Goal: Task Accomplishment & Management: Use online tool/utility

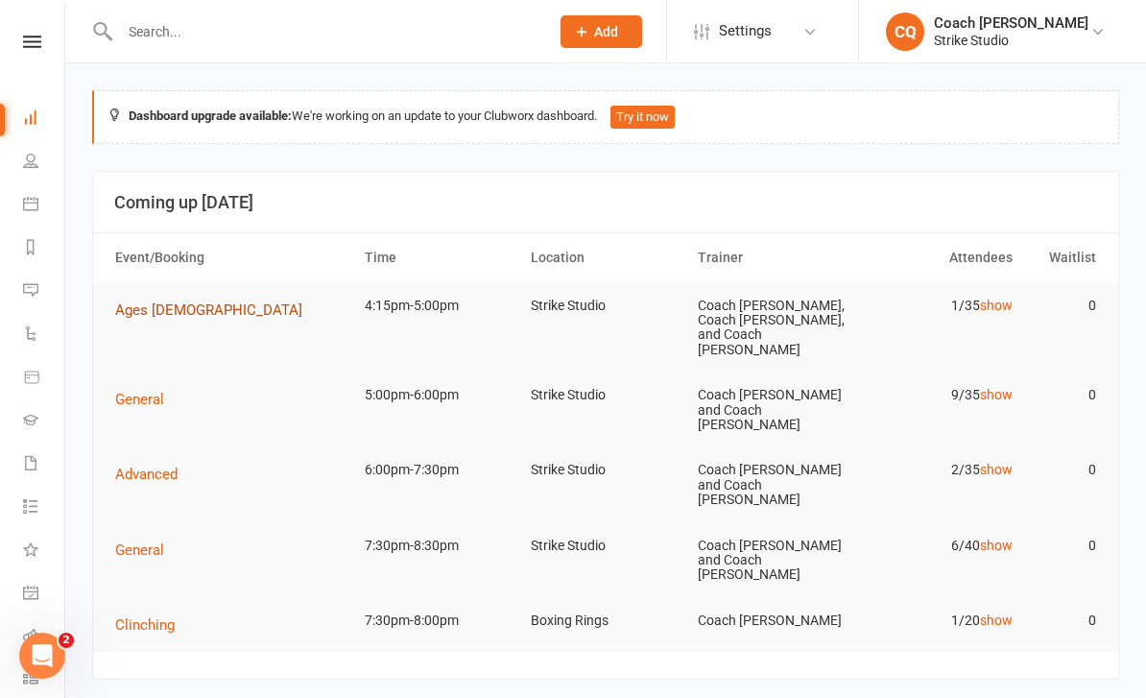
click at [139, 299] on button "Ages [DEMOGRAPHIC_DATA]" at bounding box center [215, 310] width 201 height 23
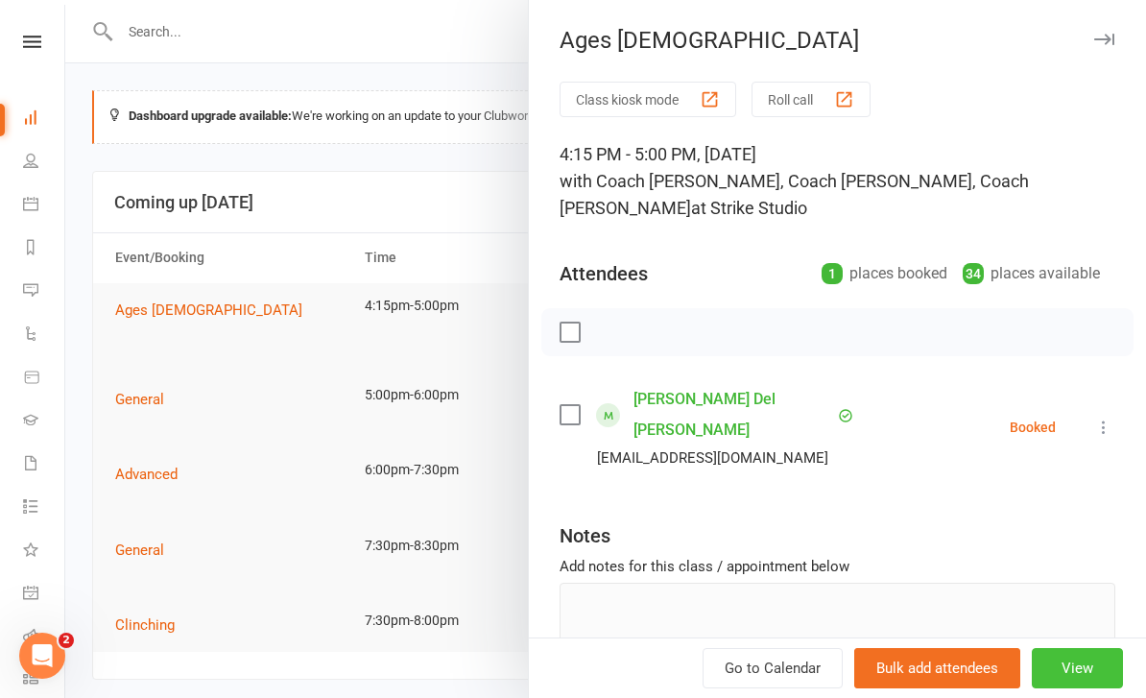
click at [1092, 687] on button "View" at bounding box center [1077, 668] width 91 height 40
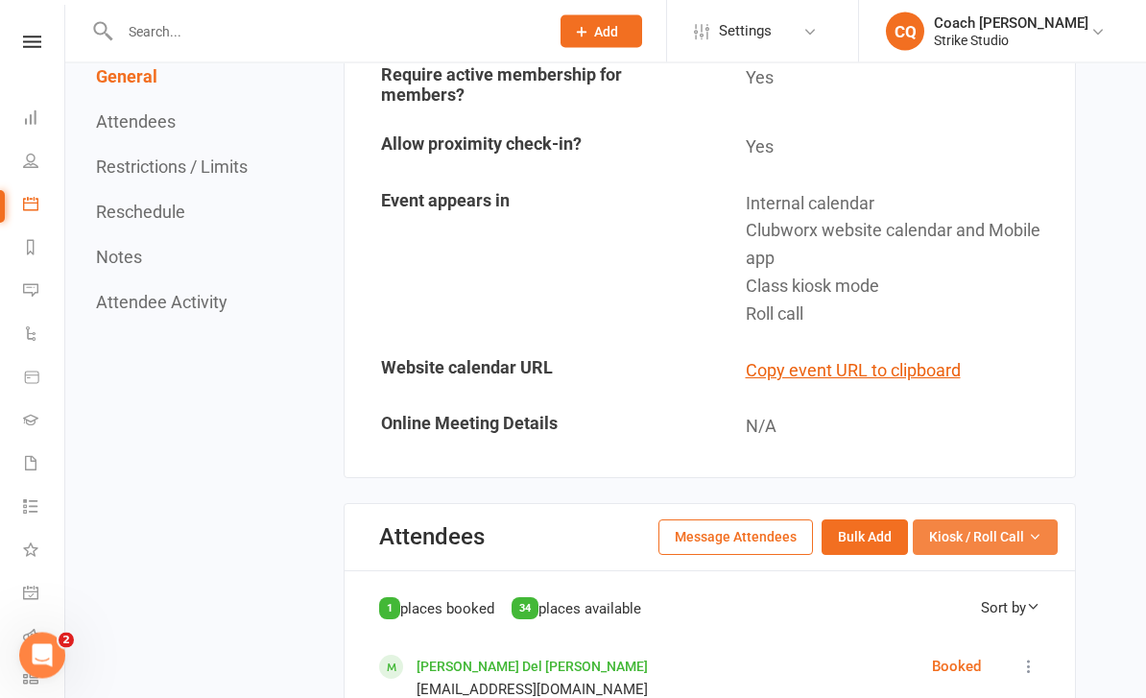
click at [979, 520] on button "Kiosk / Roll Call" at bounding box center [985, 537] width 145 height 35
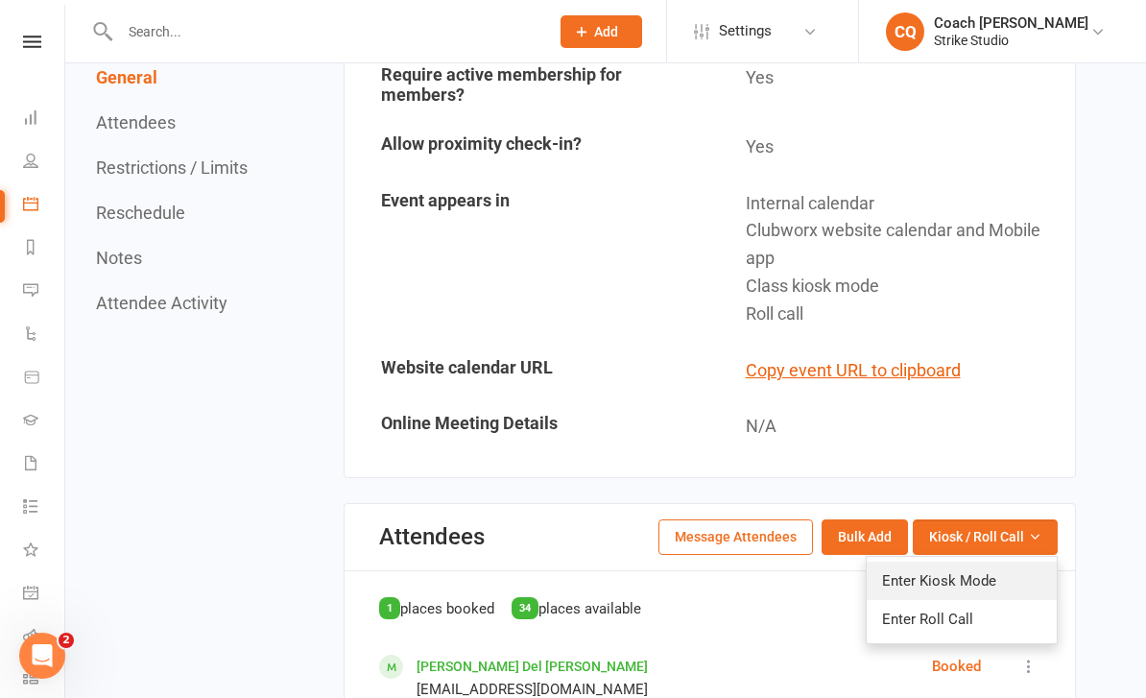
click at [974, 562] on link "Enter Kiosk Mode" at bounding box center [962, 581] width 190 height 38
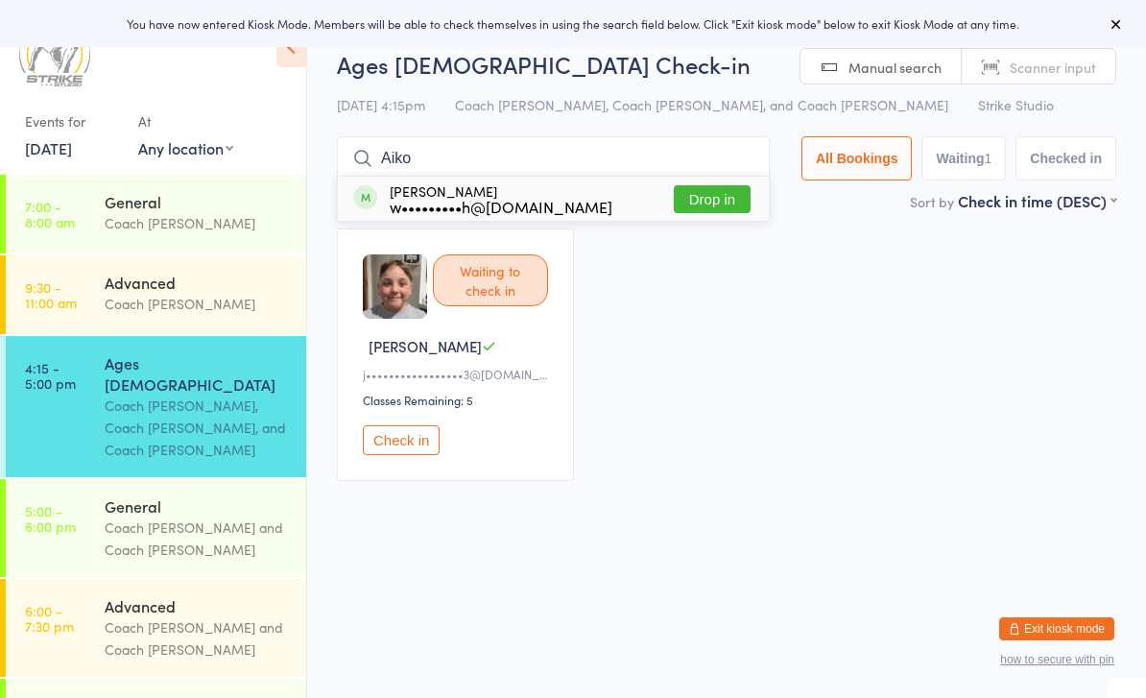
type input "Aiko"
click at [739, 198] on button "Drop in" at bounding box center [712, 199] width 77 height 28
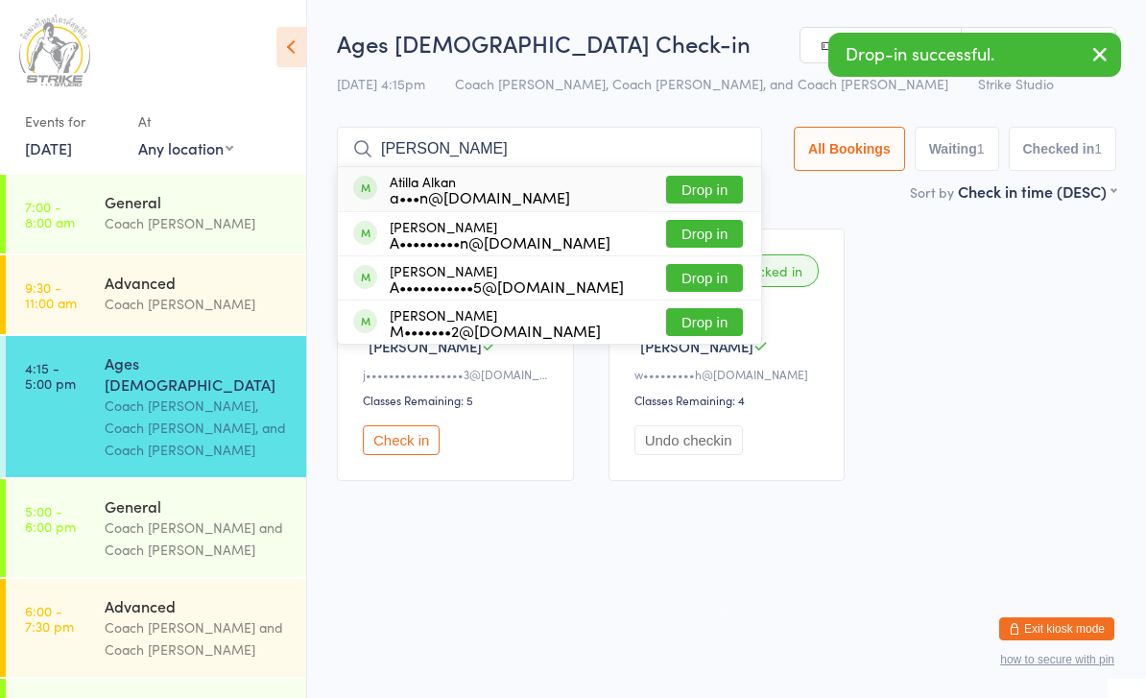
type input "[PERSON_NAME]"
click at [701, 329] on button "Drop in" at bounding box center [704, 322] width 77 height 28
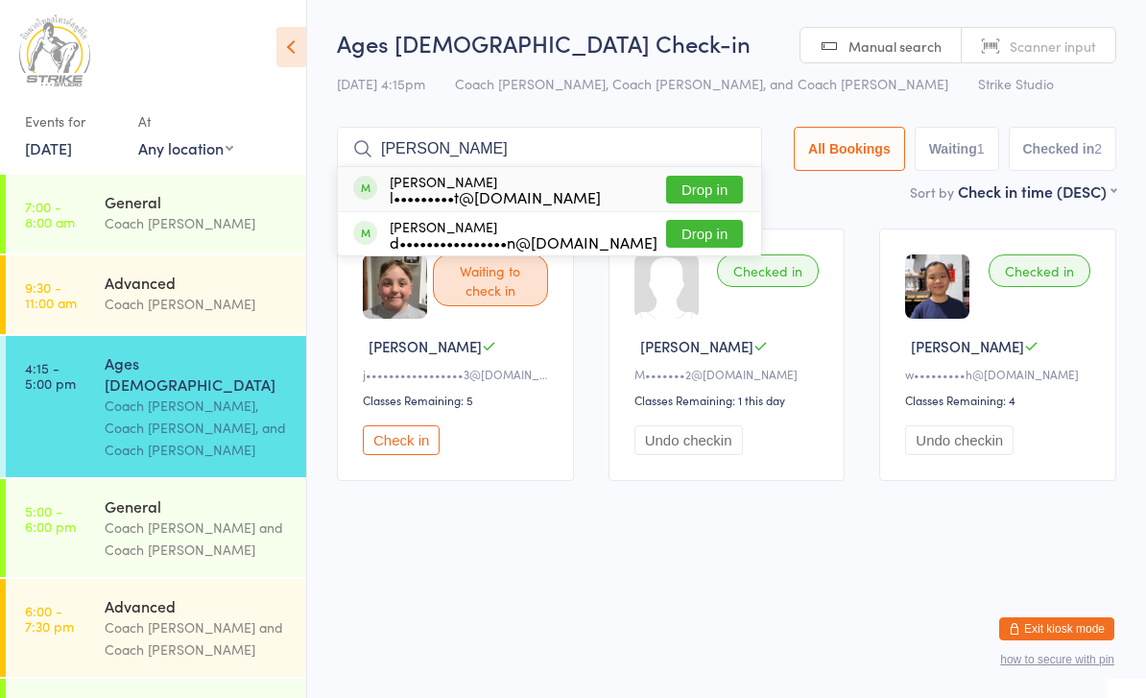
type input "[PERSON_NAME]"
click at [708, 200] on button "Drop in" at bounding box center [704, 190] width 77 height 28
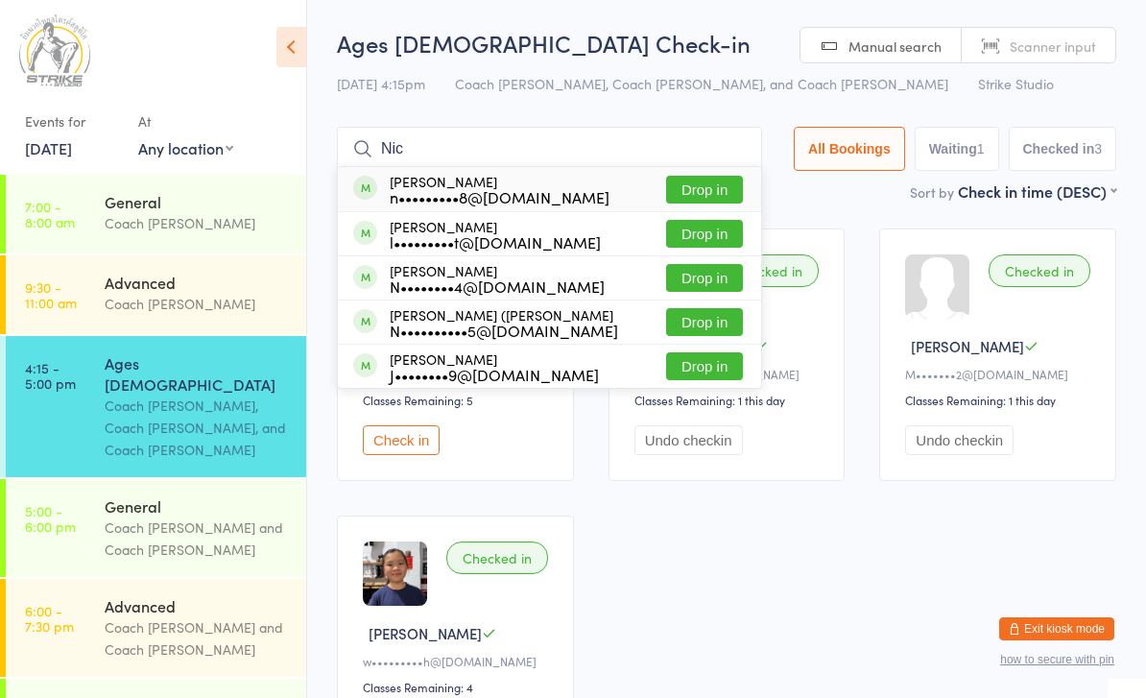
type input "Nic"
click at [685, 225] on button "Drop in" at bounding box center [704, 234] width 77 height 28
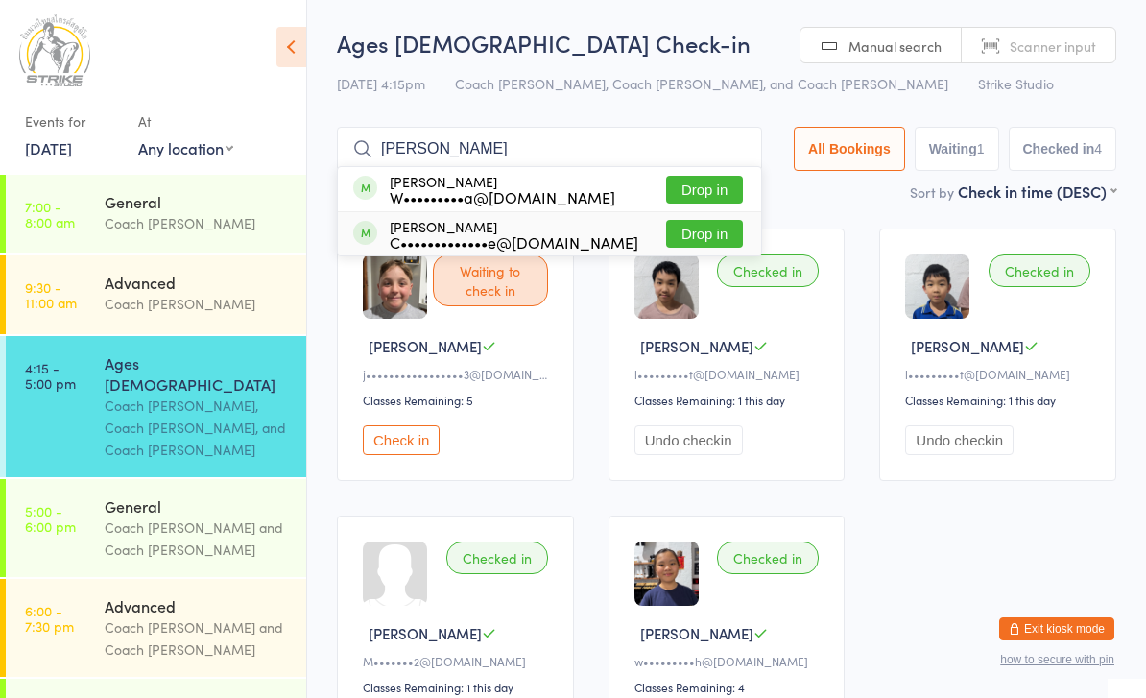
type input "[PERSON_NAME]"
drag, startPoint x: 692, startPoint y: 231, endPoint x: 693, endPoint y: 243, distance: 11.6
click at [693, 243] on button "Drop in" at bounding box center [704, 234] width 77 height 28
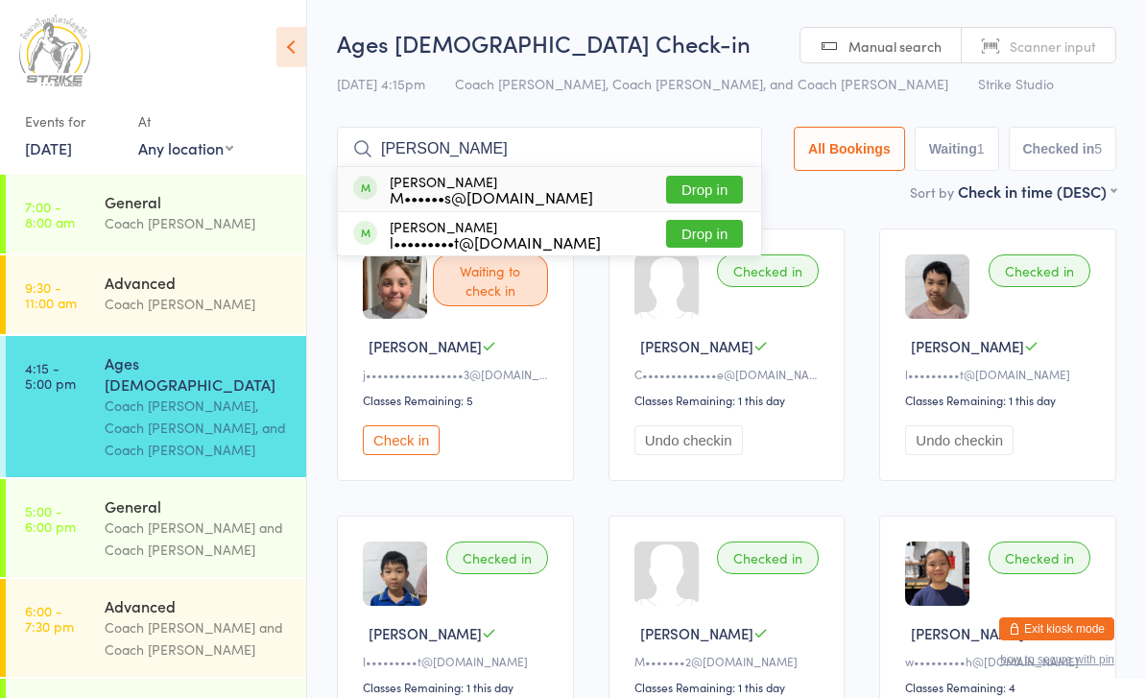
type input "[PERSON_NAME]"
click at [700, 191] on button "Drop in" at bounding box center [704, 190] width 77 height 28
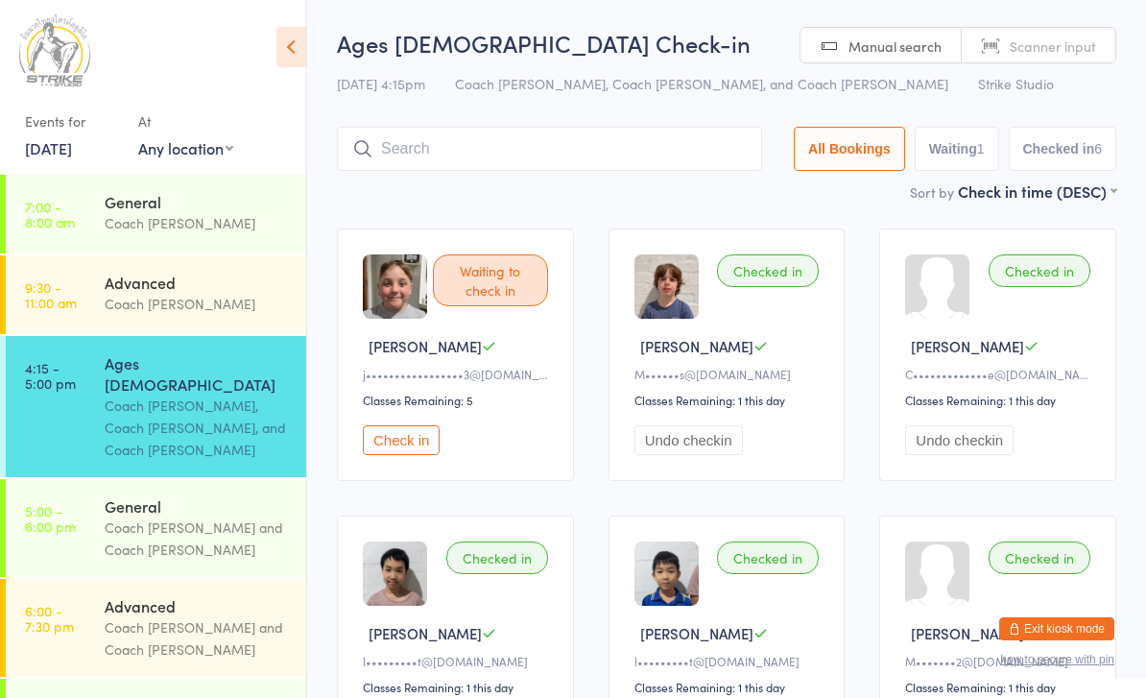
click at [405, 449] on button "Check in" at bounding box center [401, 440] width 77 height 30
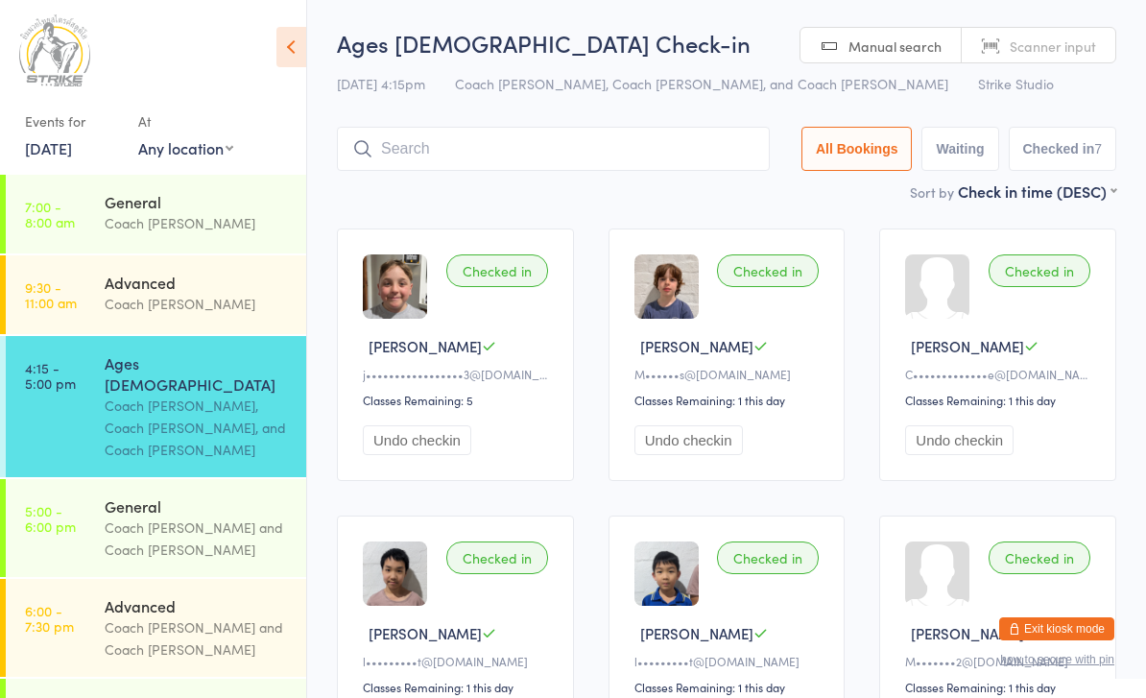
click at [688, 134] on input "search" at bounding box center [553, 149] width 433 height 44
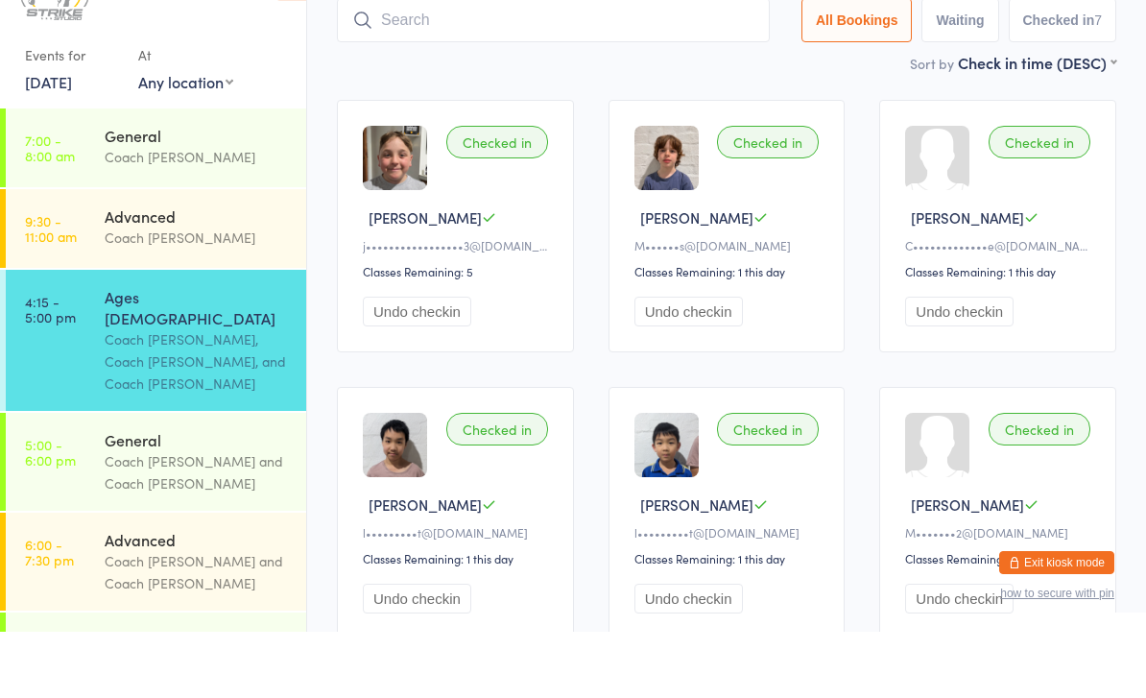
scroll to position [126, 0]
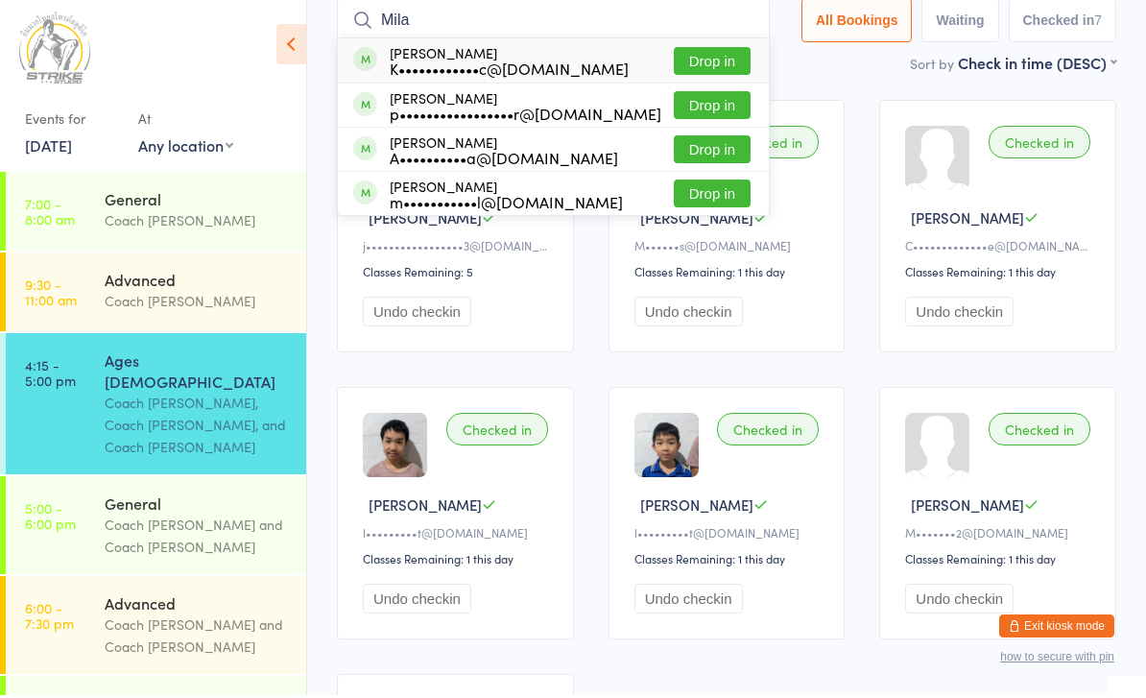
type input "Mila"
click at [719, 54] on button "Drop in" at bounding box center [712, 64] width 77 height 28
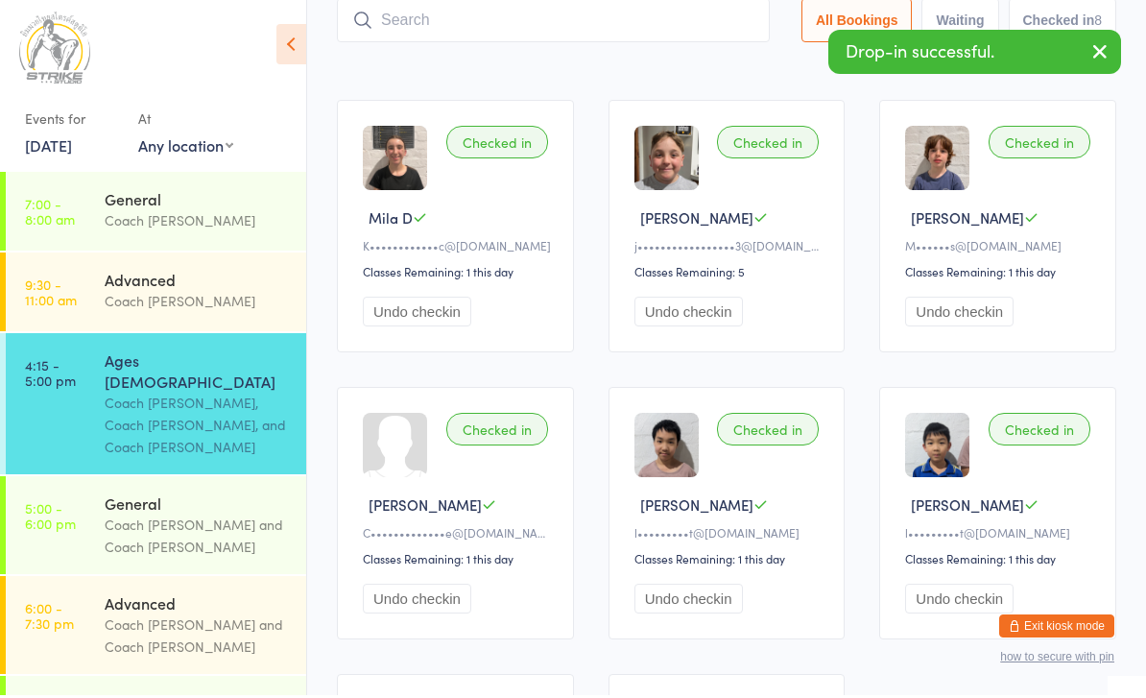
scroll to position [129, 0]
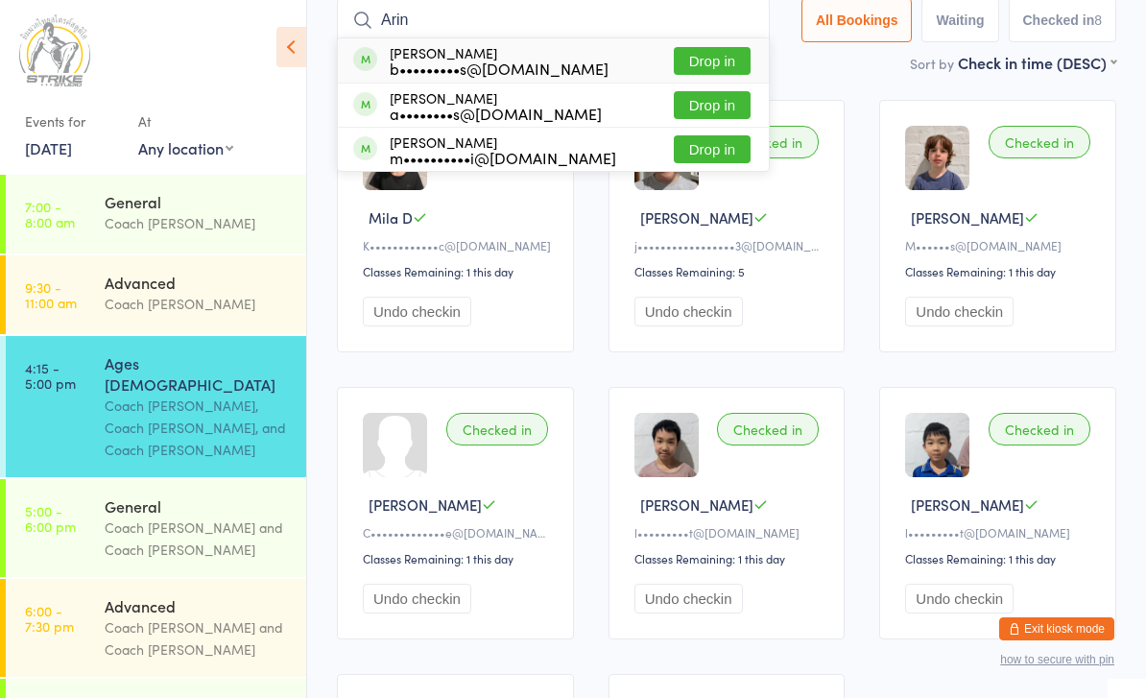
type input "Arin"
drag, startPoint x: 719, startPoint y: 54, endPoint x: 706, endPoint y: 72, distance: 22.7
click at [0, 0] on html "You have now entered Kiosk Mode. Members will be able to check themselves in us…" at bounding box center [573, 220] width 1146 height 698
click at [706, 72] on div "Sort by Check in time (DESC) First name (ASC) First name (DESC) Last name (ASC)…" at bounding box center [727, 62] width 780 height 21
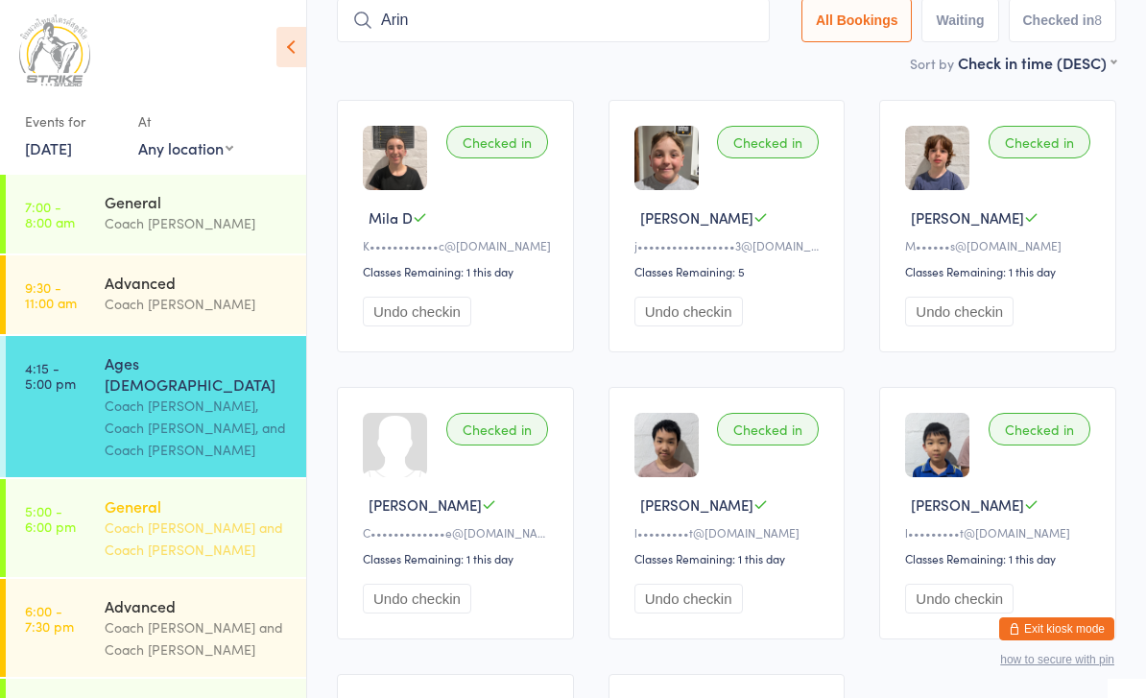
click at [243, 516] on div "Coach [PERSON_NAME] and Coach [PERSON_NAME]" at bounding box center [197, 538] width 185 height 44
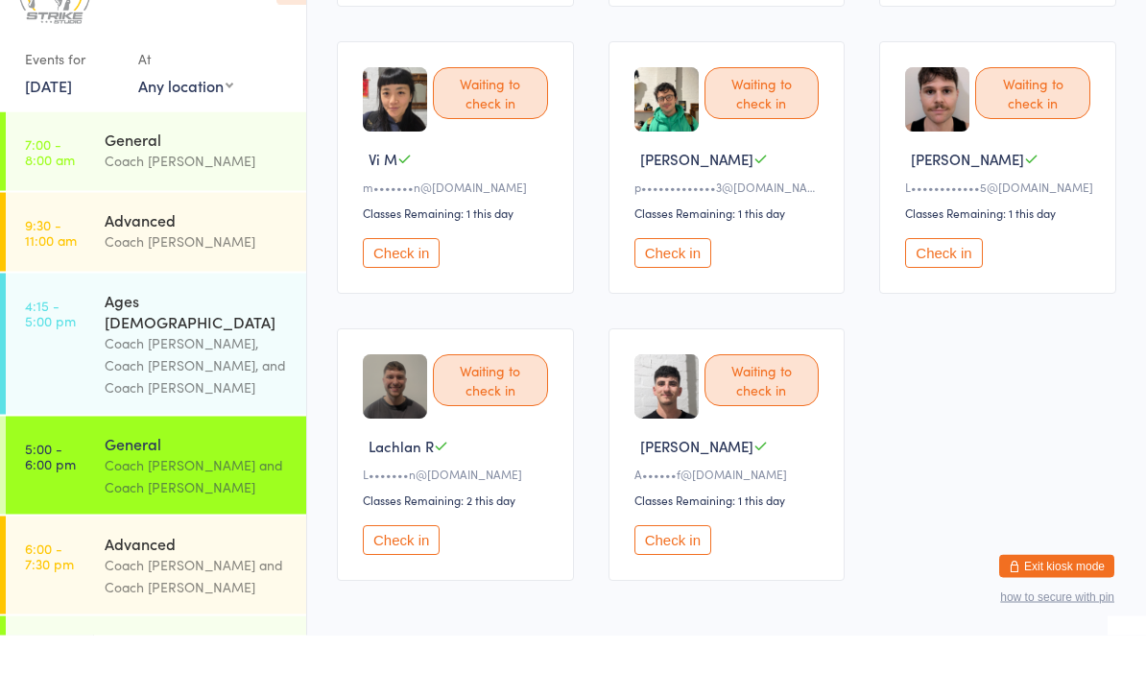
scroll to position [699, 0]
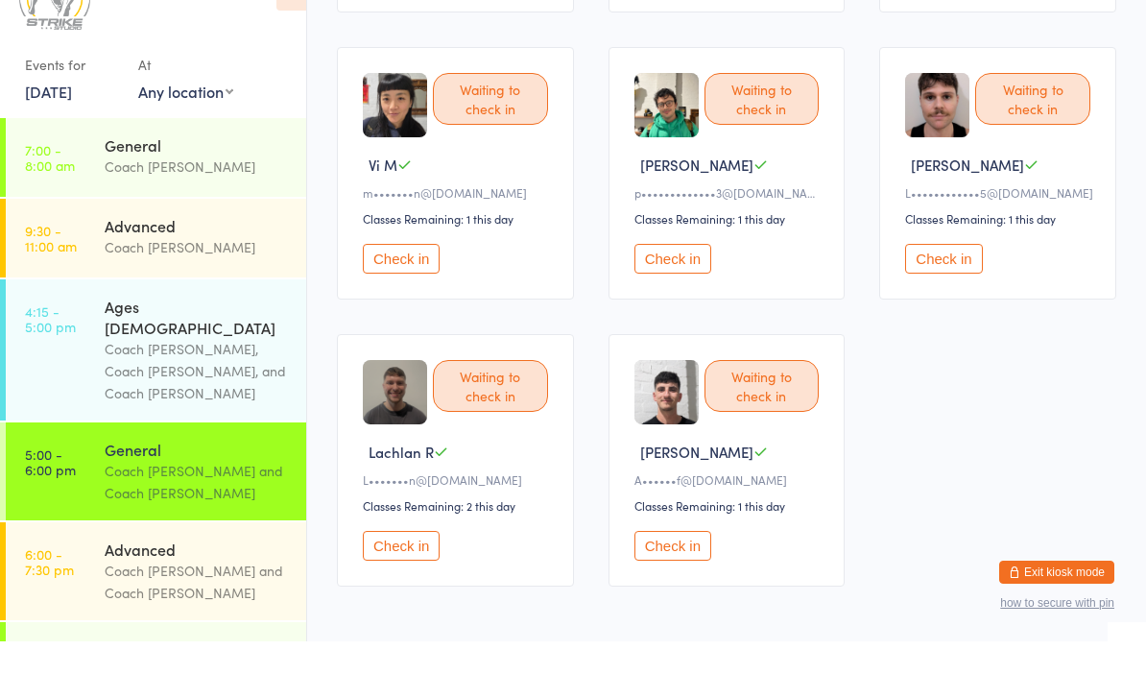
click at [394, 588] on button "Check in" at bounding box center [401, 603] width 77 height 30
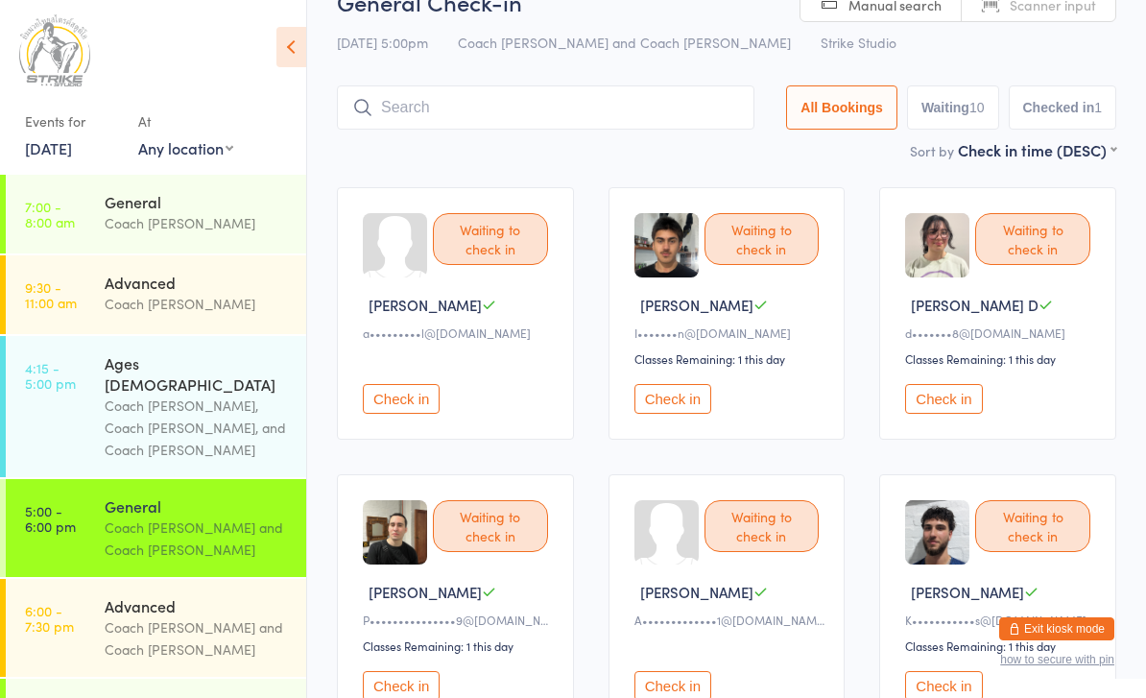
scroll to position [0, 0]
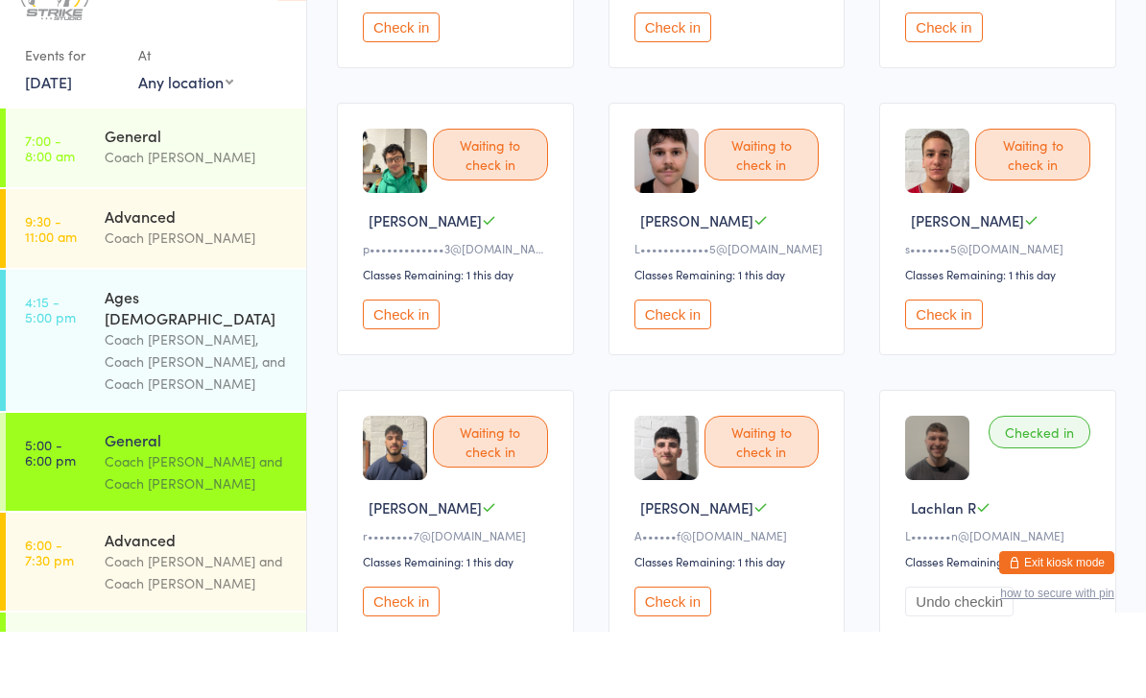
scroll to position [934, 0]
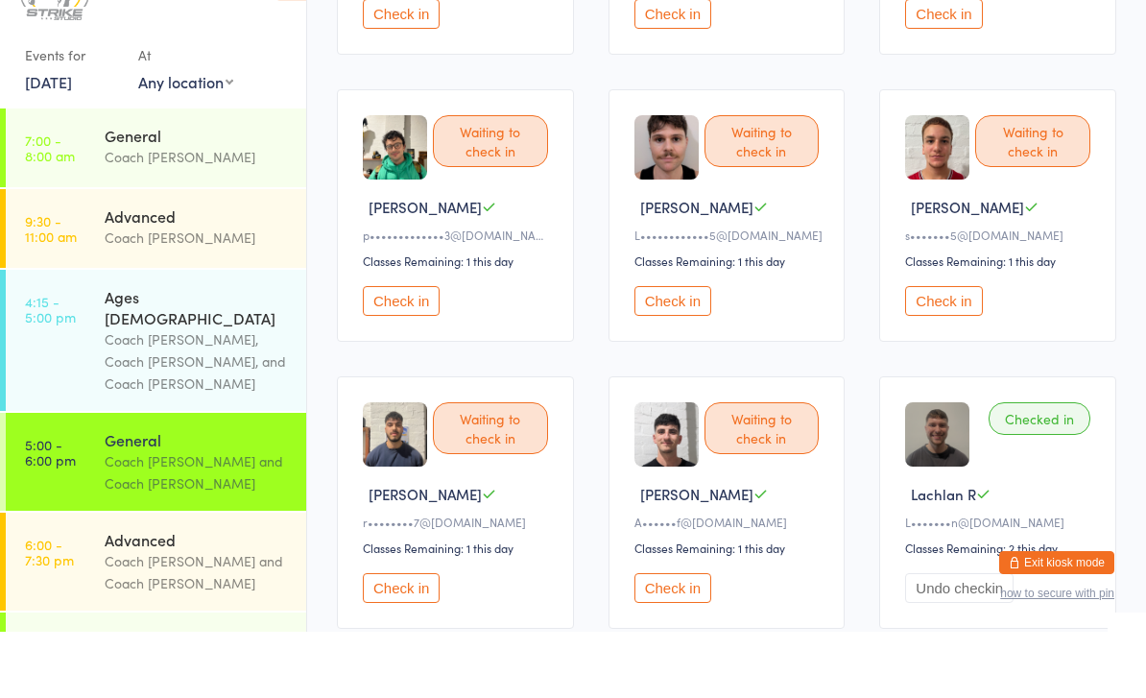
click at [952, 352] on button "Check in" at bounding box center [943, 367] width 77 height 30
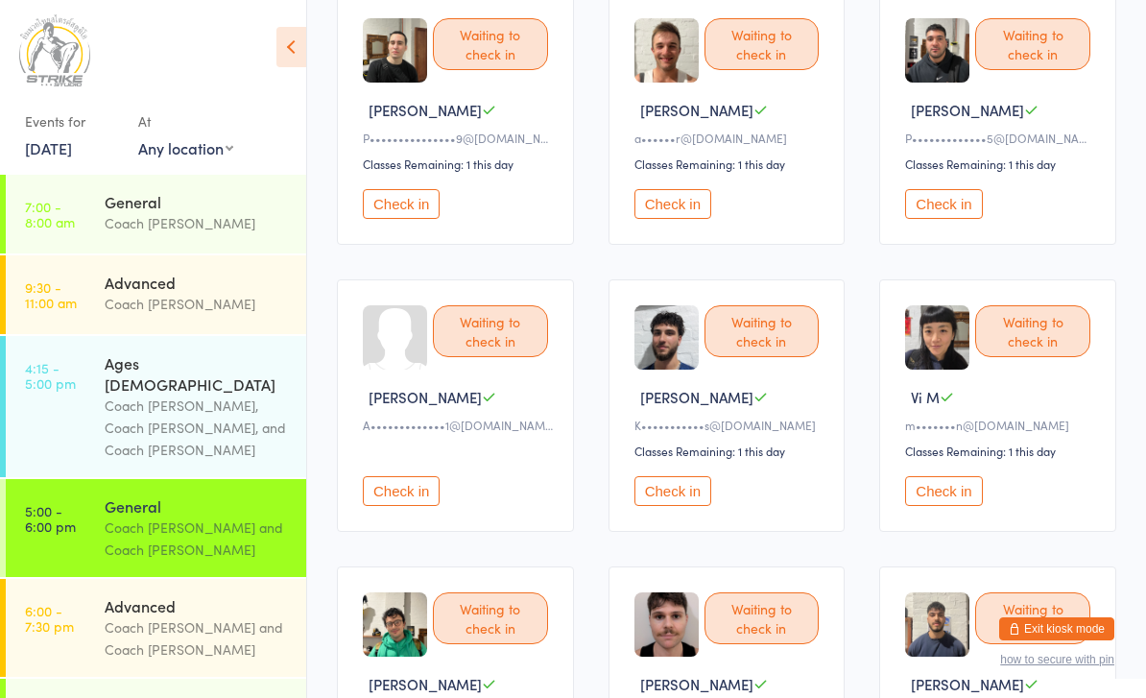
scroll to position [536, 0]
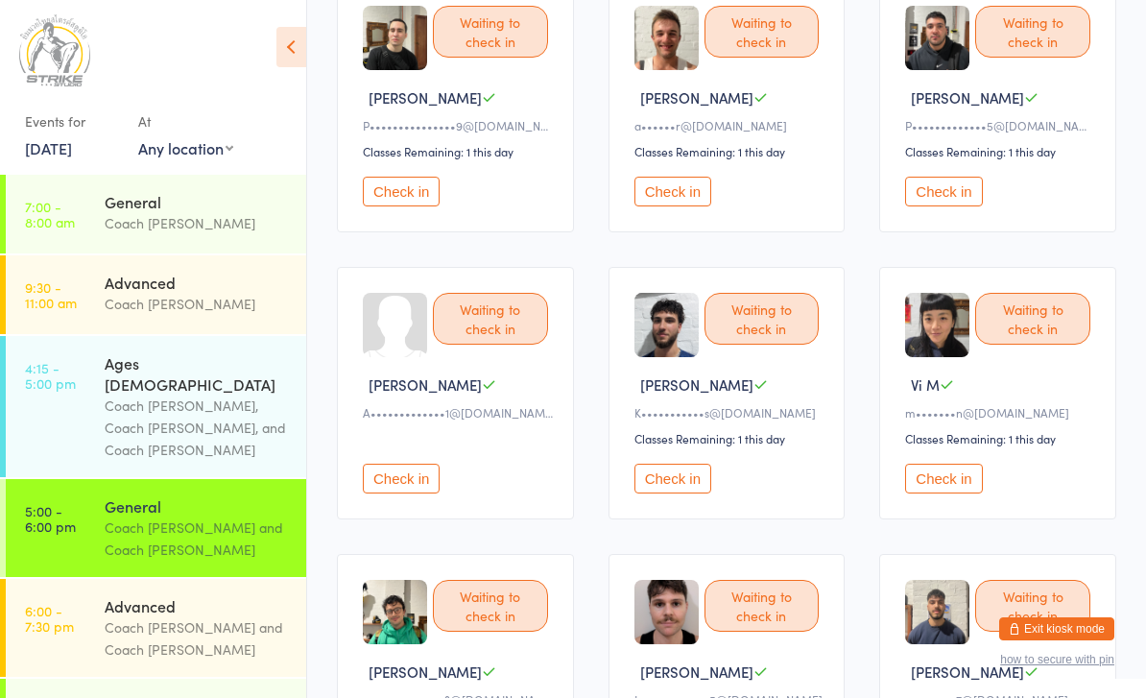
click at [685, 493] on button "Check in" at bounding box center [673, 479] width 77 height 30
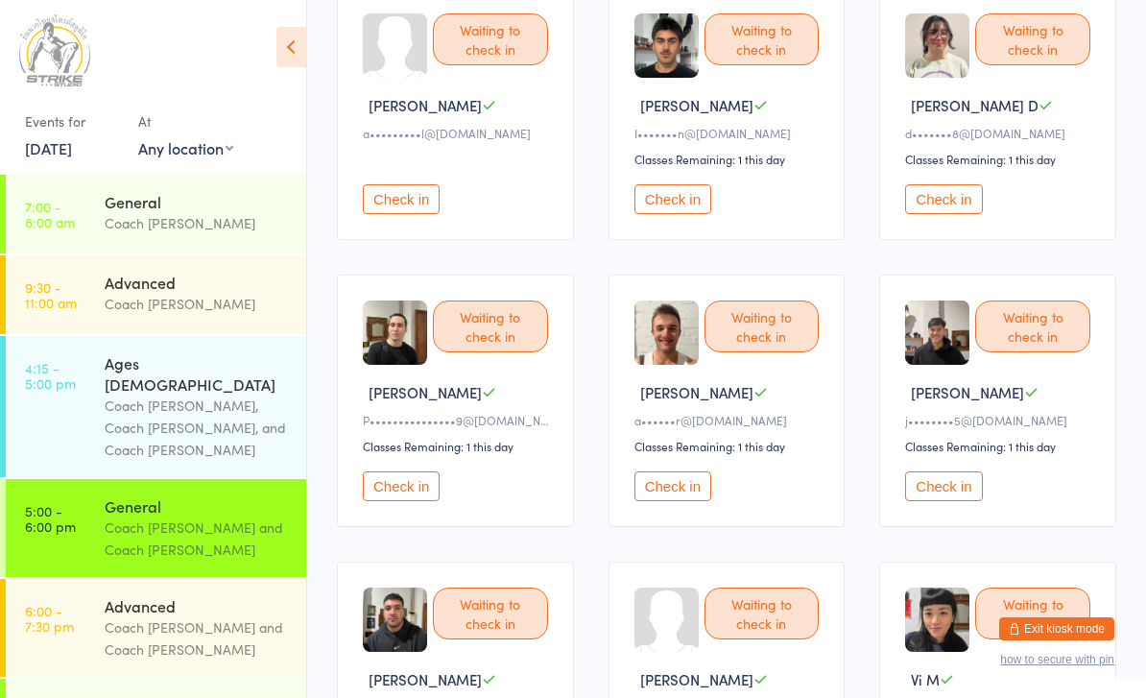
scroll to position [242, 0]
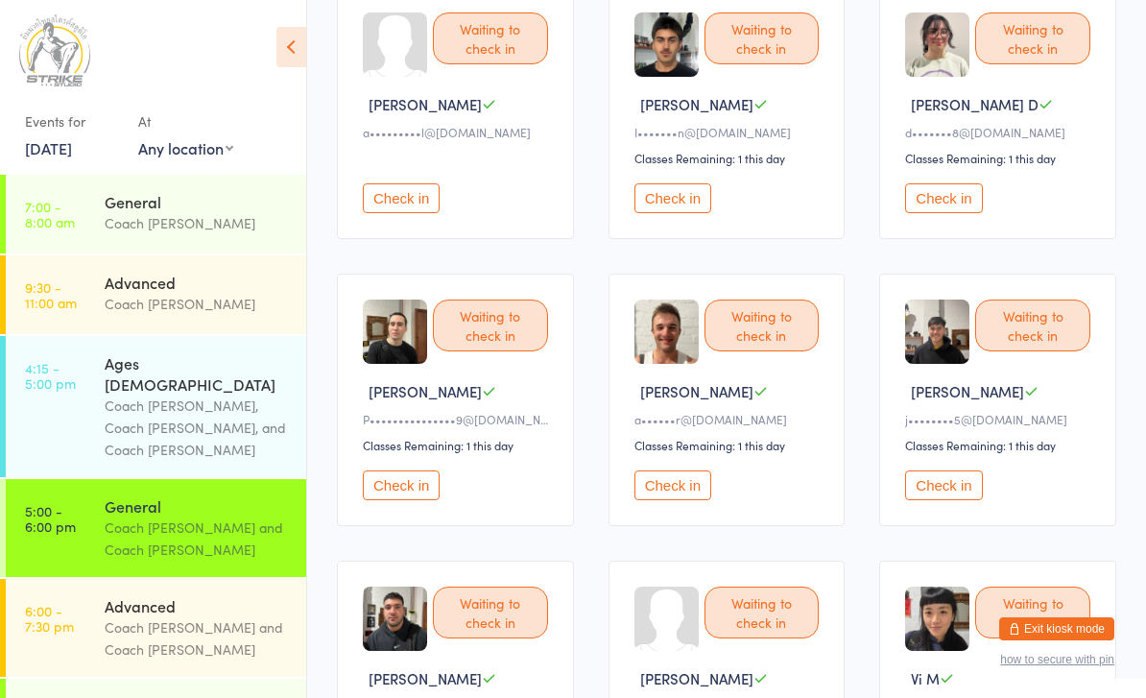
click at [943, 500] on button "Check in" at bounding box center [943, 485] width 77 height 30
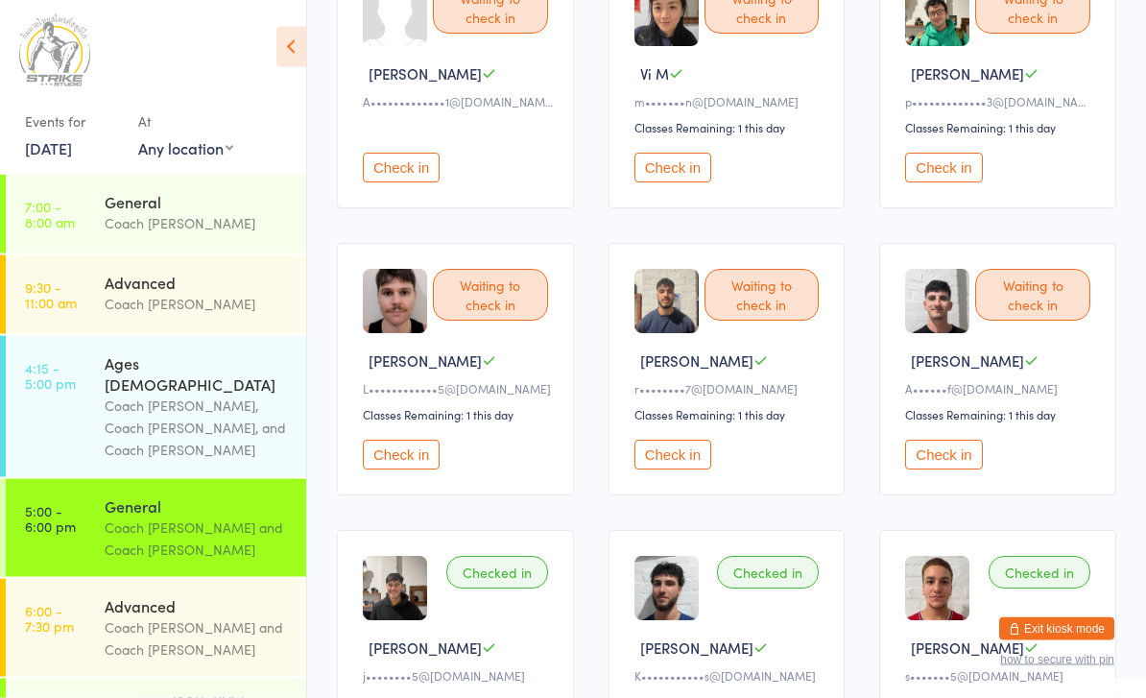
scroll to position [847, 0]
click at [685, 469] on button "Check in" at bounding box center [673, 455] width 77 height 30
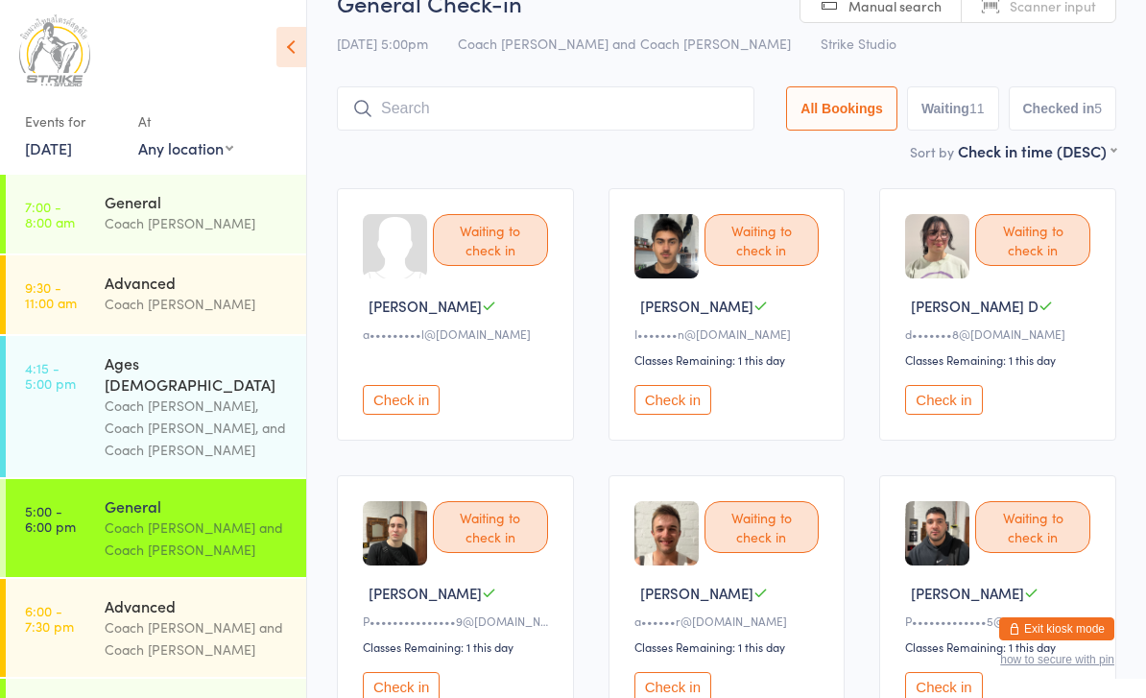
scroll to position [0, 0]
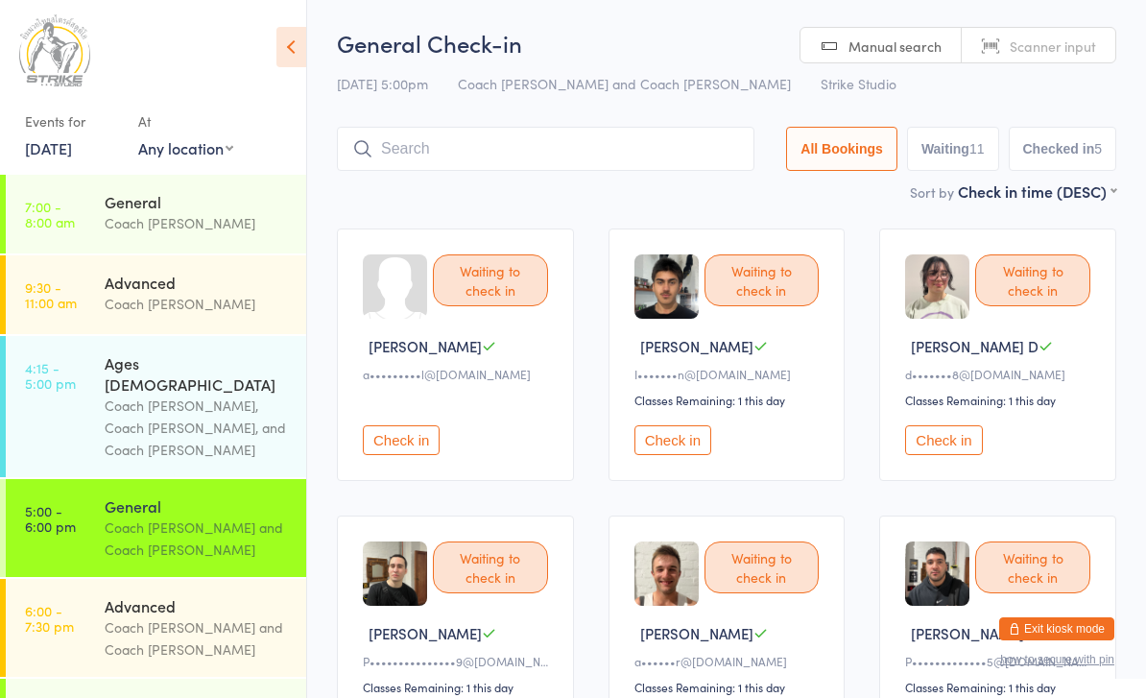
click at [428, 142] on input "search" at bounding box center [546, 149] width 418 height 44
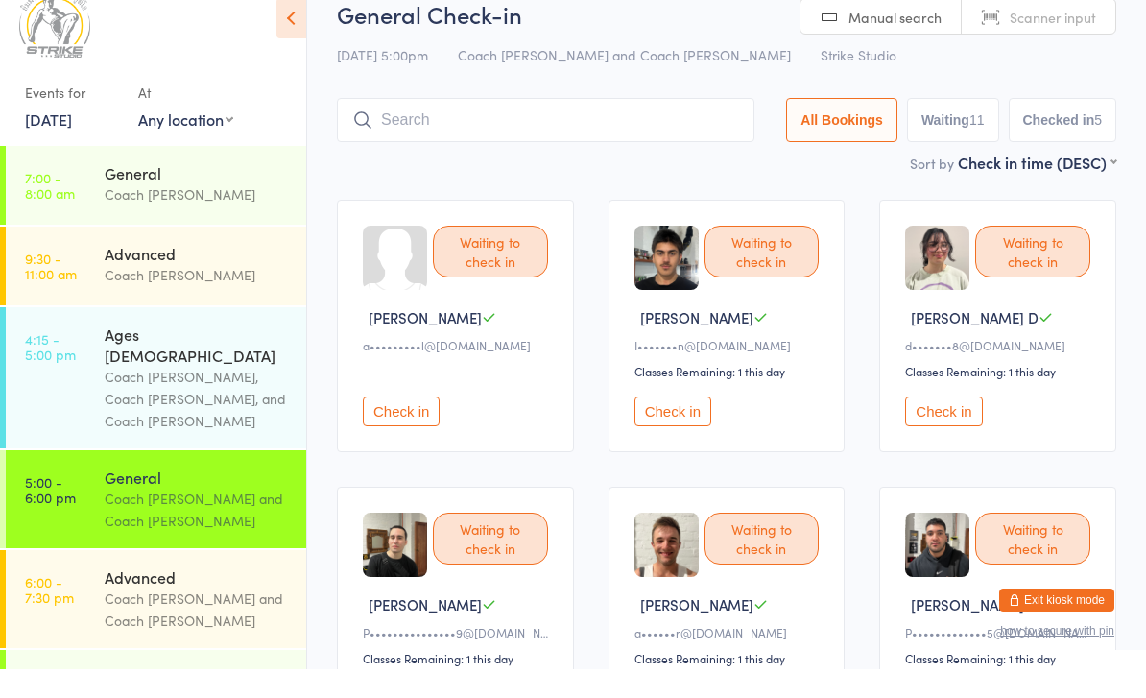
scroll to position [62, 0]
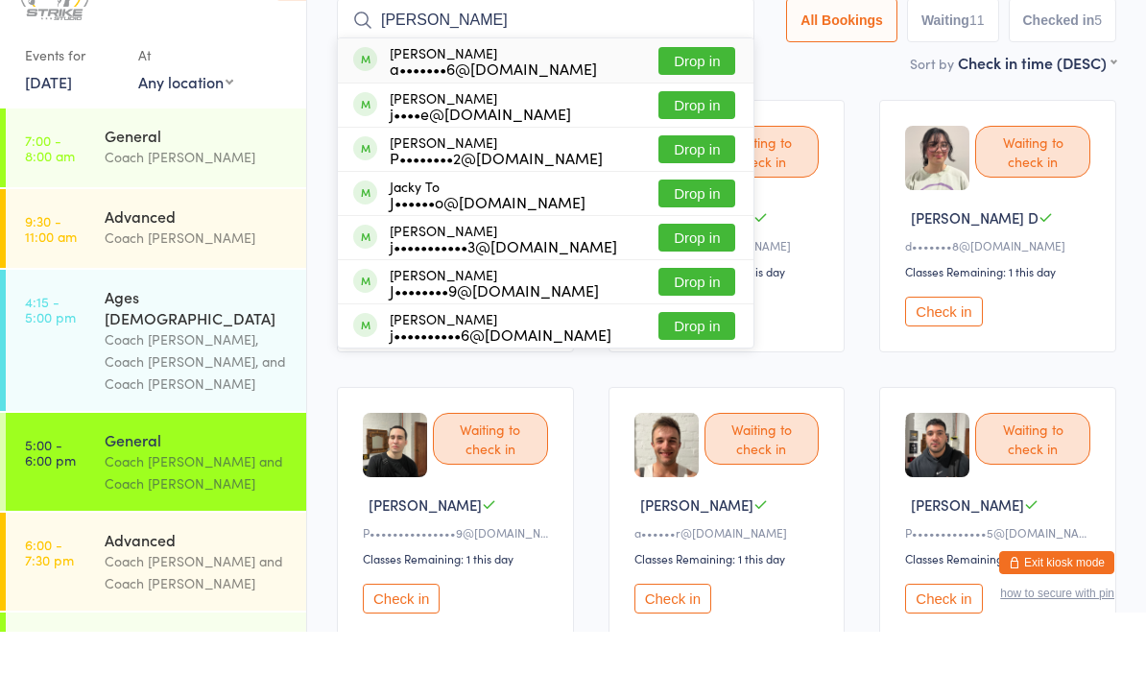
type input "J"
type input "Jay"
click at [687, 113] on button "Drop in" at bounding box center [697, 127] width 77 height 28
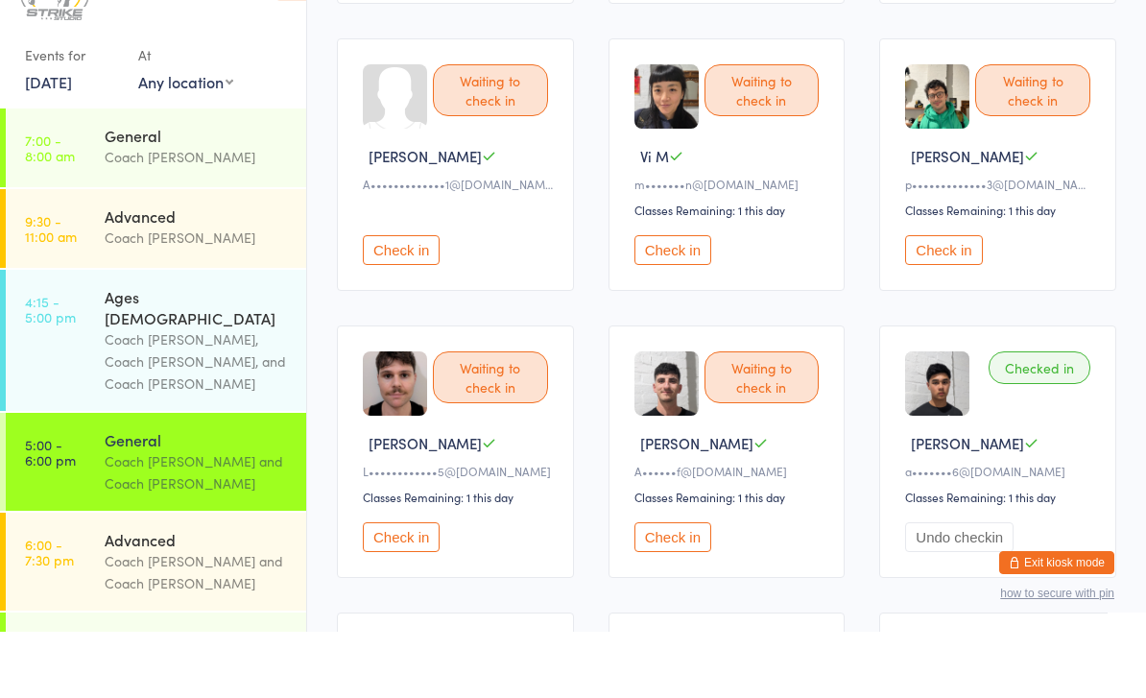
scroll to position [723, 0]
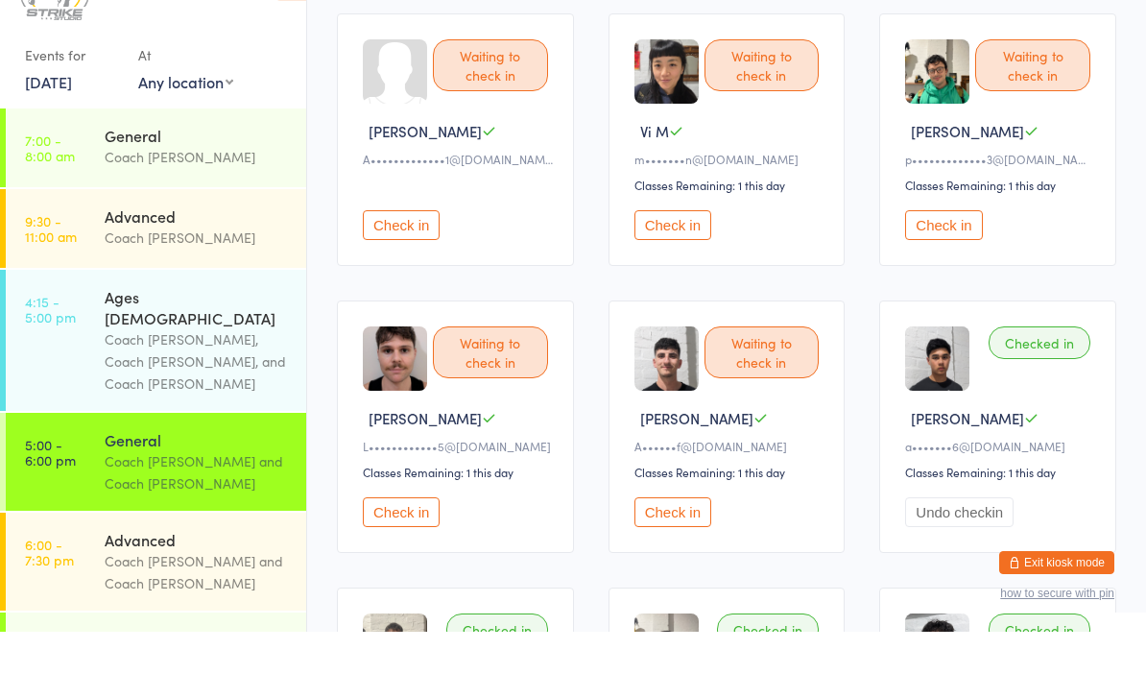
click at [676, 564] on button "Check in" at bounding box center [673, 579] width 77 height 30
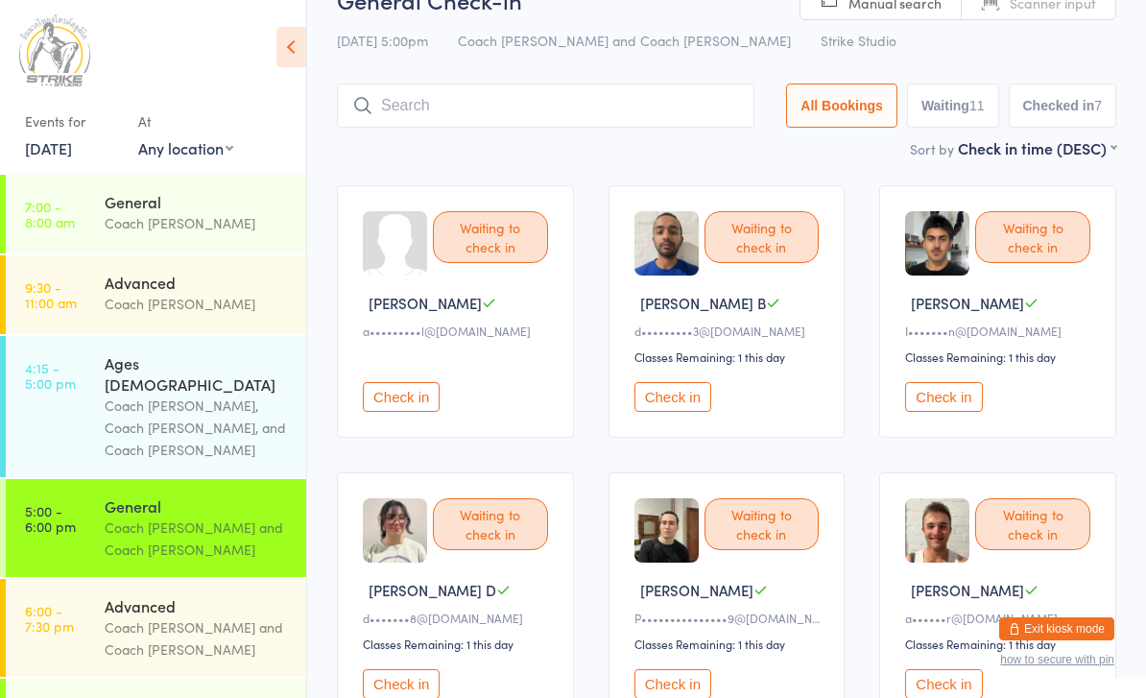
scroll to position [0, 0]
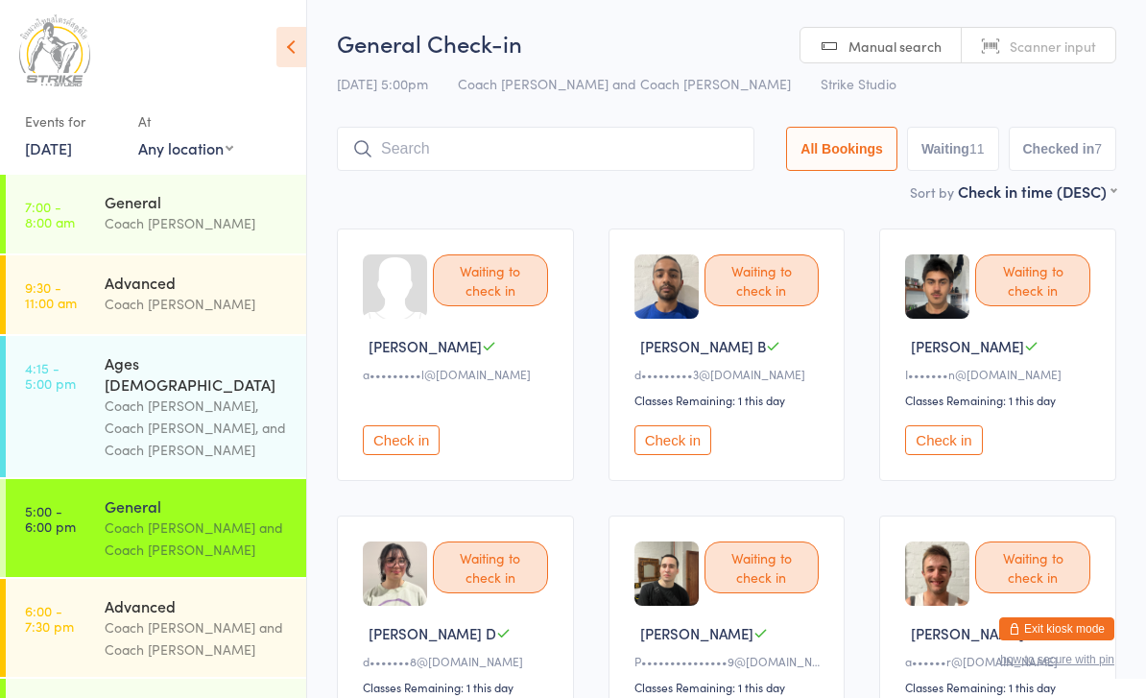
click at [512, 150] on input "search" at bounding box center [546, 149] width 418 height 44
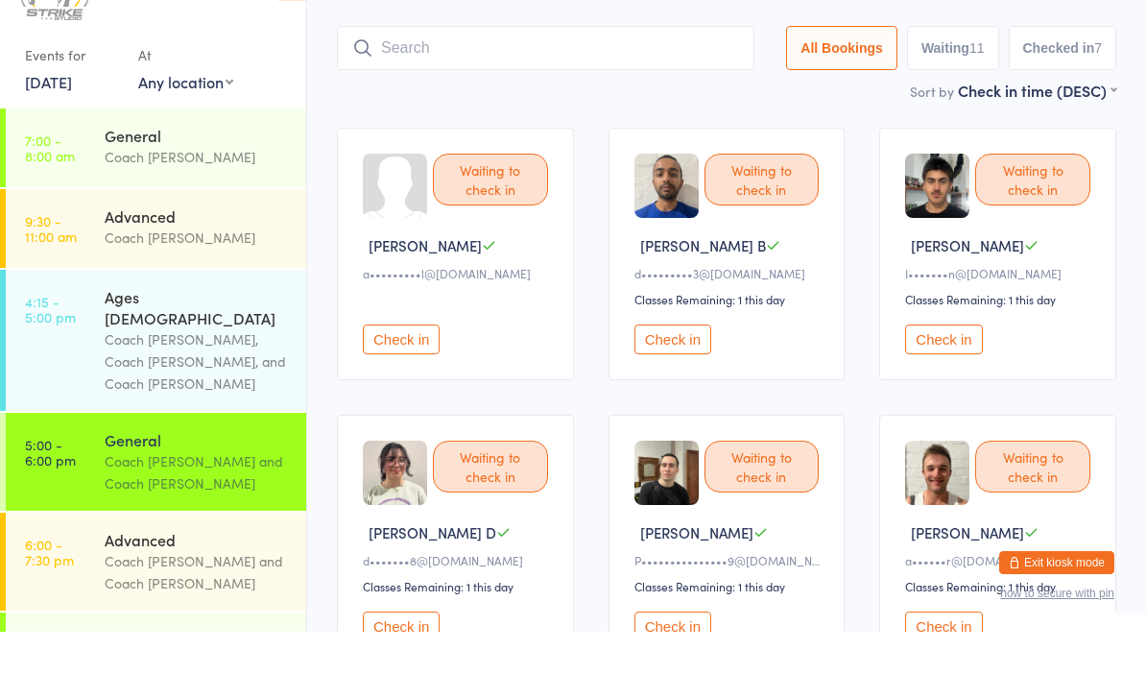
scroll to position [62, 0]
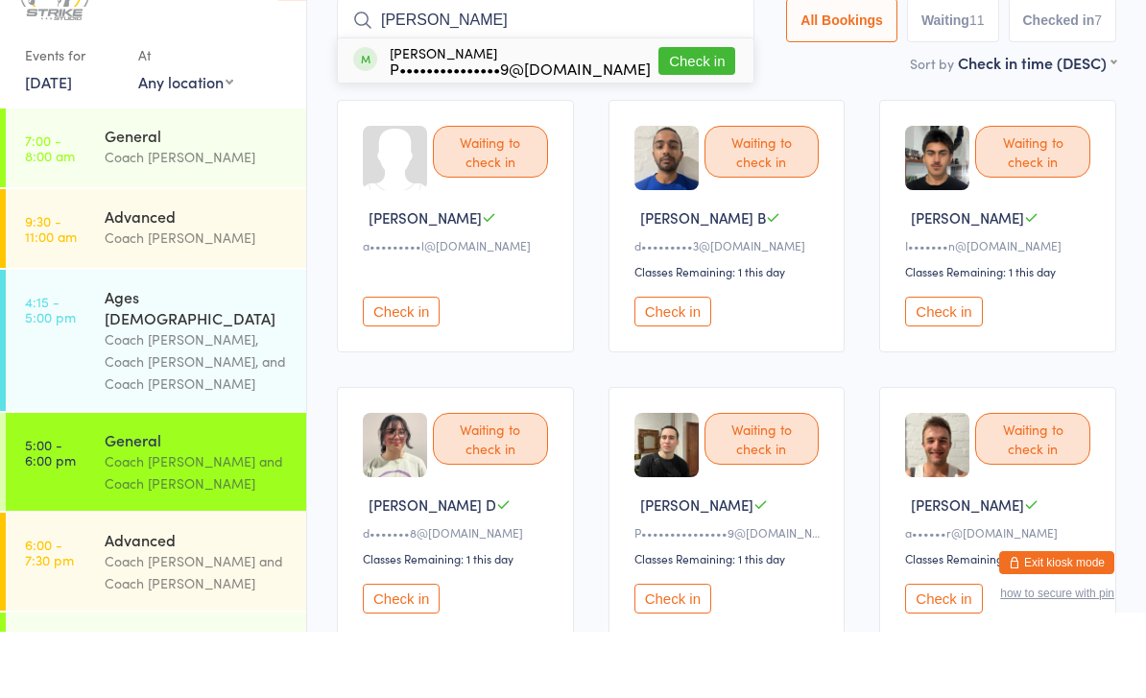
type input "Pedro"
click at [687, 113] on button "Check in" at bounding box center [697, 127] width 77 height 28
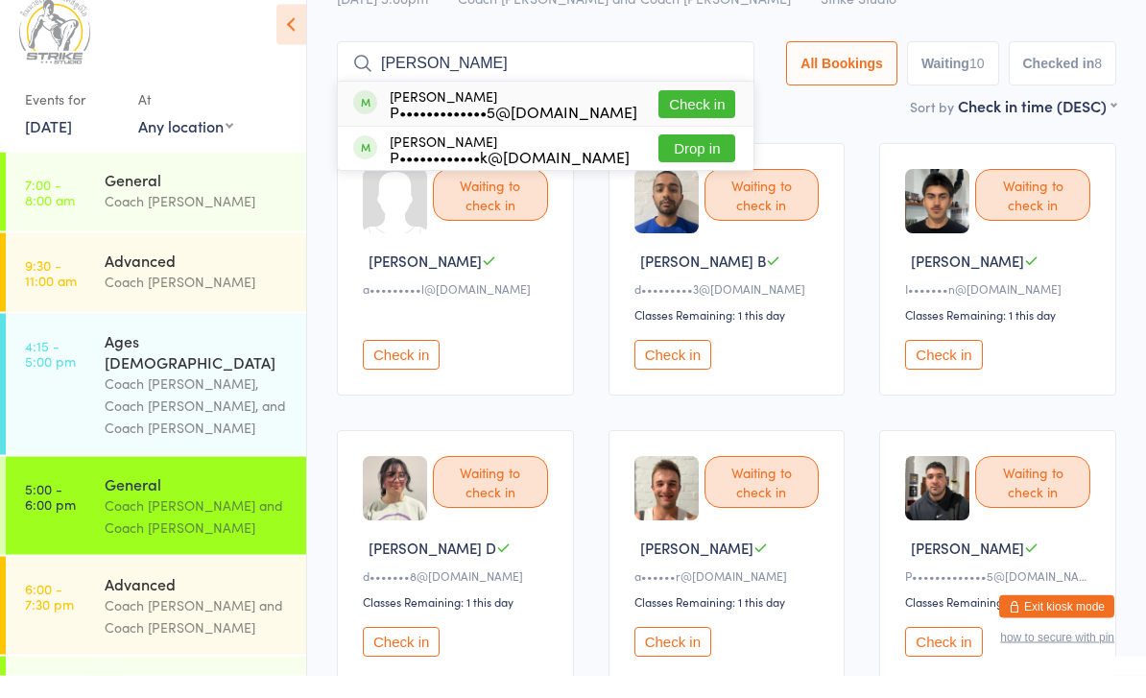
type input "Paul"
click at [700, 113] on button "Check in" at bounding box center [697, 127] width 77 height 28
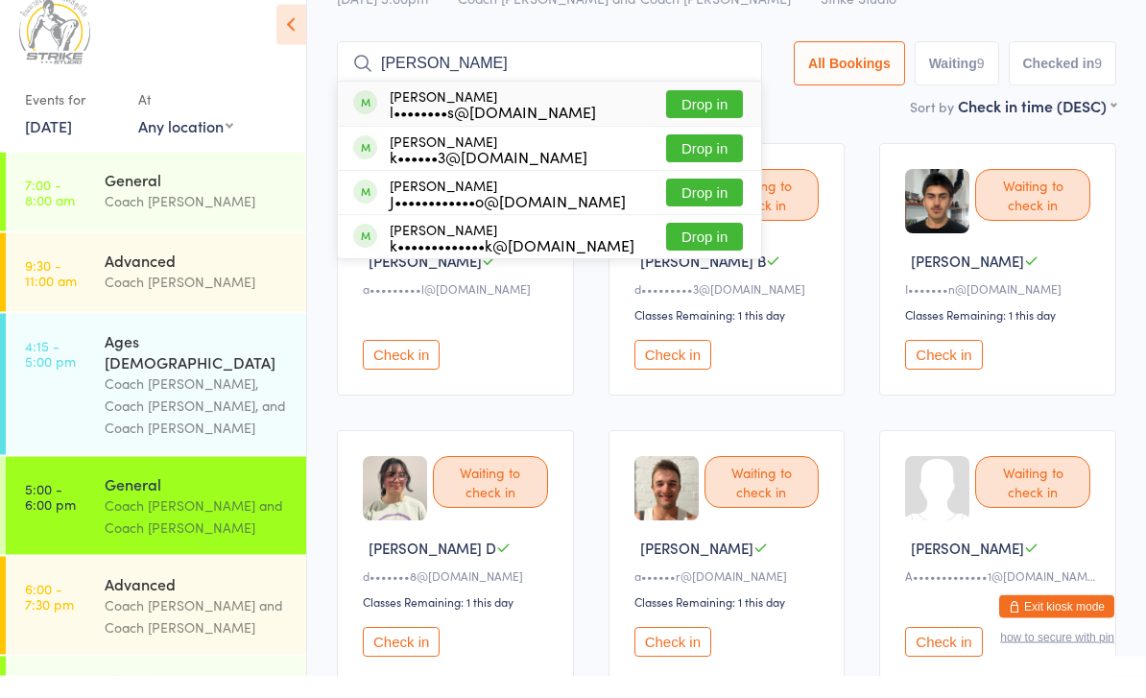
type input "Jake karpo"
click at [697, 117] on button "Drop in" at bounding box center [704, 127] width 77 height 28
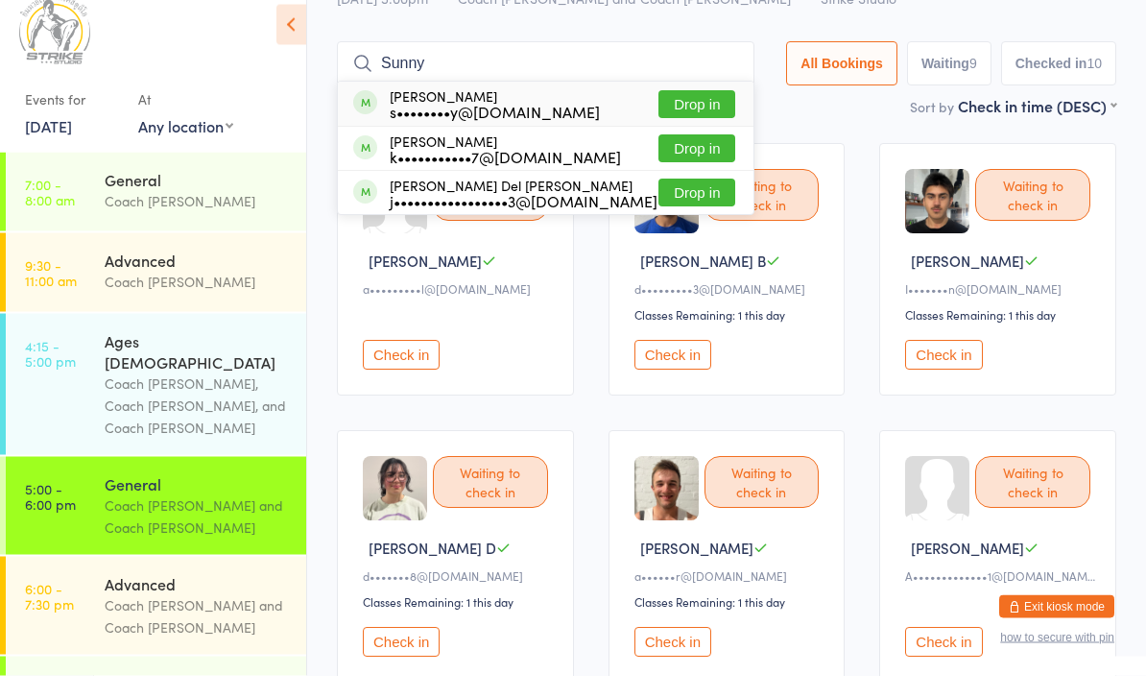
type input "Sunny"
click at [687, 113] on button "Drop in" at bounding box center [697, 127] width 77 height 28
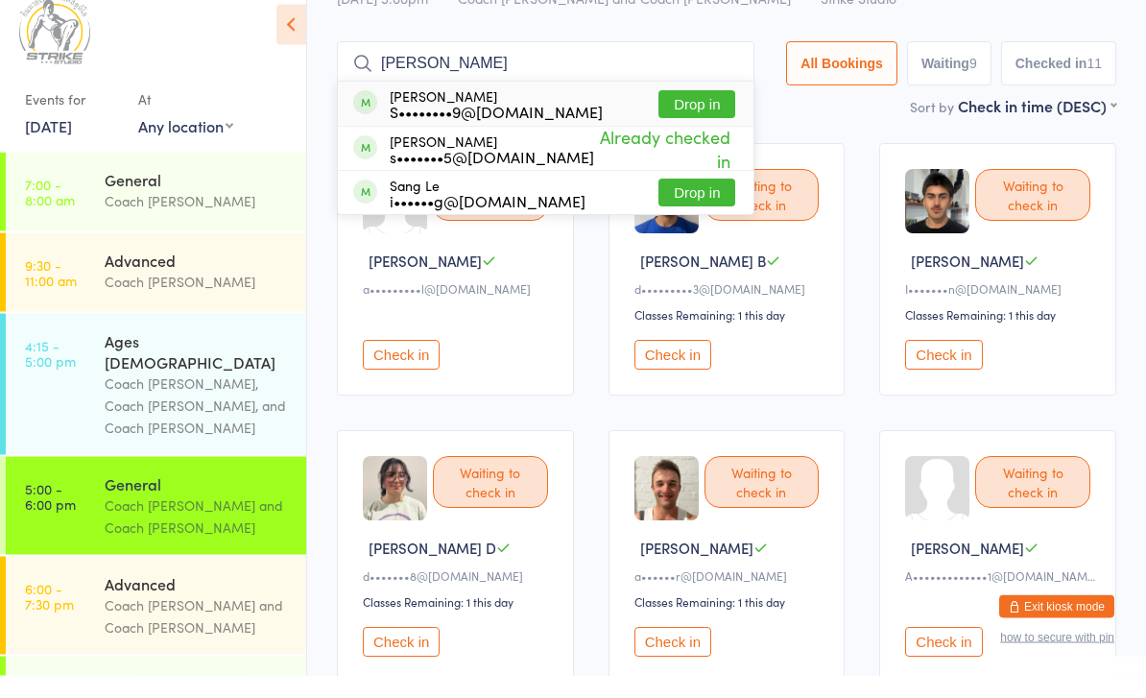
type input "Sam ka"
click at [683, 113] on button "Drop in" at bounding box center [697, 127] width 77 height 28
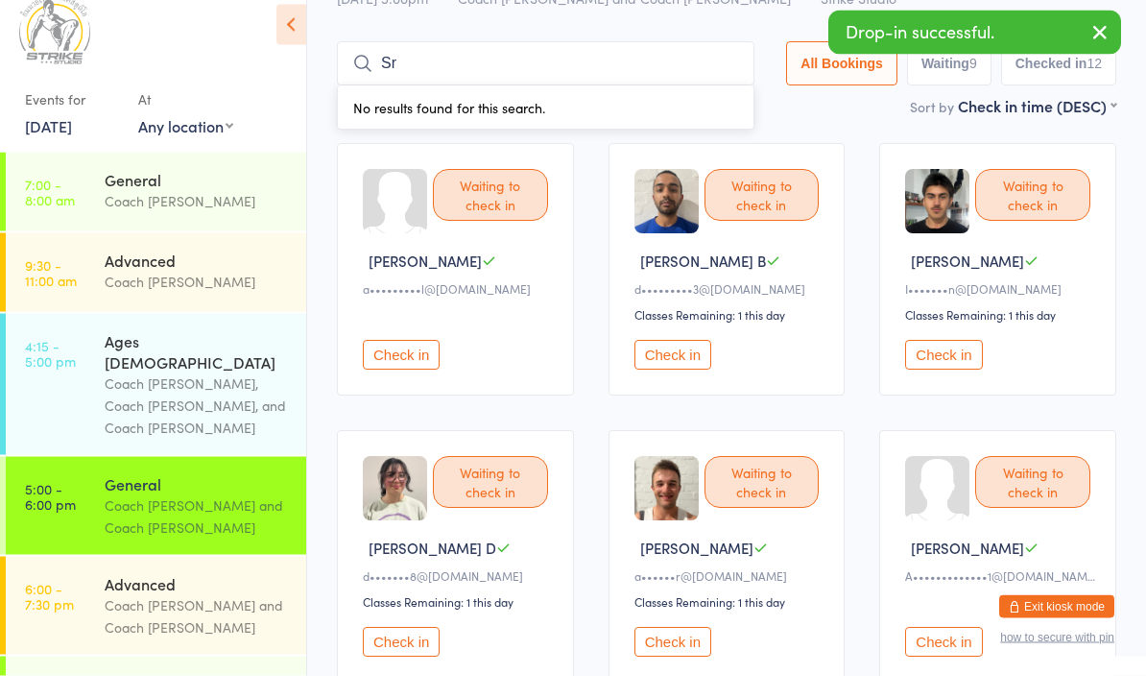
type input "S"
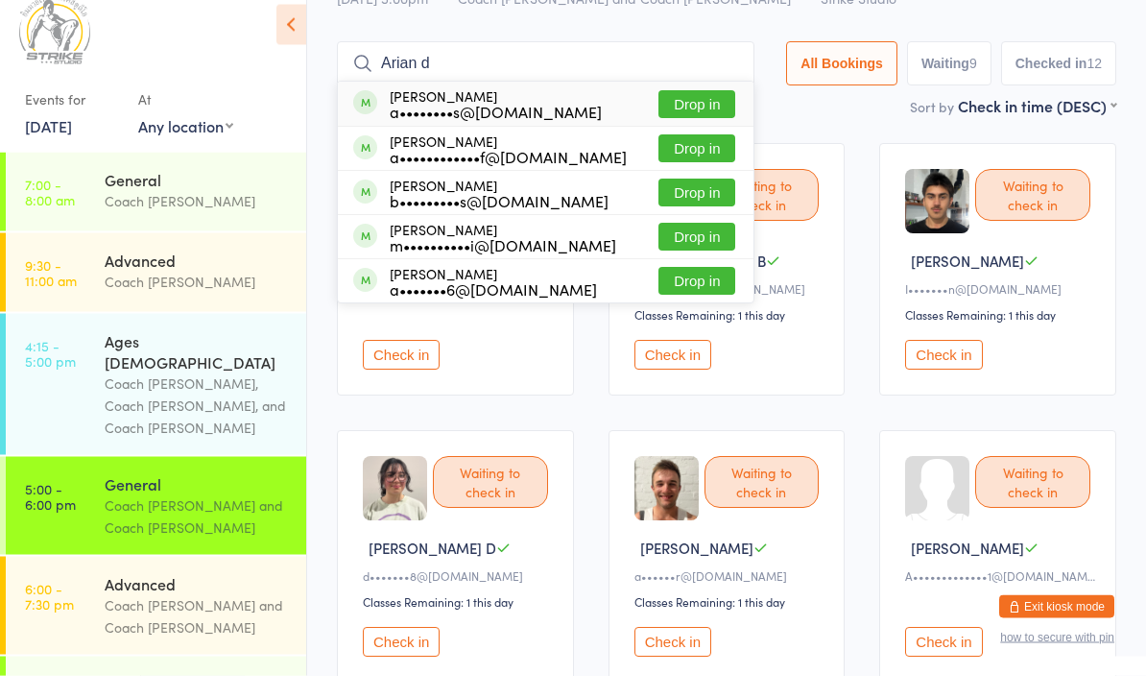
type input "Arian d"
click at [682, 113] on button "Drop in" at bounding box center [697, 127] width 77 height 28
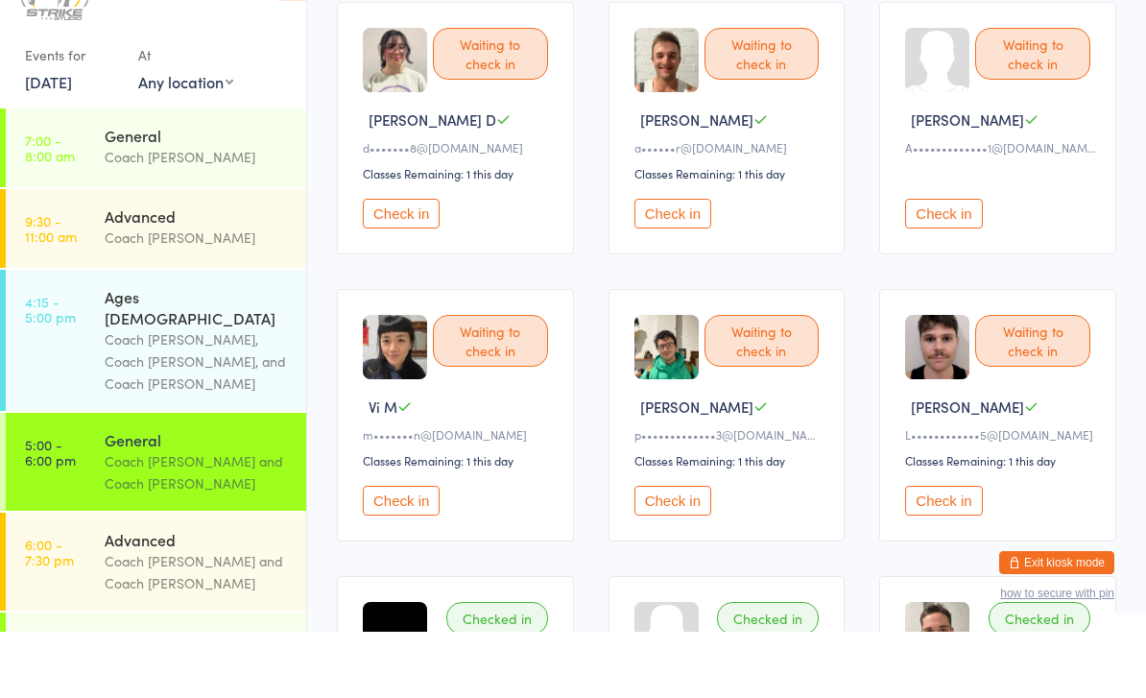
scroll to position [458, 0]
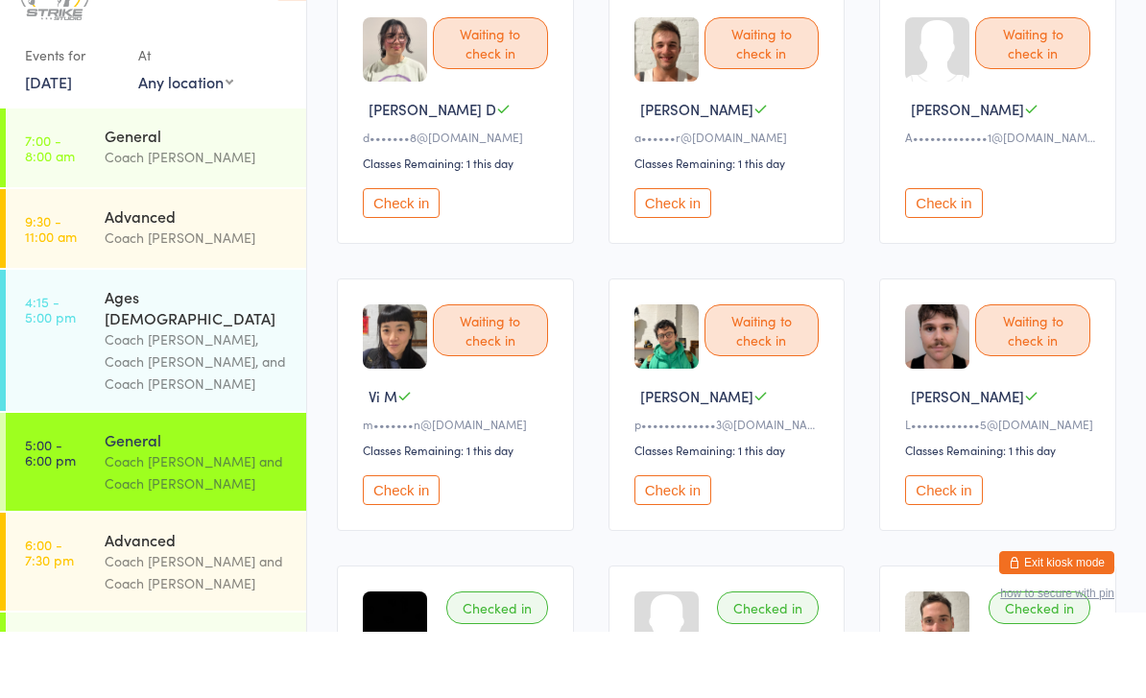
click at [662, 541] on button "Check in" at bounding box center [673, 556] width 77 height 30
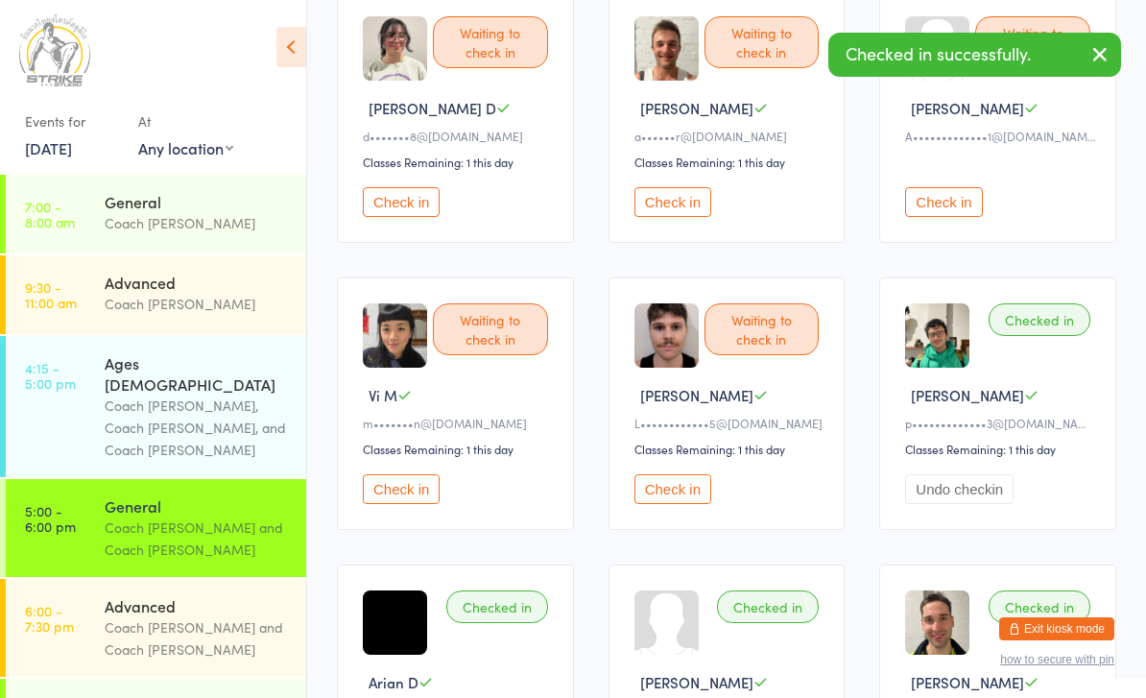
click at [651, 504] on button "Check in" at bounding box center [673, 489] width 77 height 30
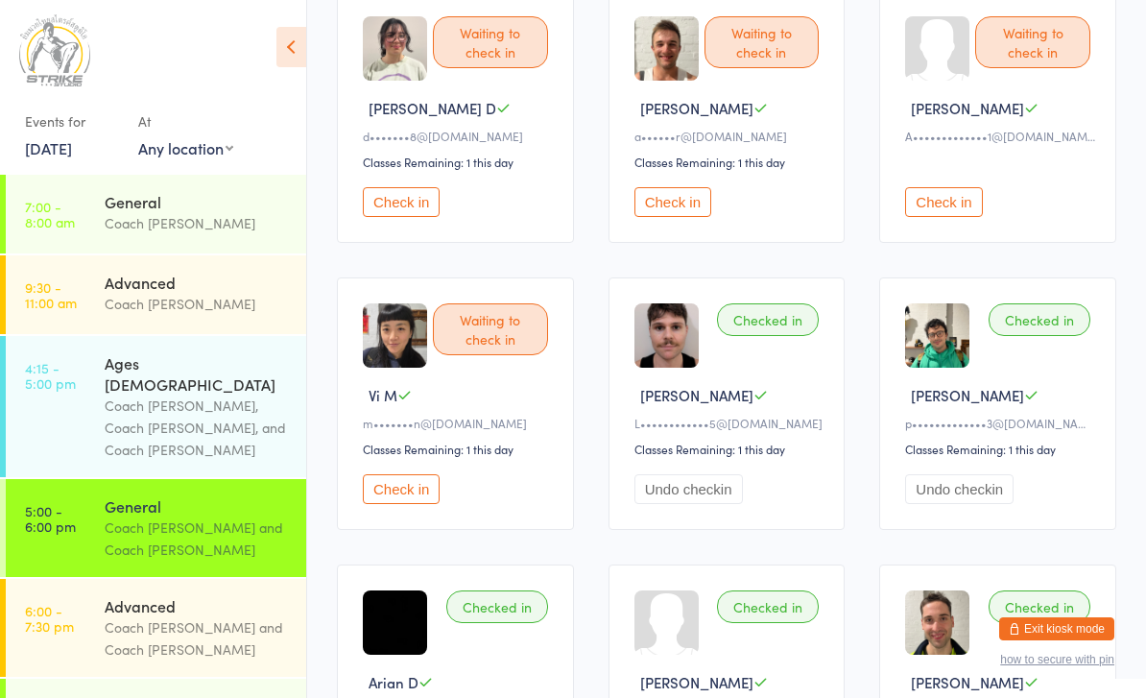
click at [389, 504] on button "Check in" at bounding box center [401, 489] width 77 height 30
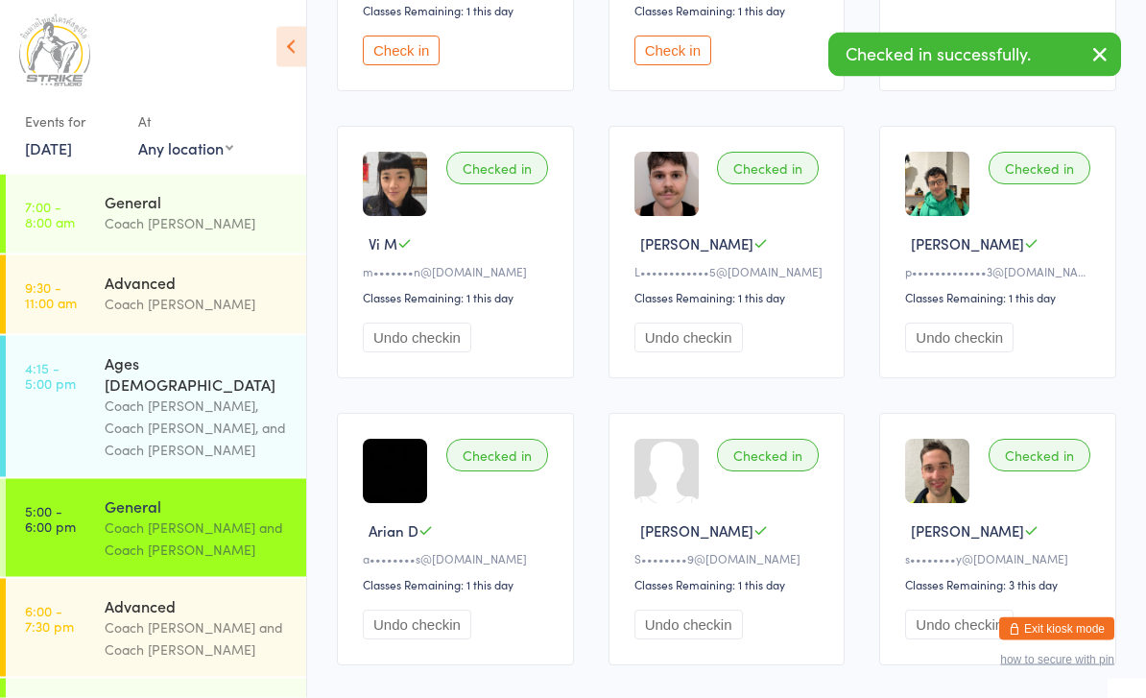
scroll to position [676, 0]
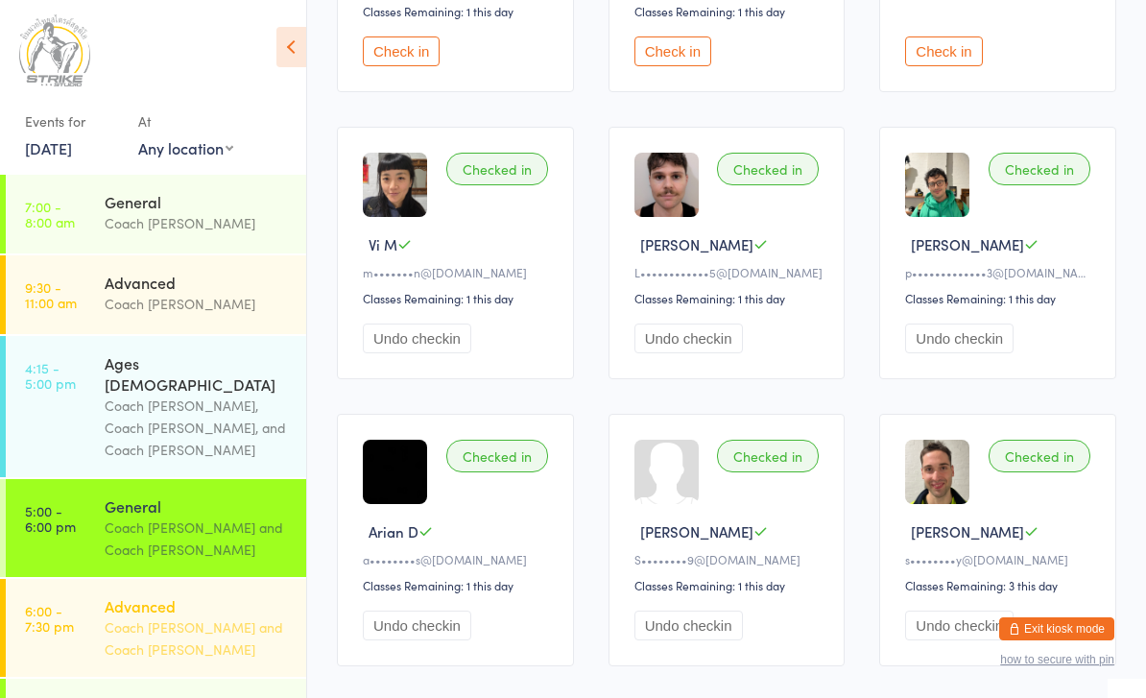
click at [246, 616] on div "Coach [PERSON_NAME] and Coach [PERSON_NAME]" at bounding box center [197, 638] width 185 height 44
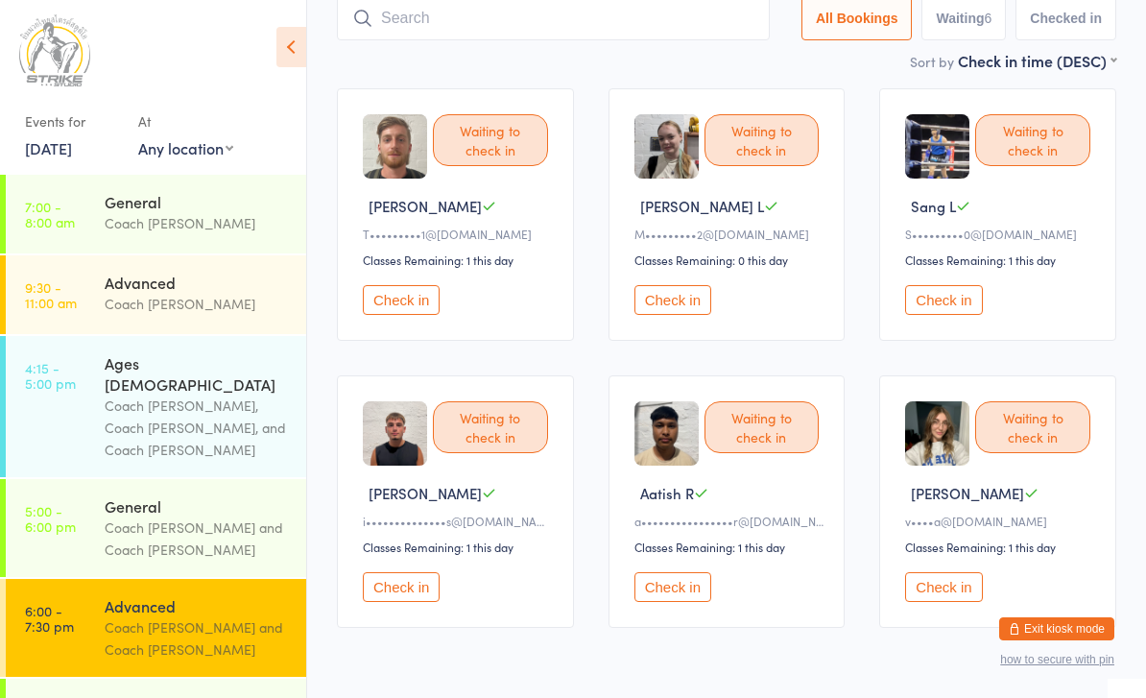
scroll to position [130, 0]
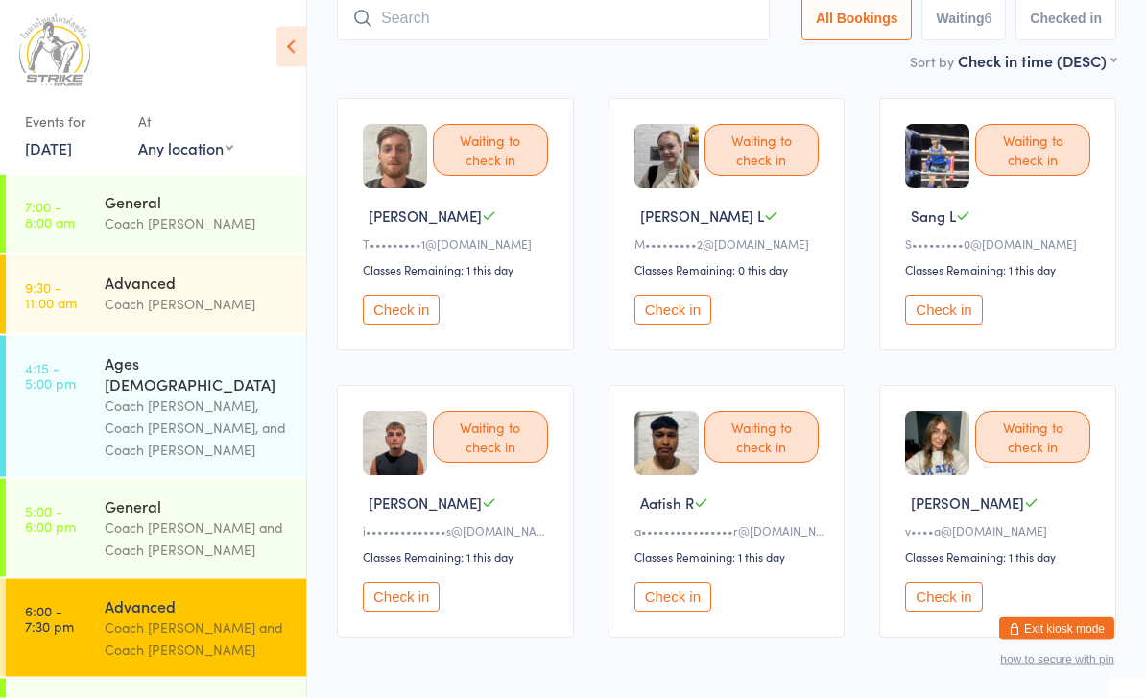
click at [957, 325] on button "Check in" at bounding box center [943, 311] width 77 height 30
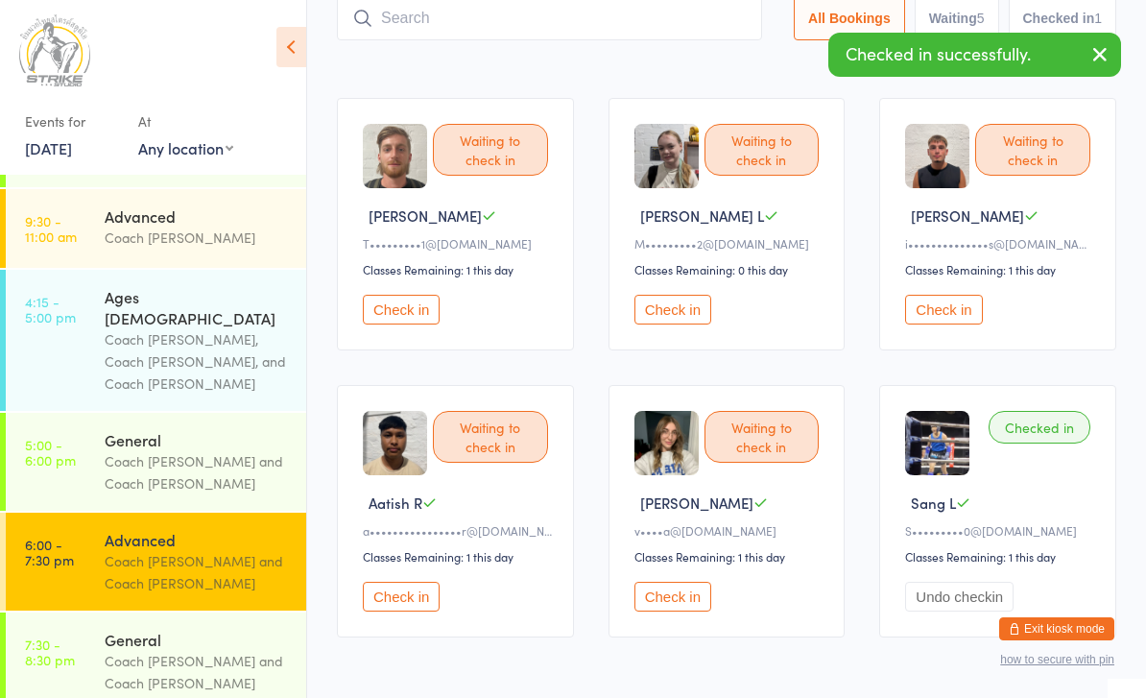
scroll to position [64, 0]
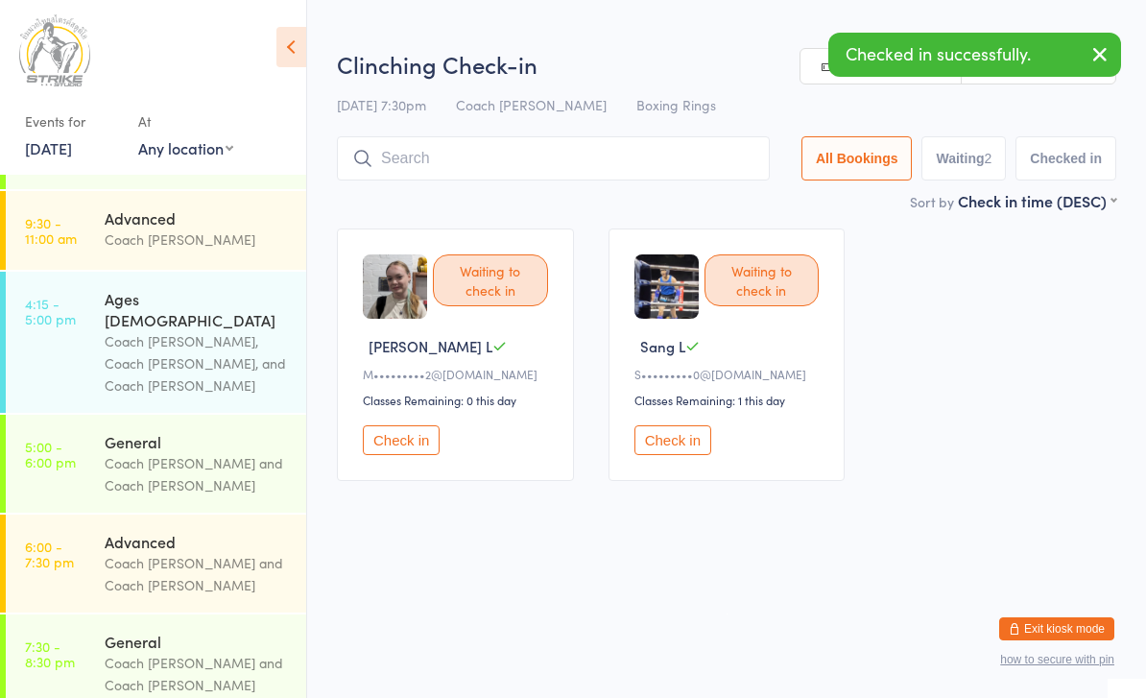
click at [664, 451] on button "Check in" at bounding box center [673, 440] width 77 height 30
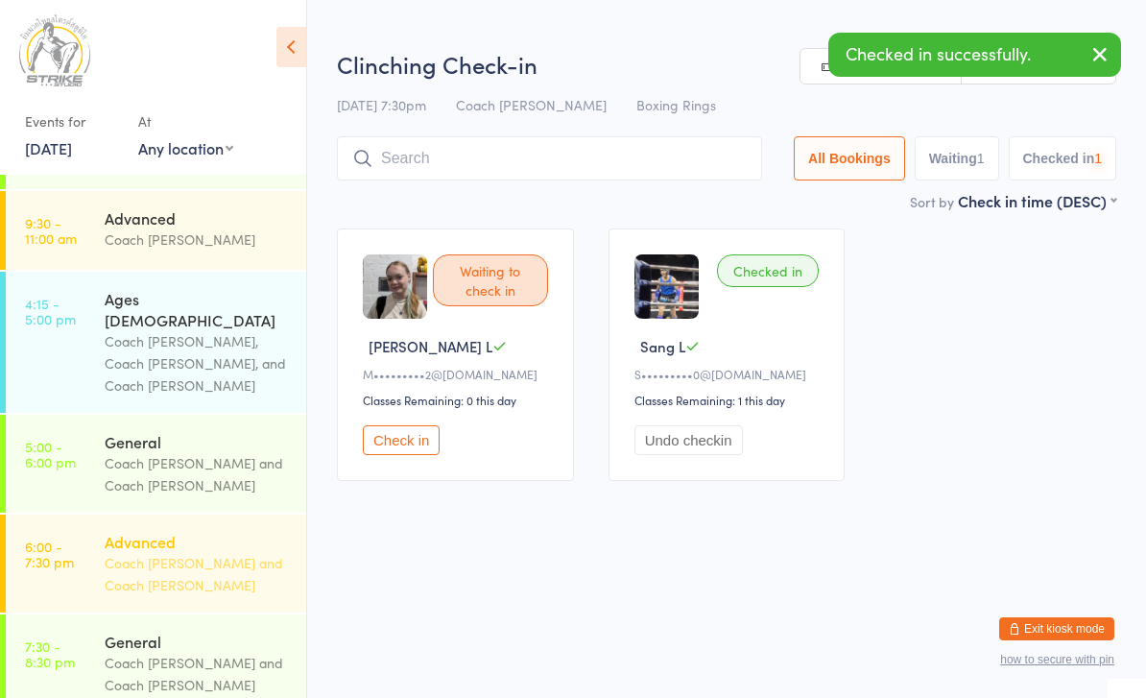
click at [170, 559] on div "Advanced Coach Chris and Coach Angela" at bounding box center [206, 564] width 202 height 98
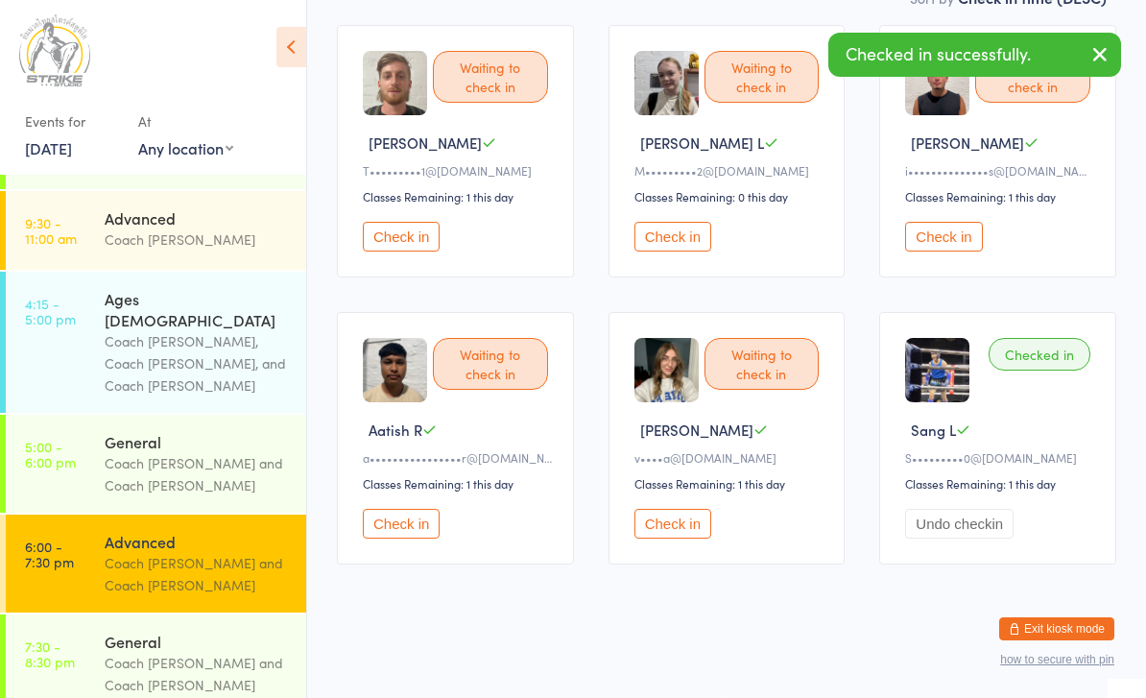
scroll to position [233, 0]
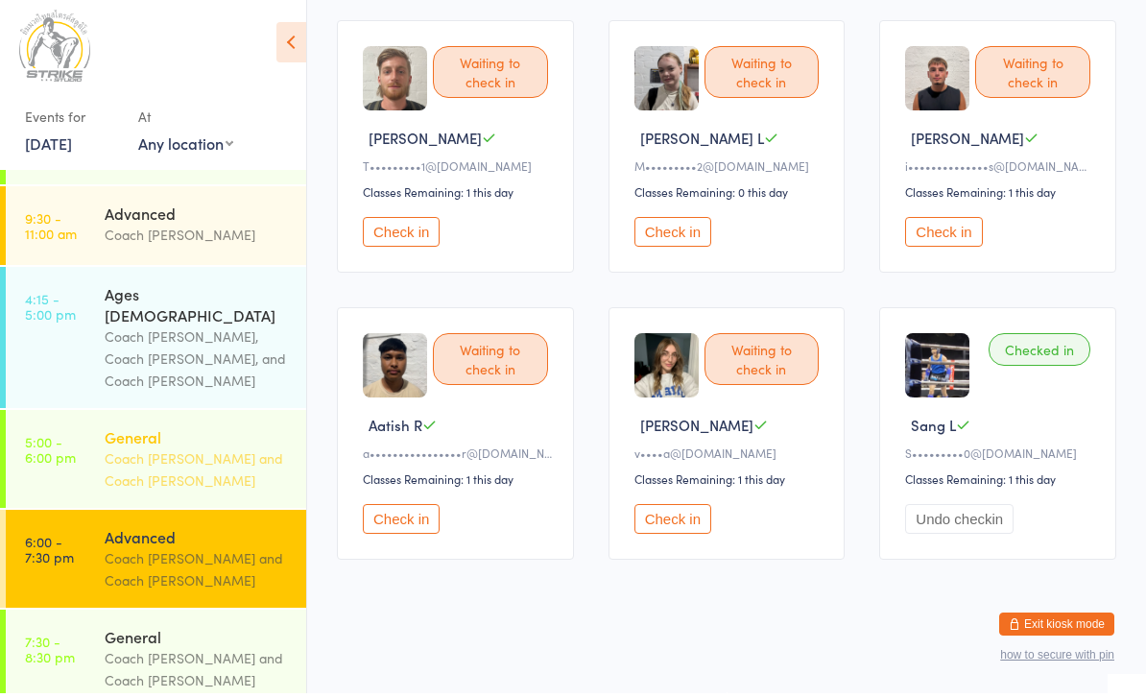
click at [228, 452] on div "Coach [PERSON_NAME] and Coach [PERSON_NAME]" at bounding box center [197, 474] width 185 height 44
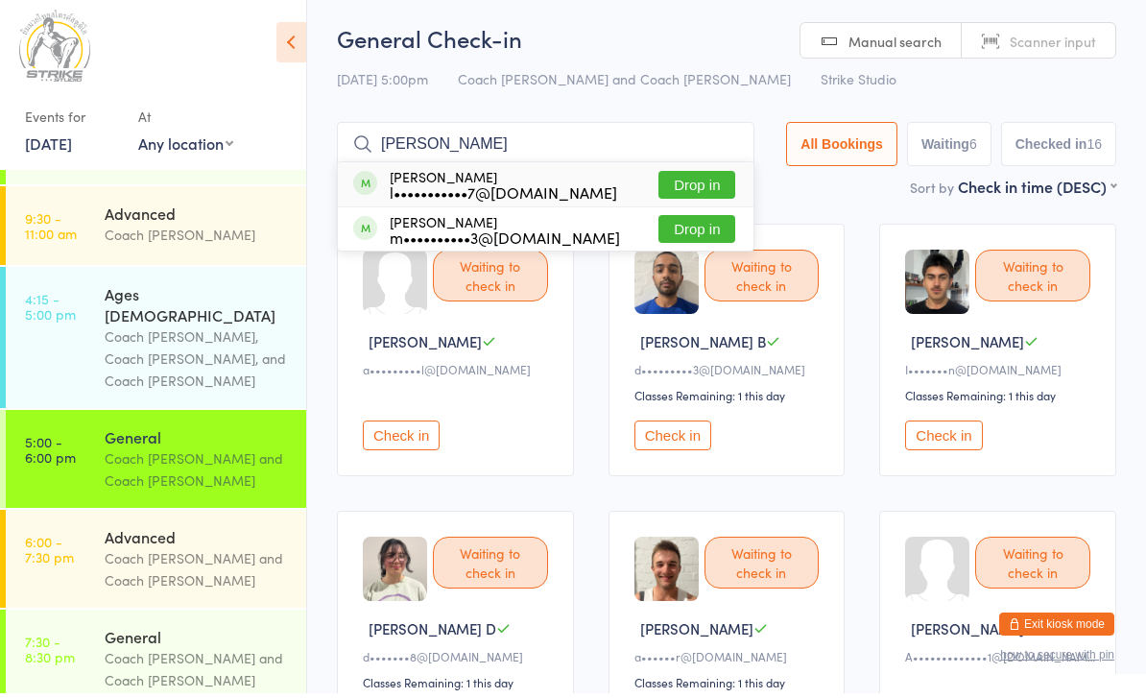
type input "Louis"
click at [699, 196] on button "Drop in" at bounding box center [697, 190] width 77 height 28
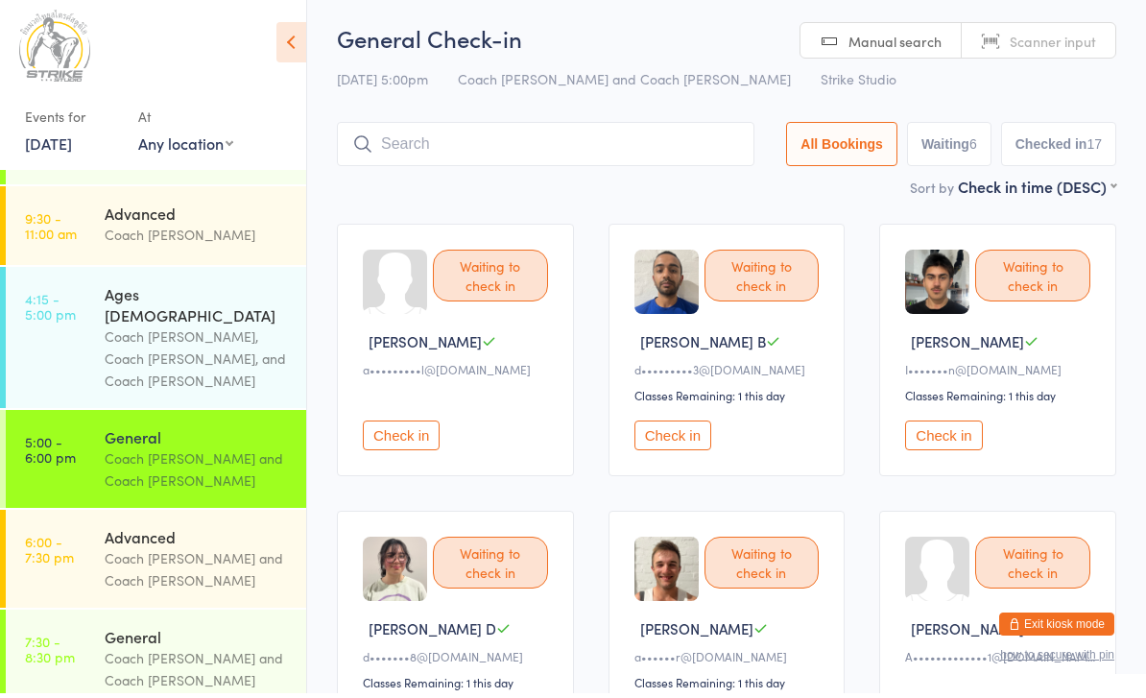
click at [685, 455] on button "Check in" at bounding box center [673, 440] width 77 height 30
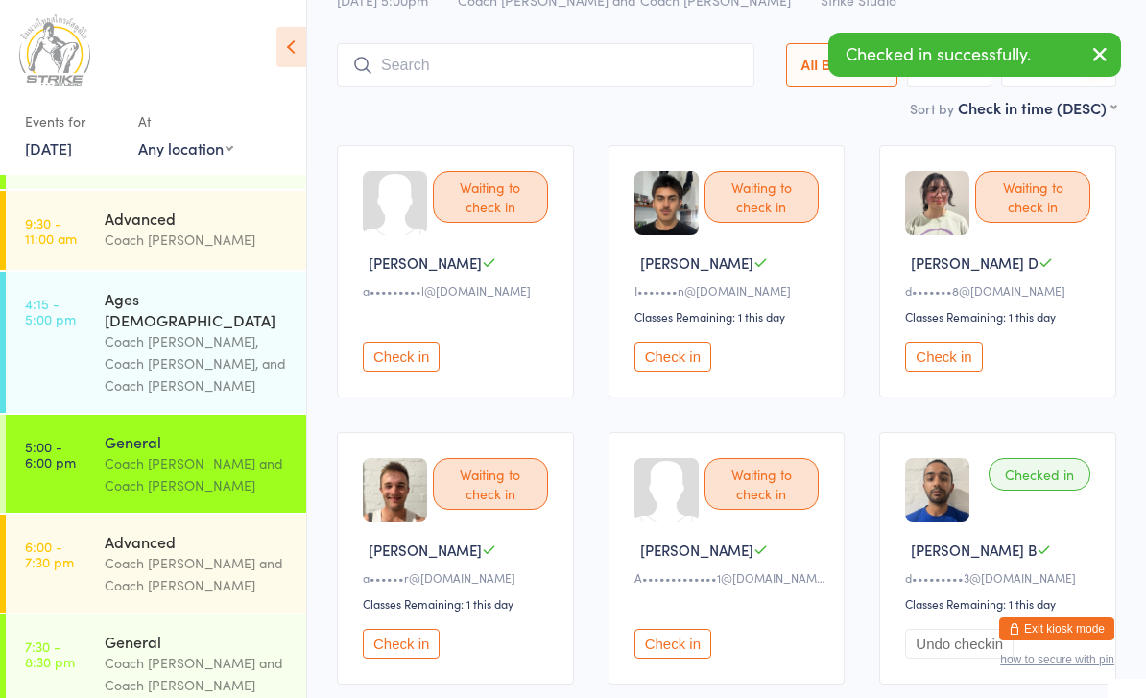
scroll to position [179, 0]
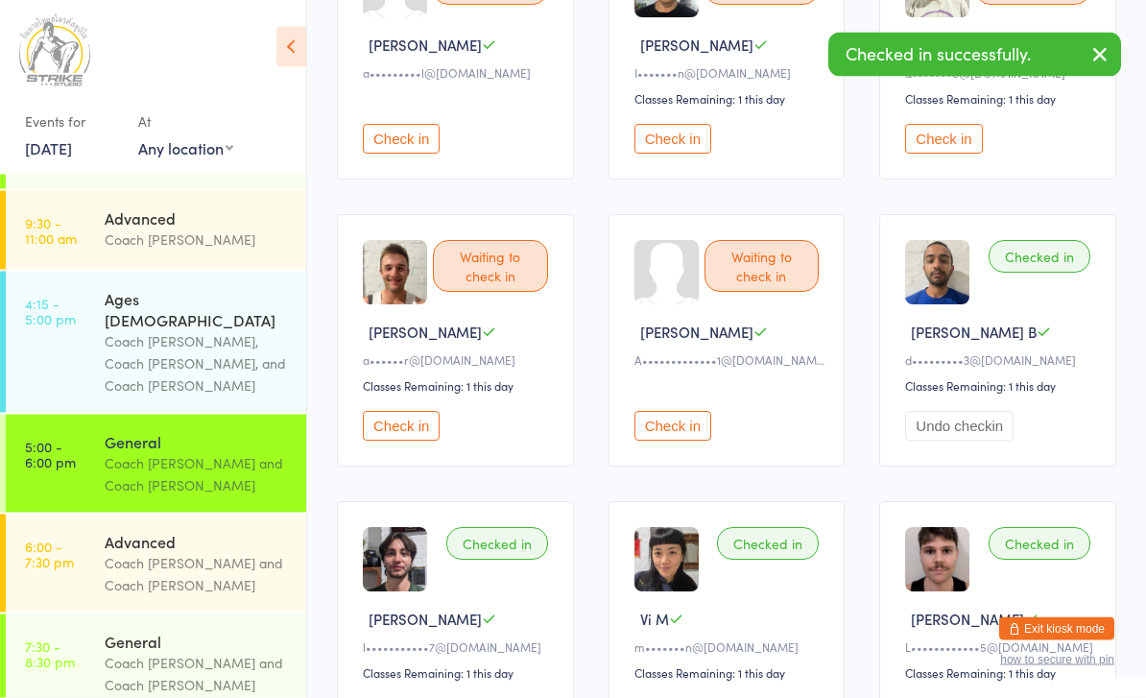
click at [419, 442] on button "Check in" at bounding box center [401, 427] width 77 height 30
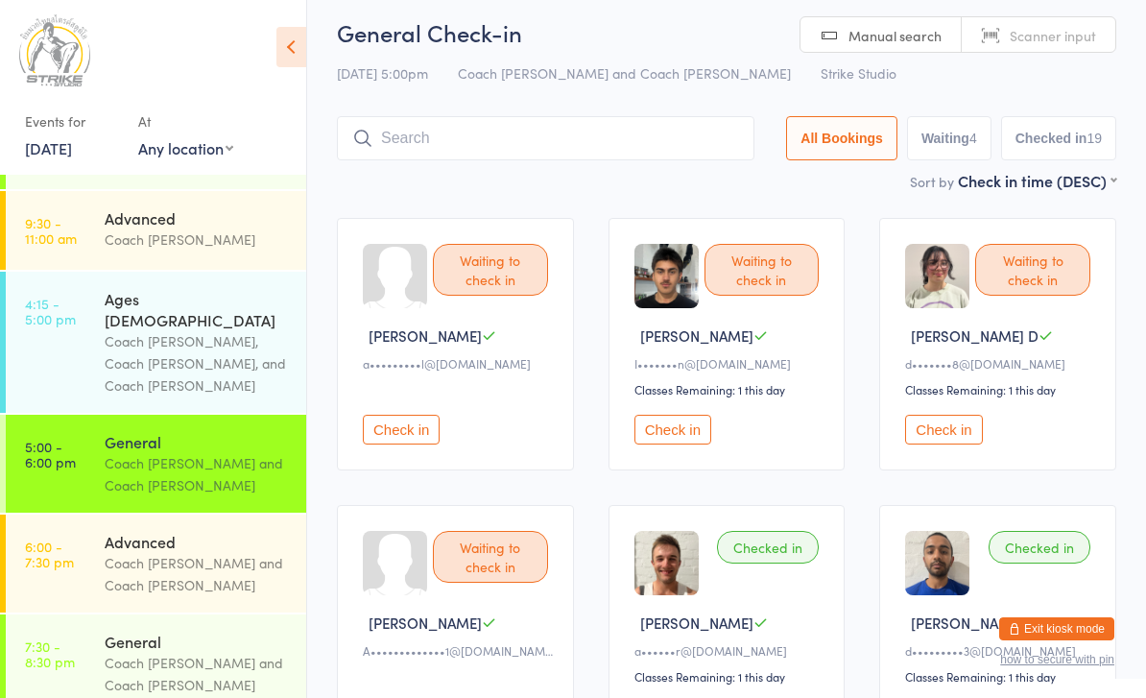
scroll to position [0, 0]
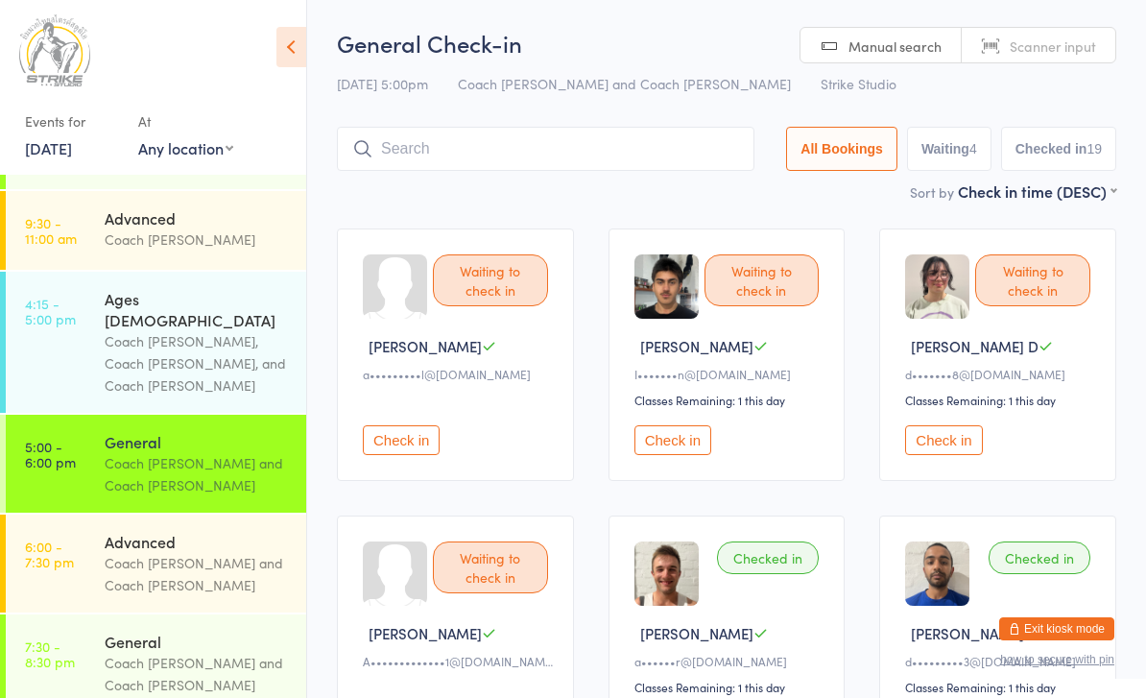
click at [527, 160] on input "search" at bounding box center [546, 149] width 418 height 44
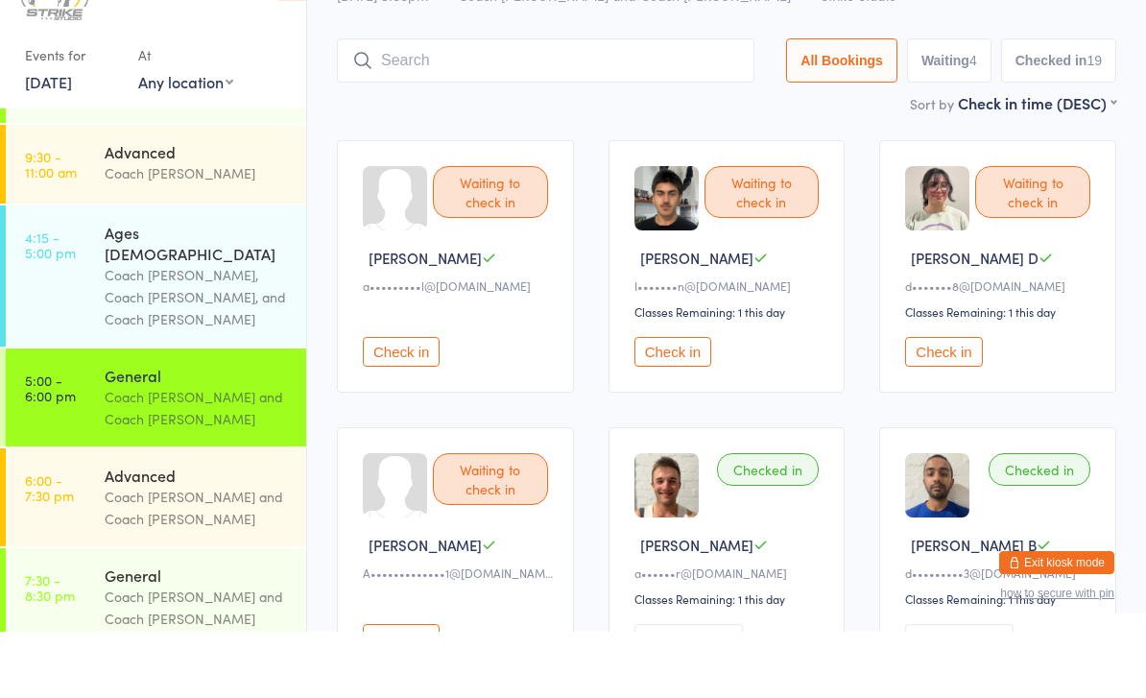
scroll to position [62, 0]
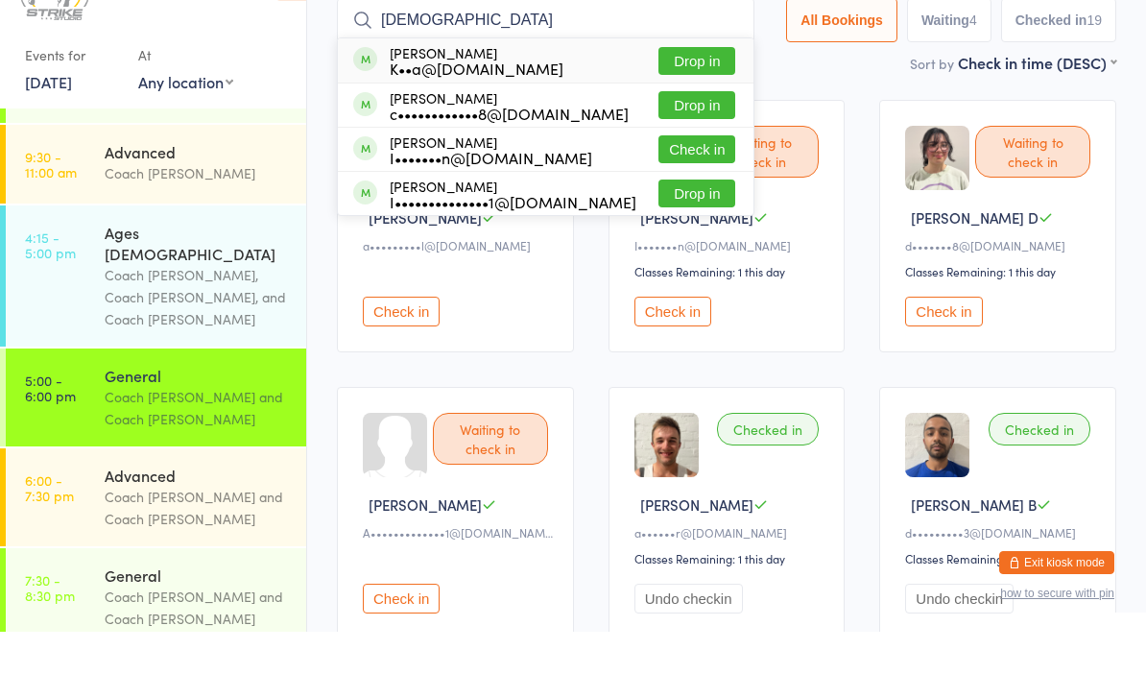
type input "Isaa"
click at [684, 157] on button "Drop in" at bounding box center [697, 171] width 77 height 28
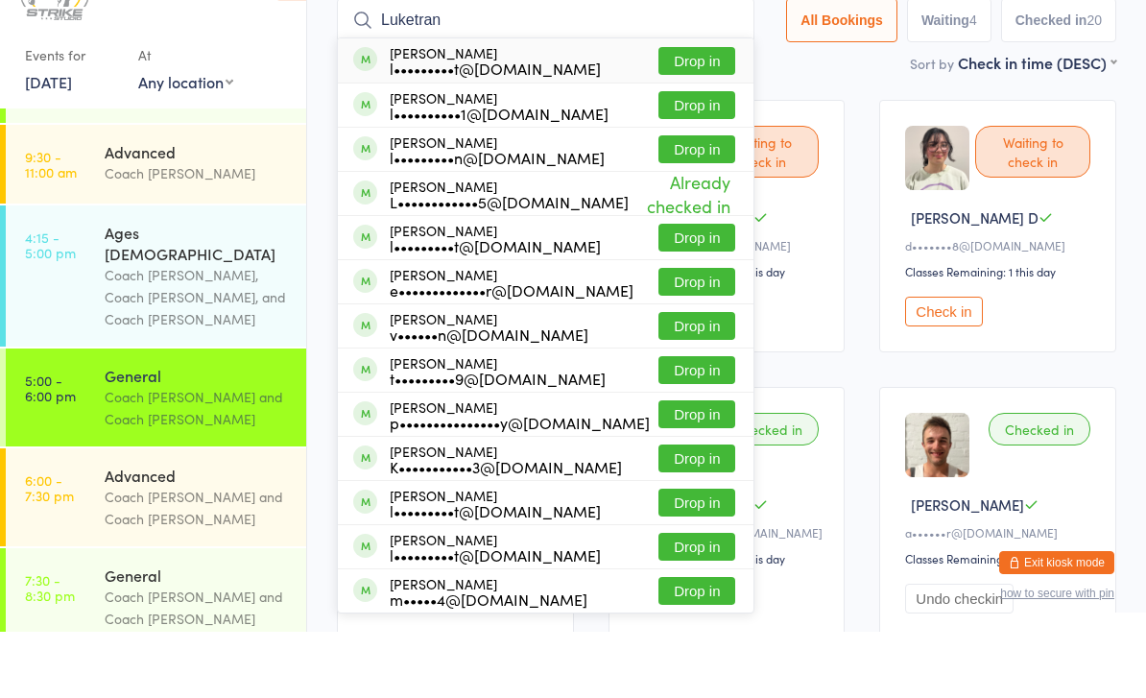
type input "Luketran"
click at [689, 113] on button "Drop in" at bounding box center [697, 127] width 77 height 28
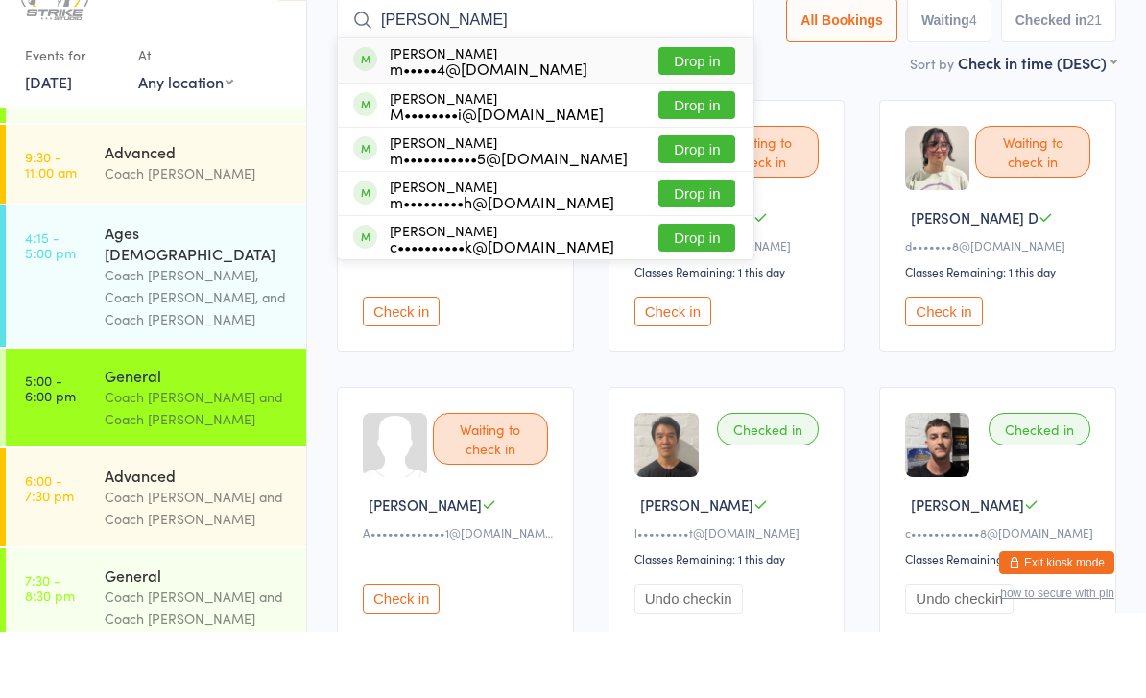
type input "Margaret"
click at [685, 113] on button "Drop in" at bounding box center [697, 127] width 77 height 28
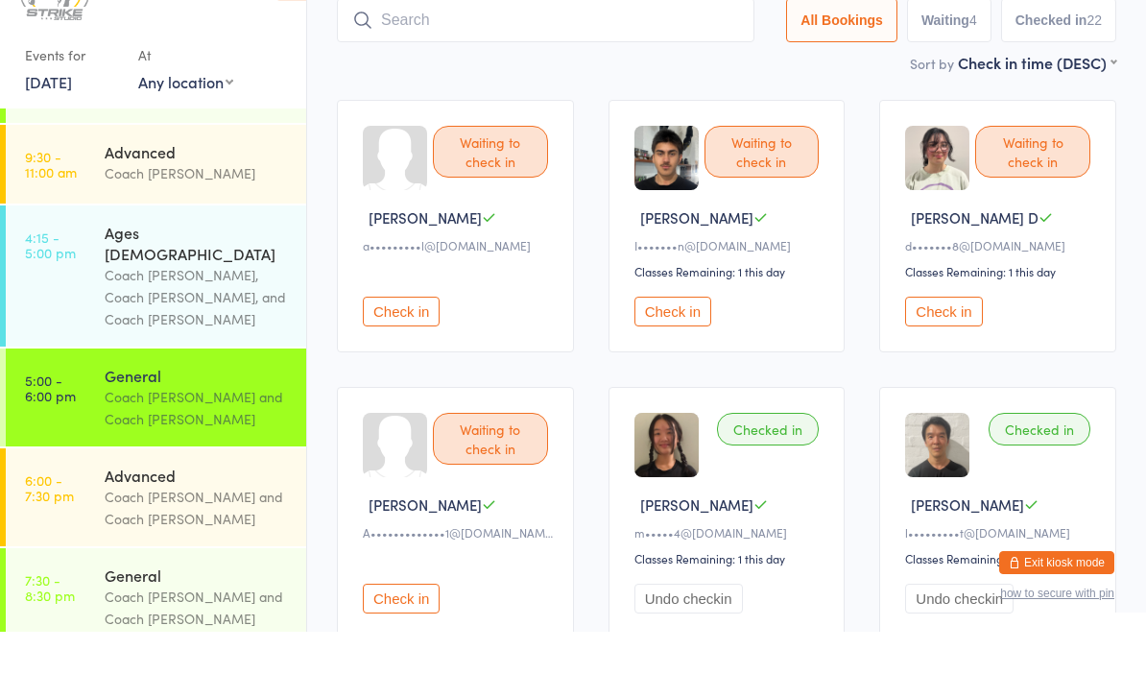
click at [944, 363] on button "Check in" at bounding box center [943, 378] width 77 height 30
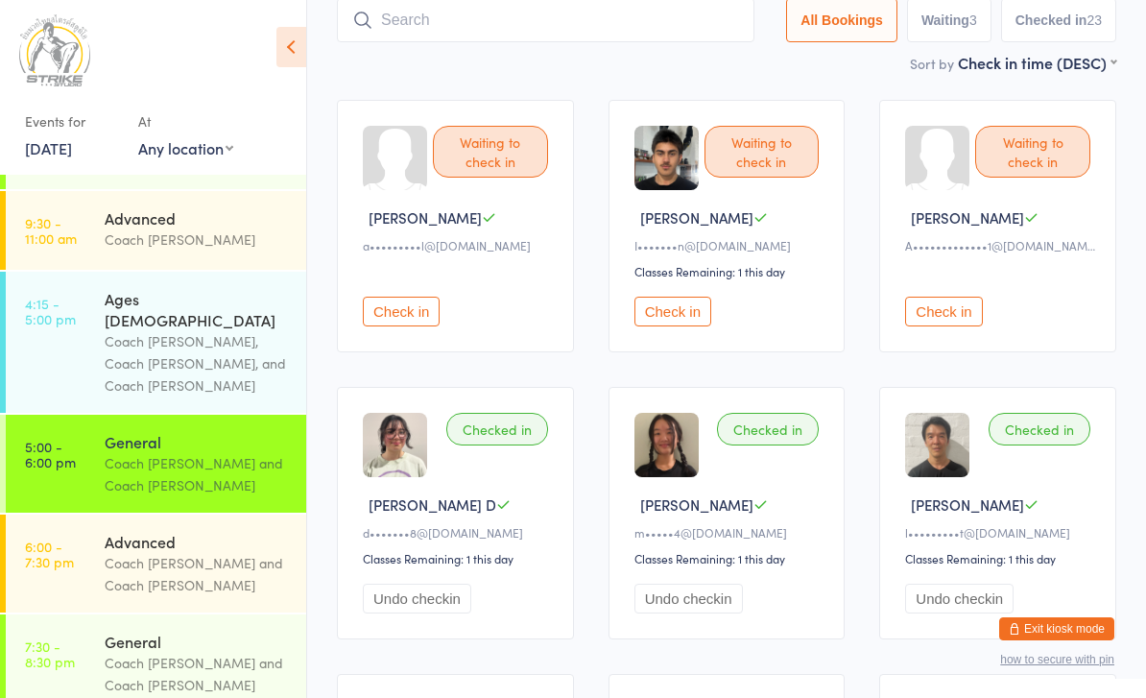
click at [356, 345] on div "Waiting to check in Anita A a•••••••••l@hotmail.co.uk Check in" at bounding box center [455, 226] width 237 height 252
click at [403, 297] on div "Check in" at bounding box center [458, 299] width 191 height 56
click at [383, 352] on div "Waiting to check in Anita A a•••••••••l@hotmail.co.uk Check in" at bounding box center [455, 226] width 237 height 252
click at [419, 299] on div "Check in" at bounding box center [458, 299] width 191 height 56
click at [396, 326] on button "Check in" at bounding box center [401, 312] width 77 height 30
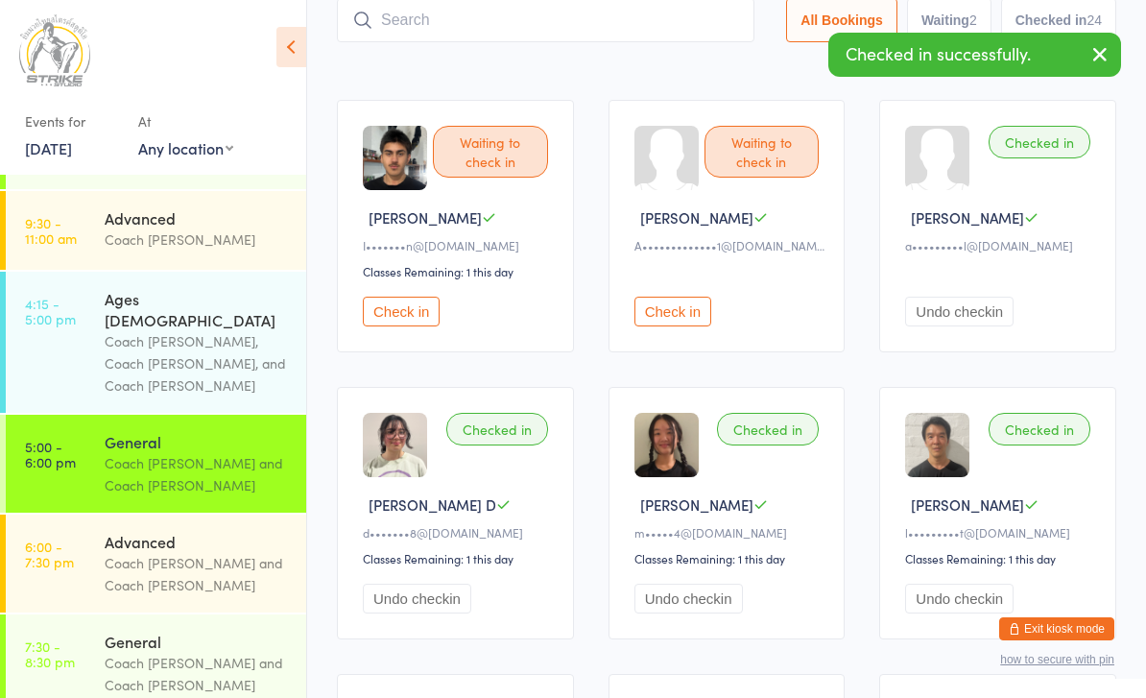
click at [608, 36] on input "search" at bounding box center [546, 20] width 418 height 44
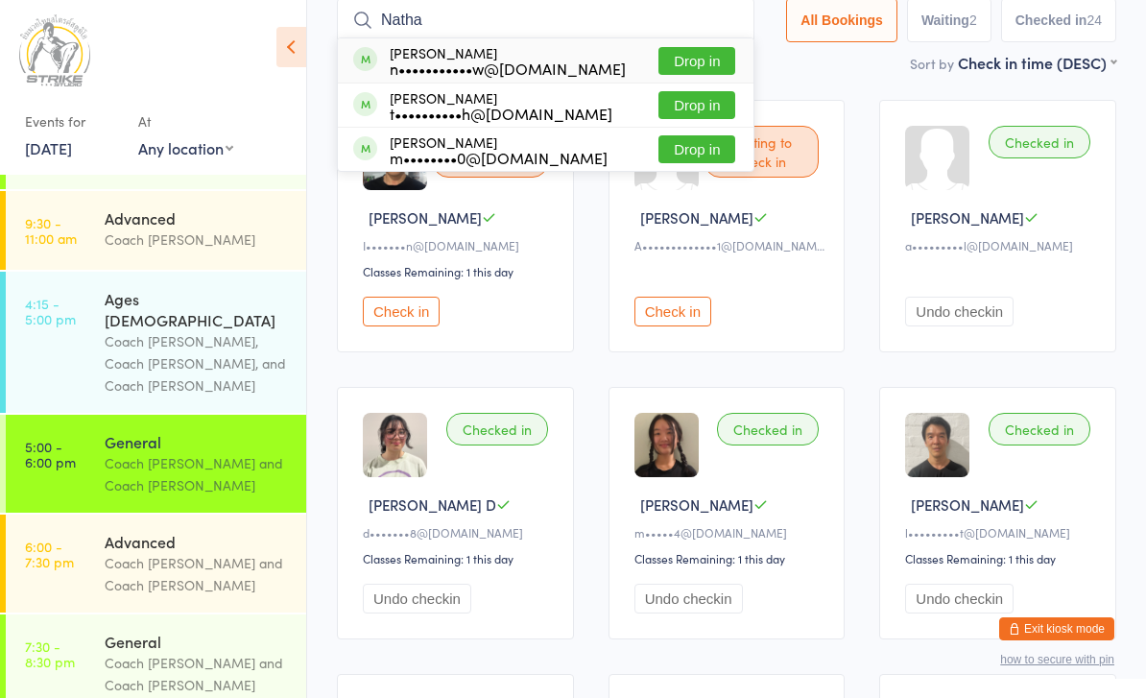
type input "Natha"
click at [704, 59] on button "Drop in" at bounding box center [697, 61] width 77 height 28
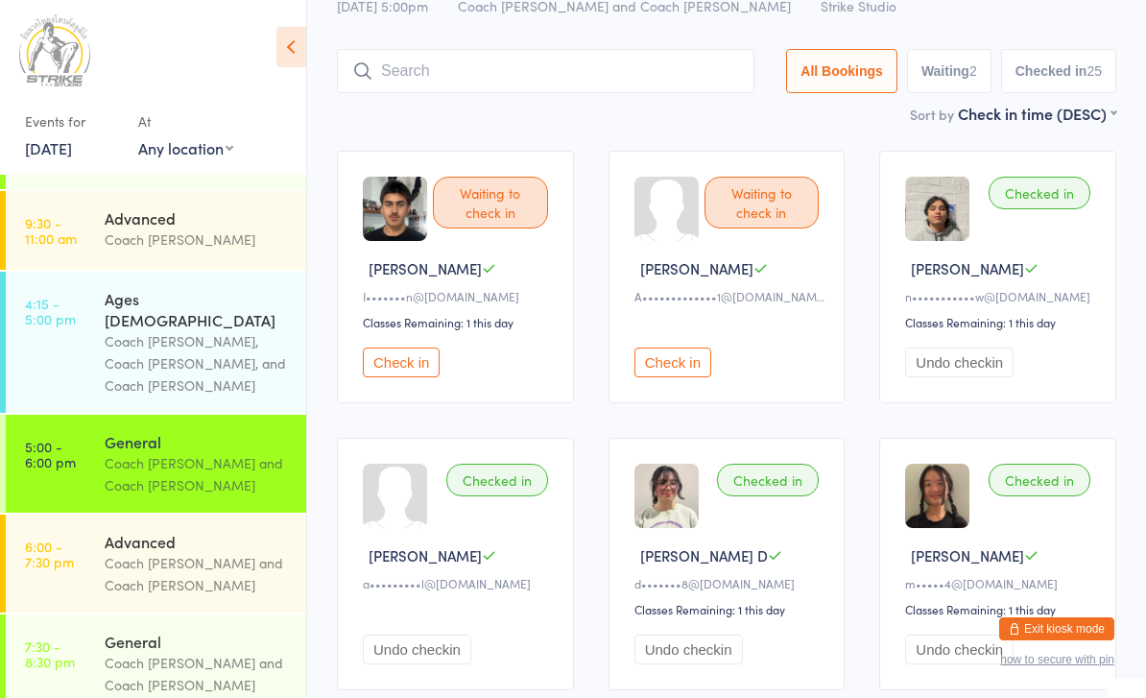
scroll to position [0, 0]
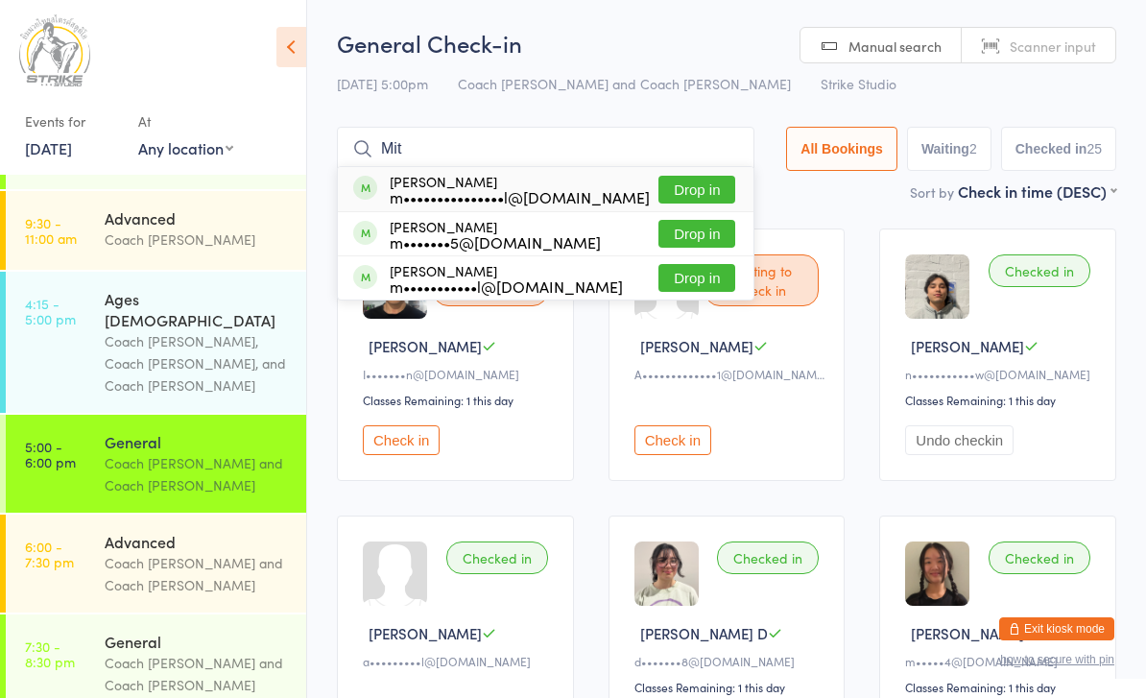
type input "Mit"
click at [709, 198] on button "Drop in" at bounding box center [697, 190] width 77 height 28
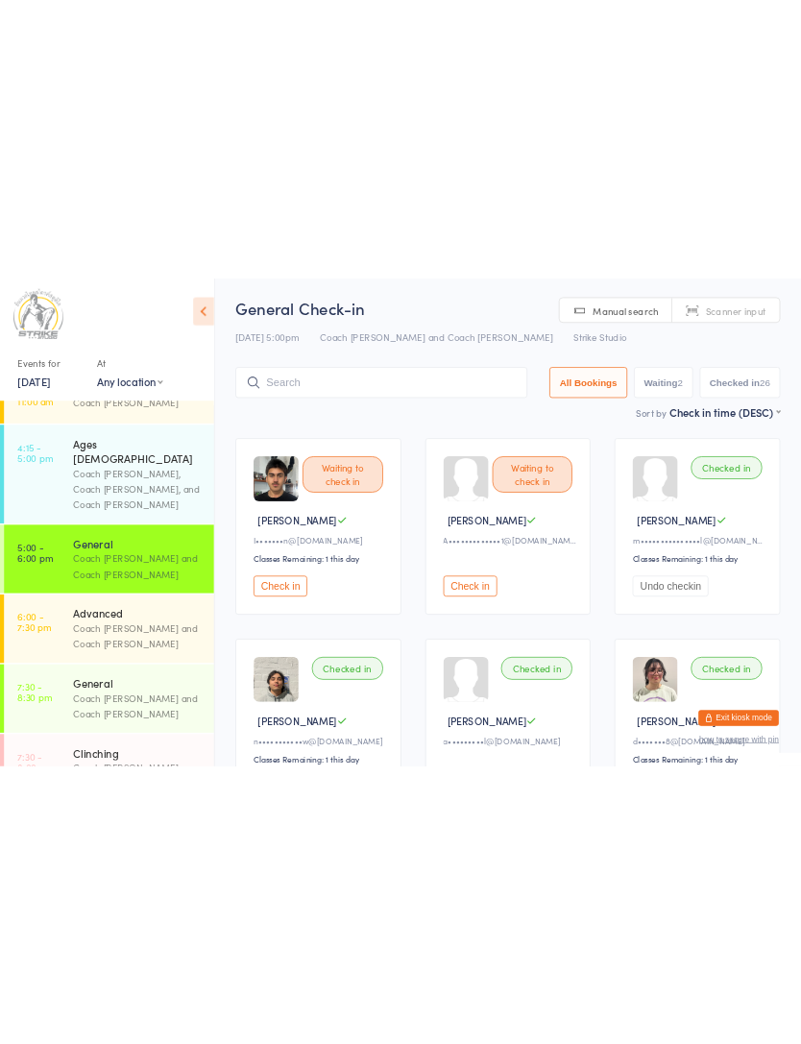
scroll to position [126, 0]
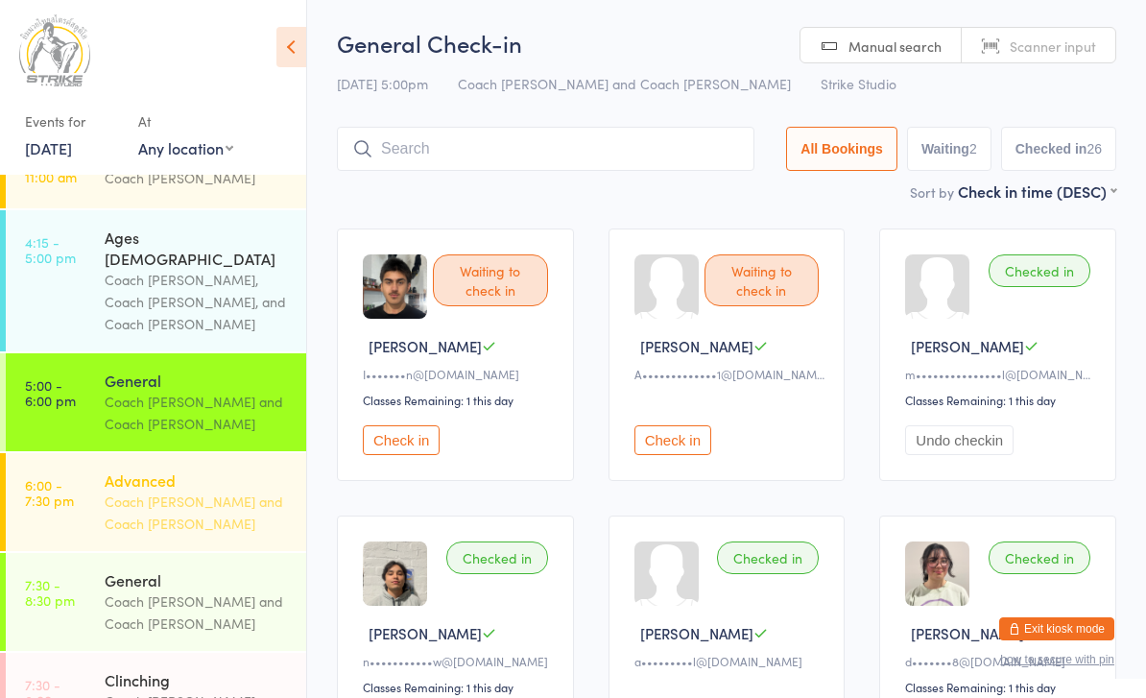
click at [223, 491] on div "Coach [PERSON_NAME] and Coach [PERSON_NAME]" at bounding box center [197, 513] width 185 height 44
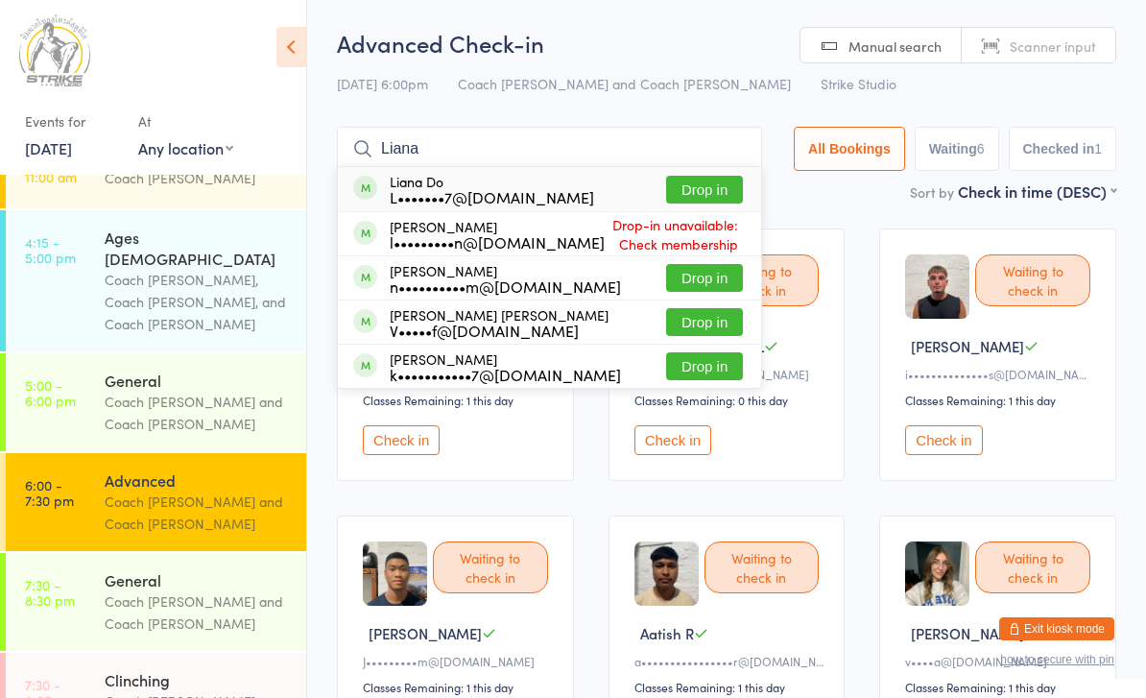
type input "Liana"
click at [695, 197] on button "Drop in" at bounding box center [704, 190] width 77 height 28
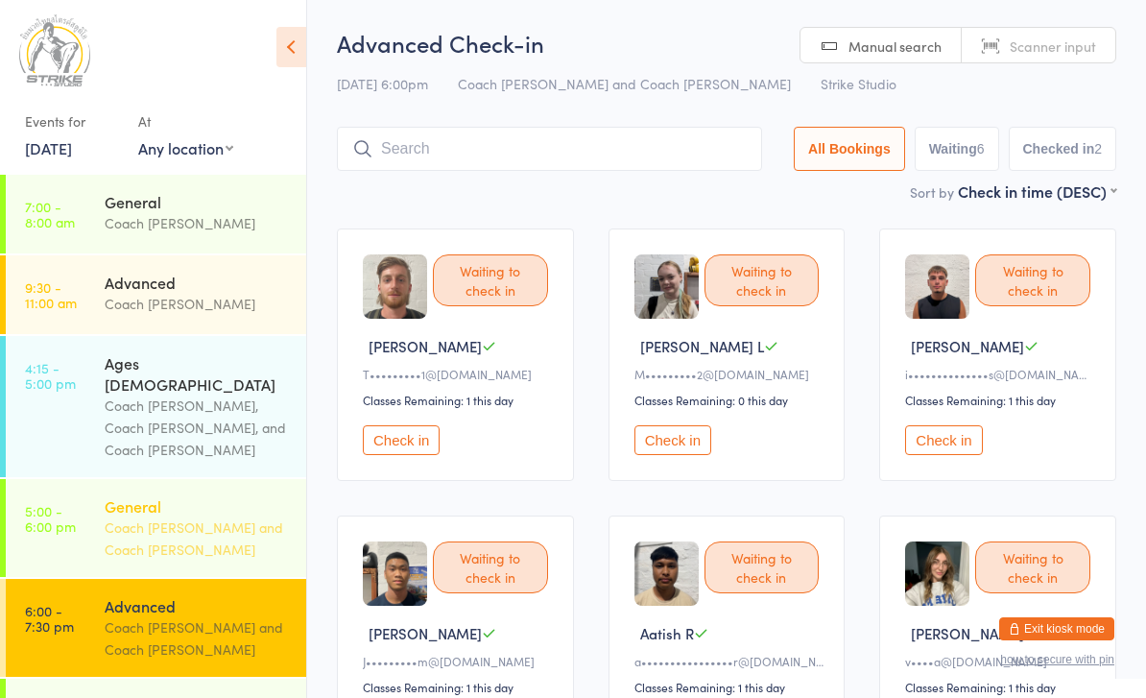
click at [234, 495] on div "General" at bounding box center [197, 505] width 185 height 21
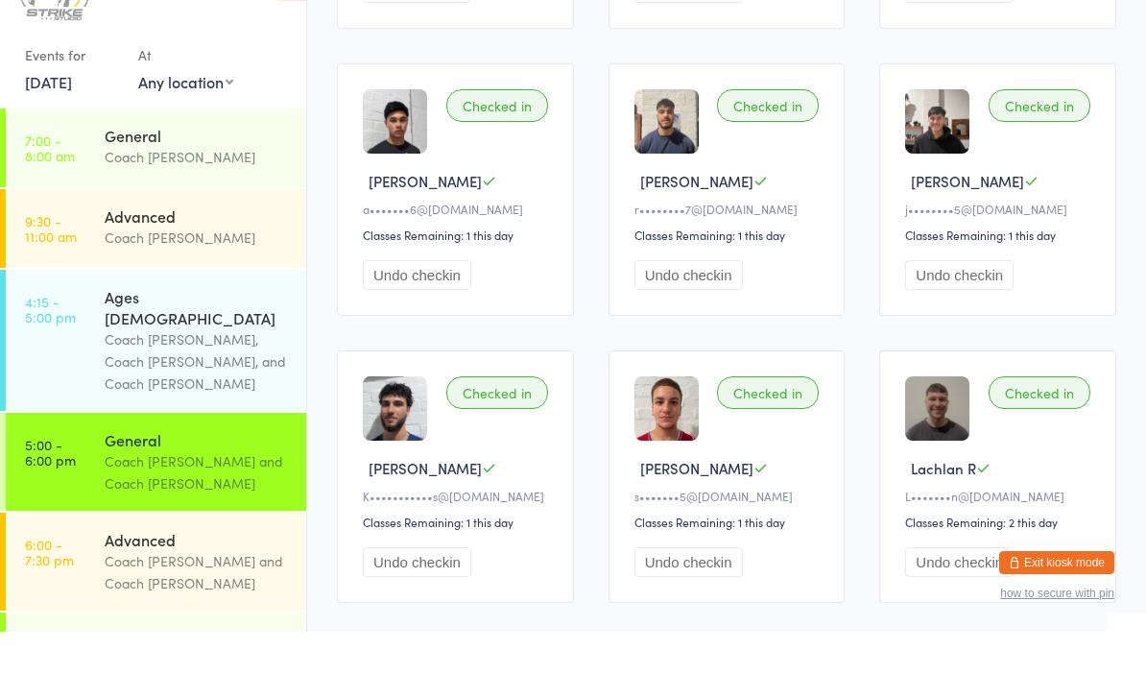
scroll to position [2108, 0]
click at [437, 330] on button "Undo checkin" at bounding box center [417, 341] width 108 height 30
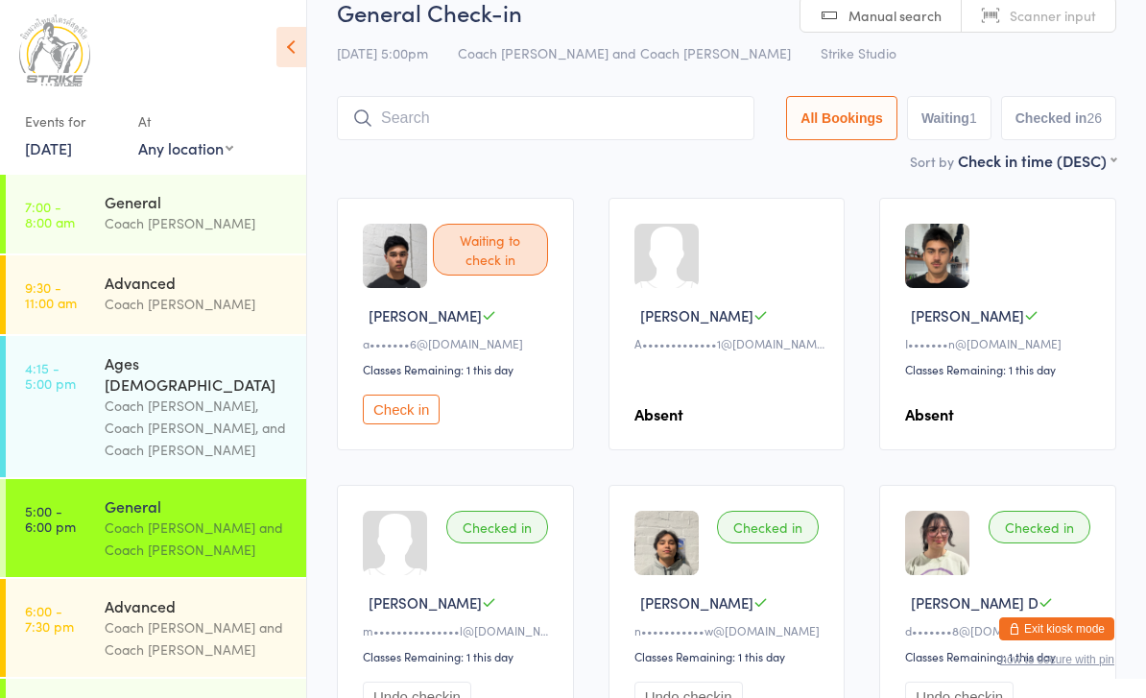
scroll to position [0, 0]
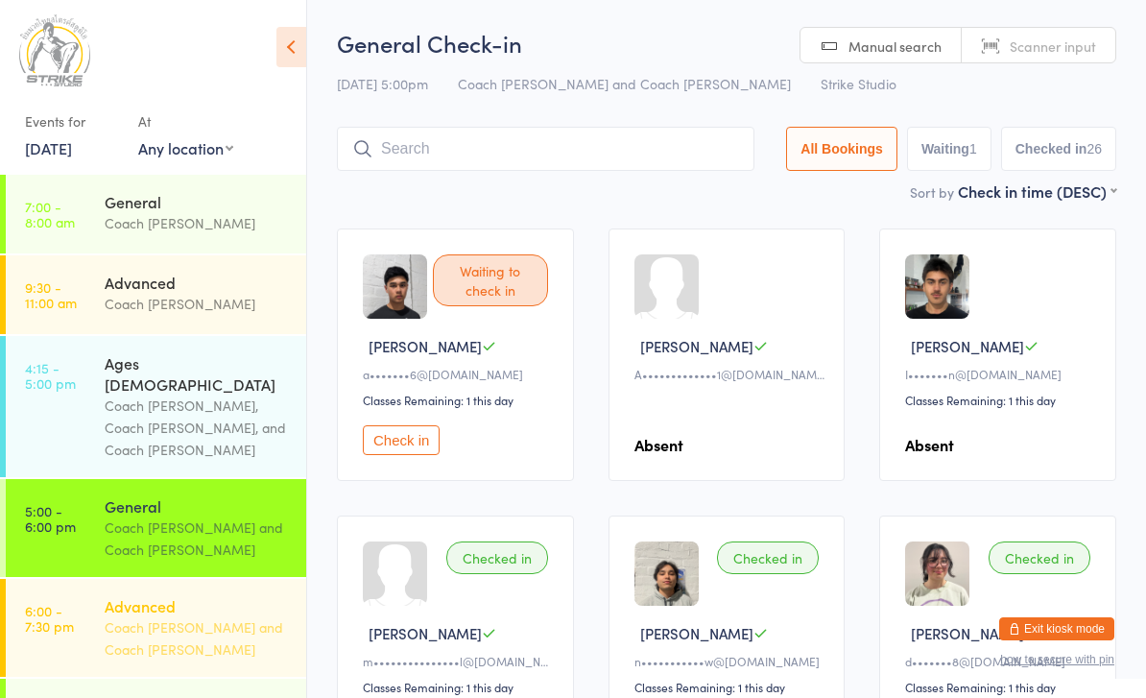
click at [168, 616] on div "Coach [PERSON_NAME] and Coach [PERSON_NAME]" at bounding box center [197, 638] width 185 height 44
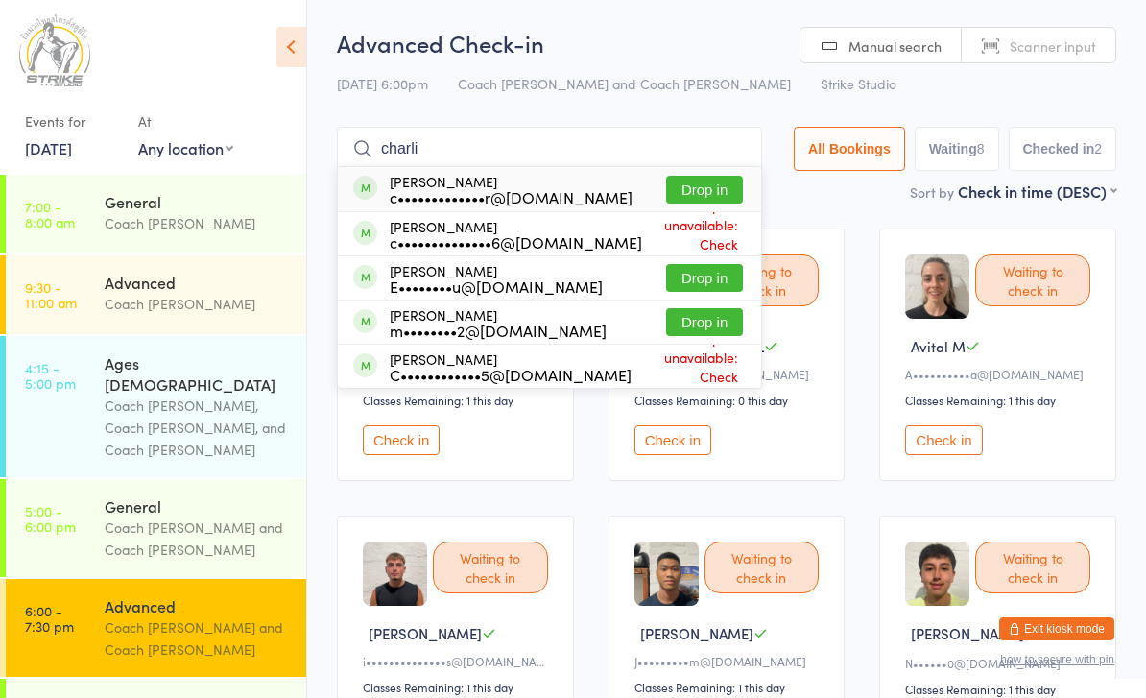
type input "charli"
drag, startPoint x: 168, startPoint y: 612, endPoint x: 719, endPoint y: 189, distance: 694.3
click at [0, 0] on html "You have now entered Kiosk Mode. Members will be able to check themselves in us…" at bounding box center [573, 349] width 1146 height 698
click at [719, 189] on div "Sort by Check in time (DESC) First name (ASC) First name (DESC) Last name (ASC)…" at bounding box center [727, 190] width 780 height 21
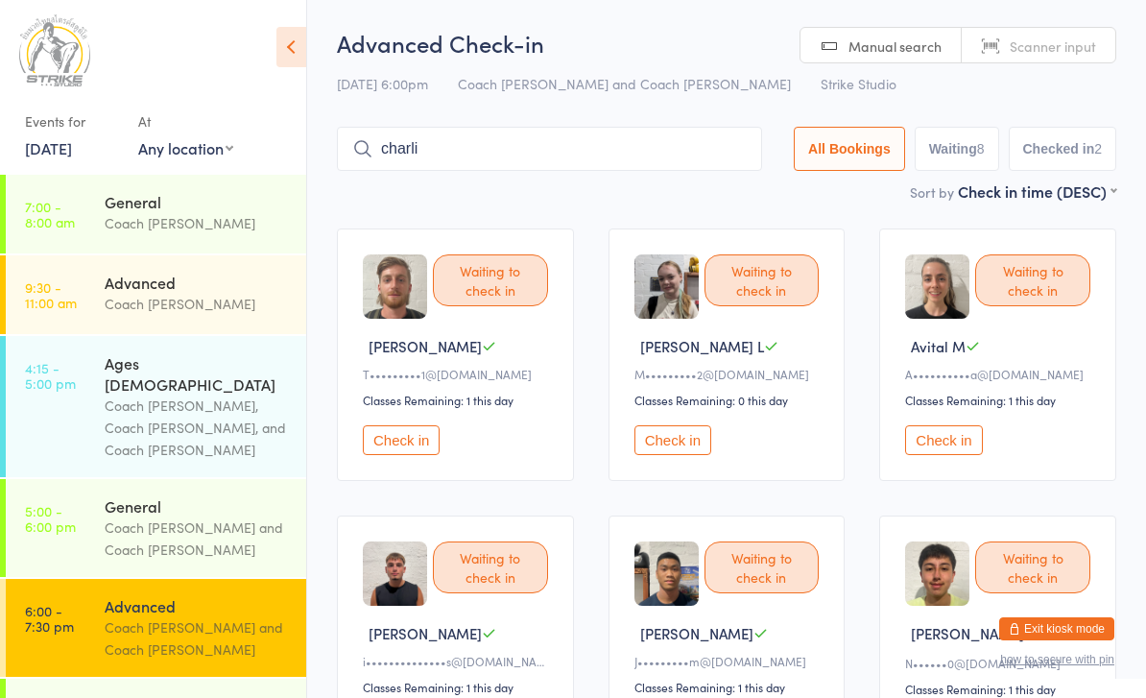
click at [112, 595] on div "Advanced" at bounding box center [197, 605] width 185 height 21
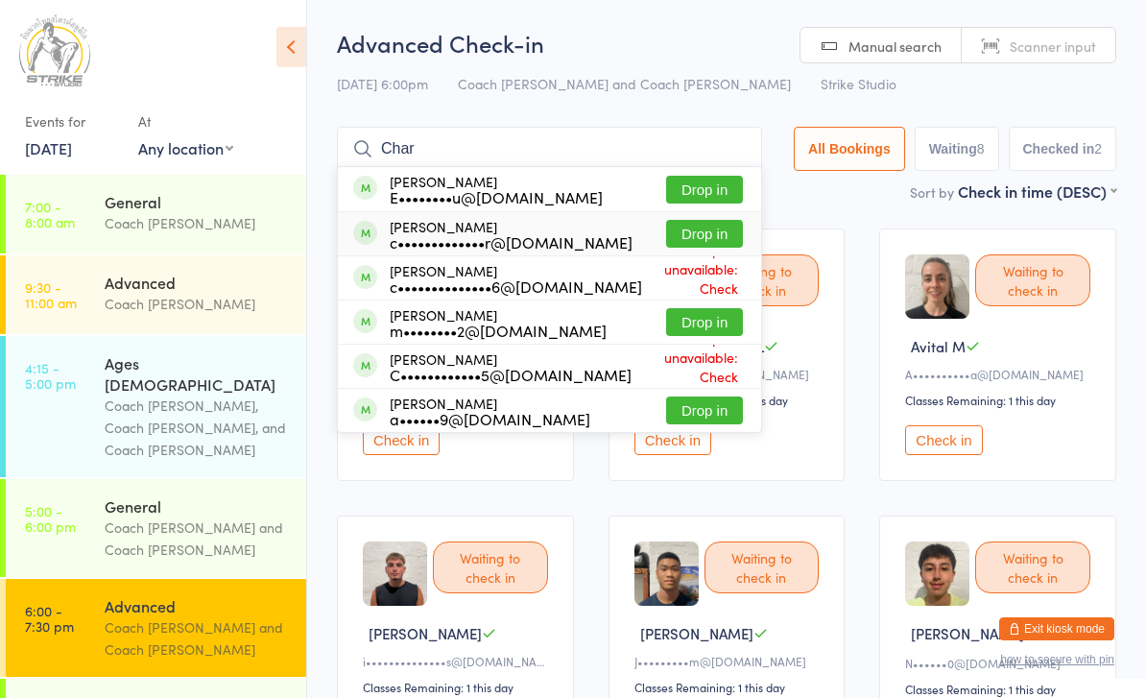
type input "Char"
click at [714, 244] on button "Drop in" at bounding box center [704, 234] width 77 height 28
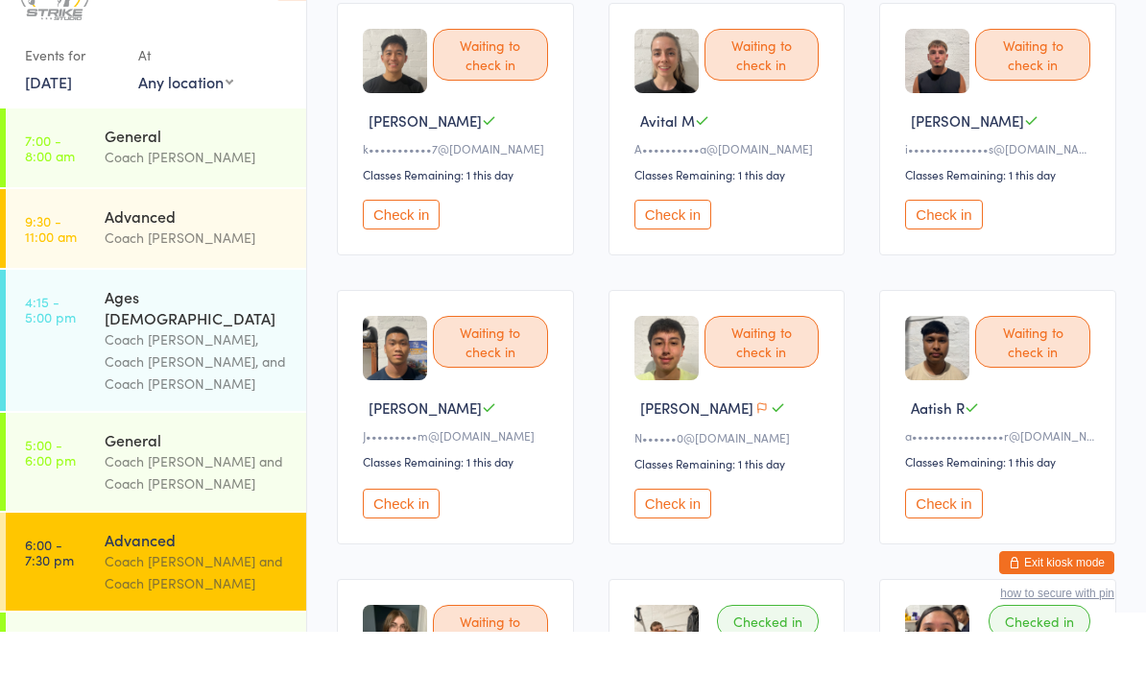
scroll to position [474, 0]
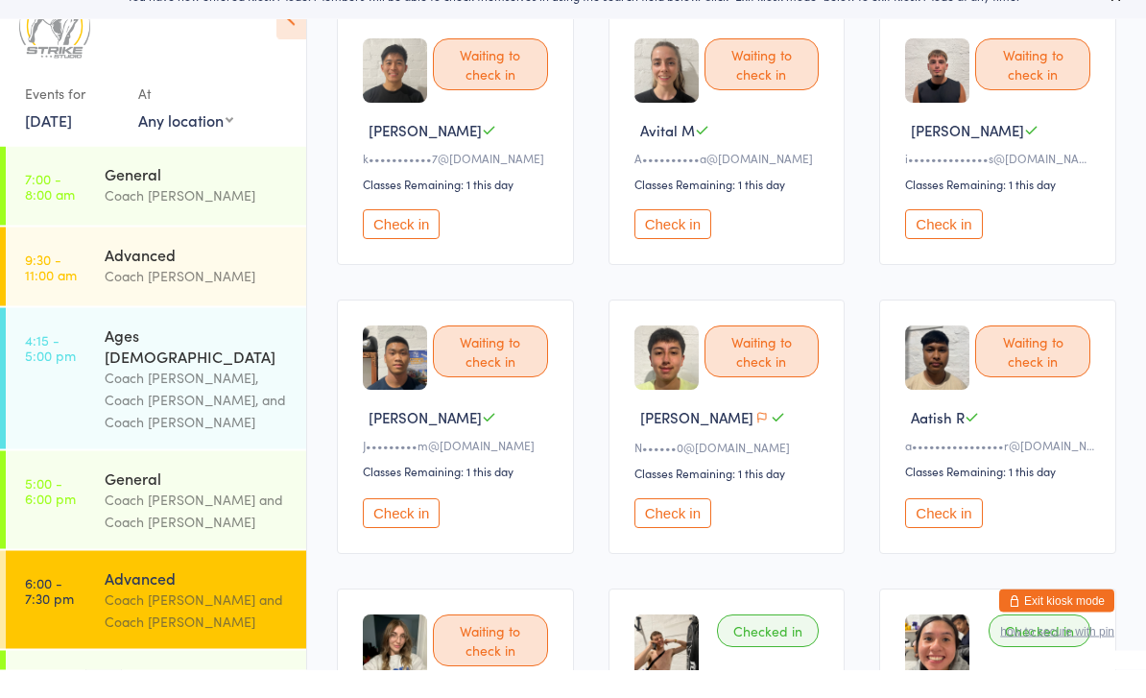
click at [397, 238] on button "Check in" at bounding box center [401, 253] width 77 height 30
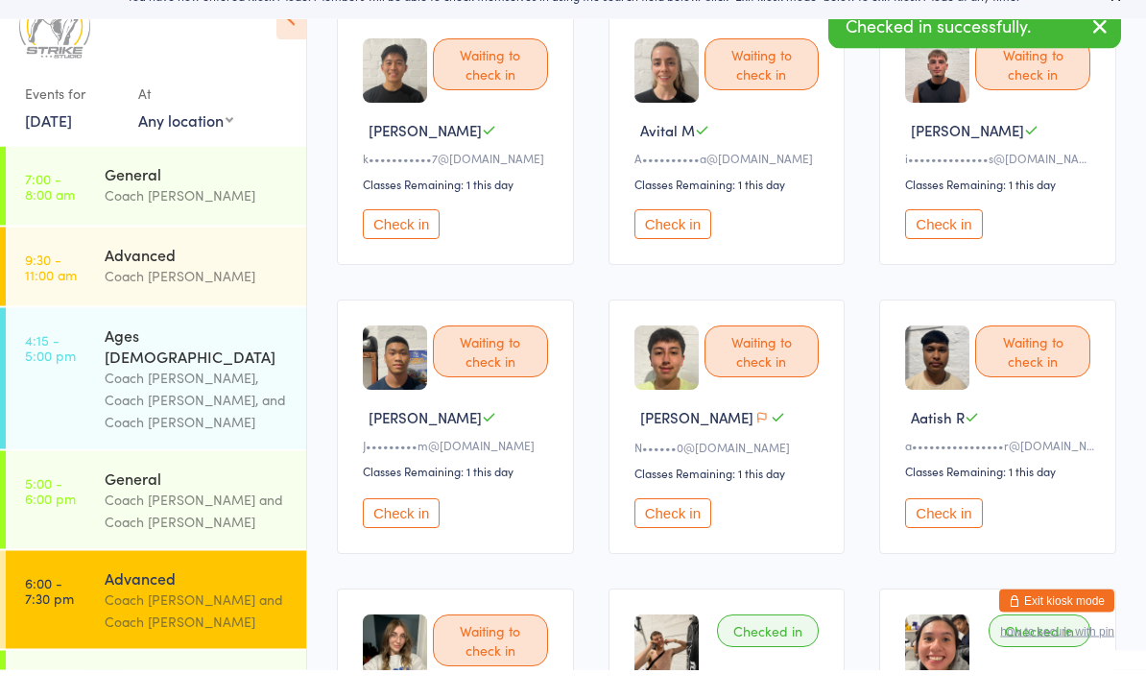
scroll to position [503, 0]
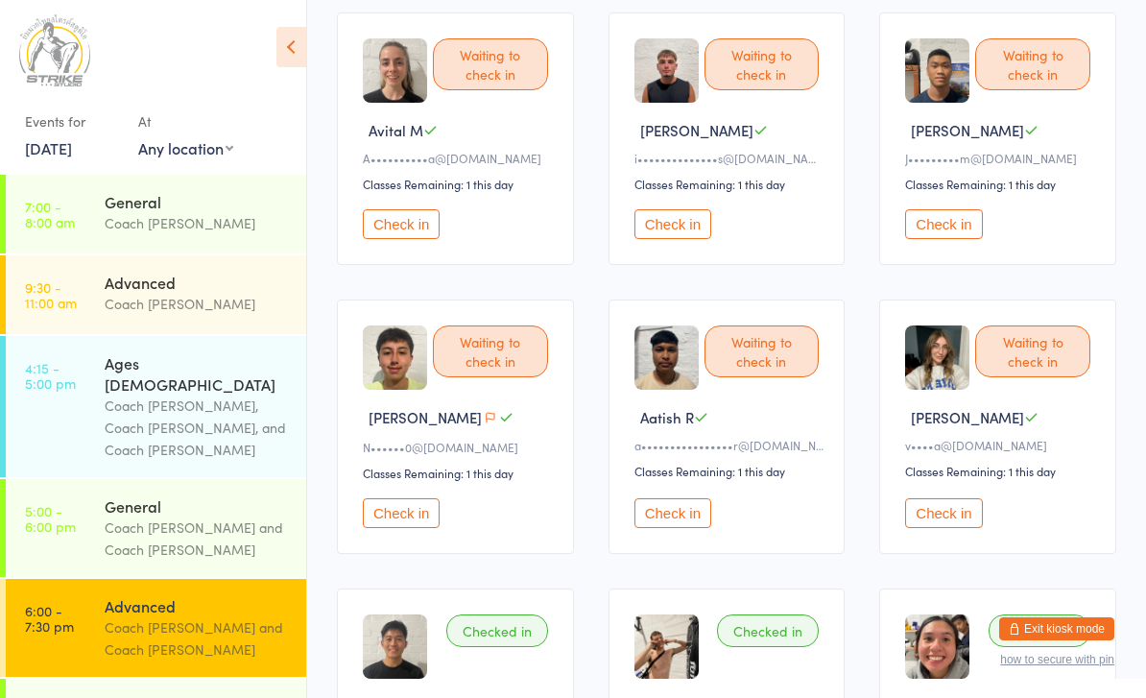
click at [953, 528] on button "Check in" at bounding box center [943, 513] width 77 height 30
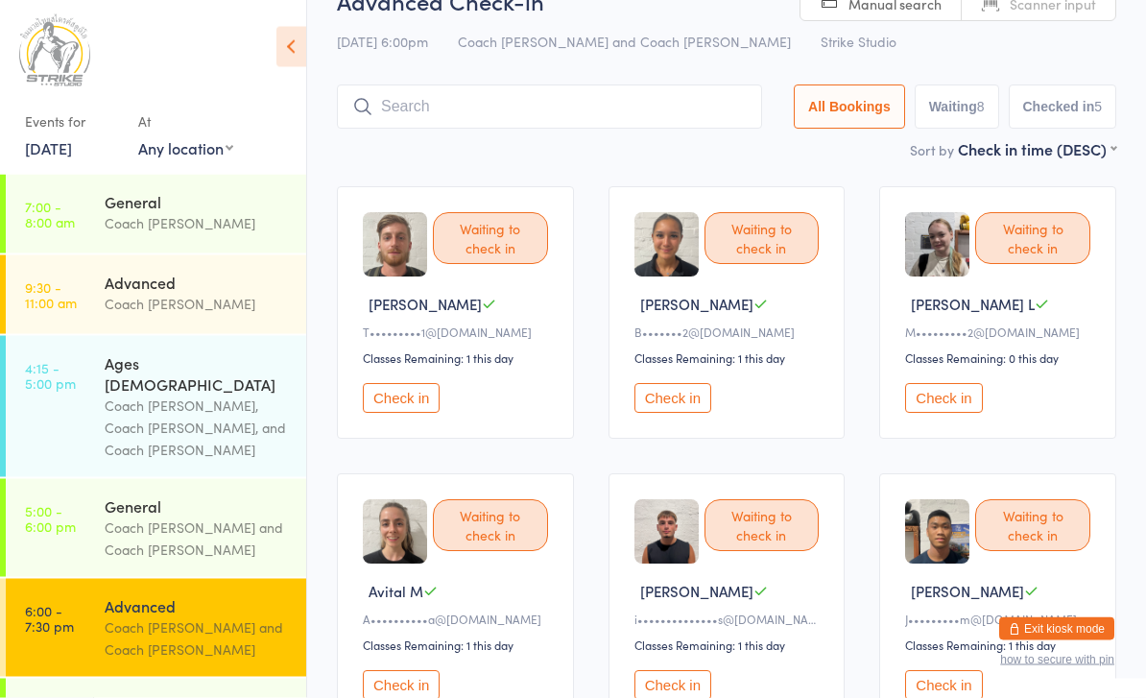
scroll to position [0, 0]
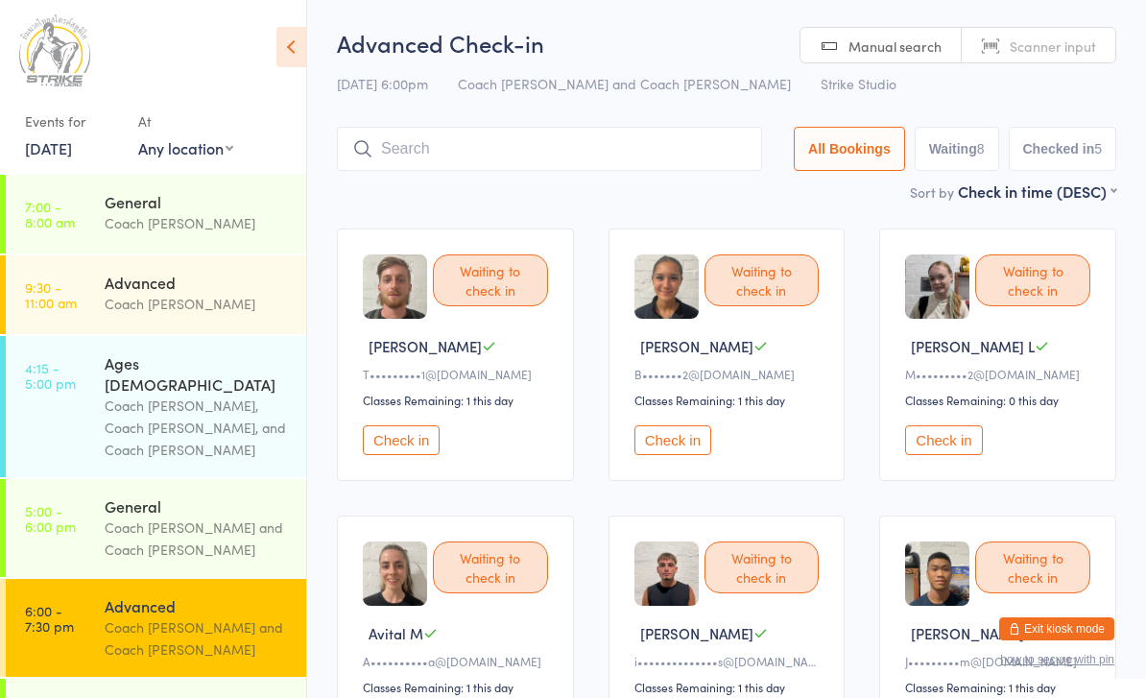
click at [480, 152] on input "search" at bounding box center [549, 149] width 425 height 44
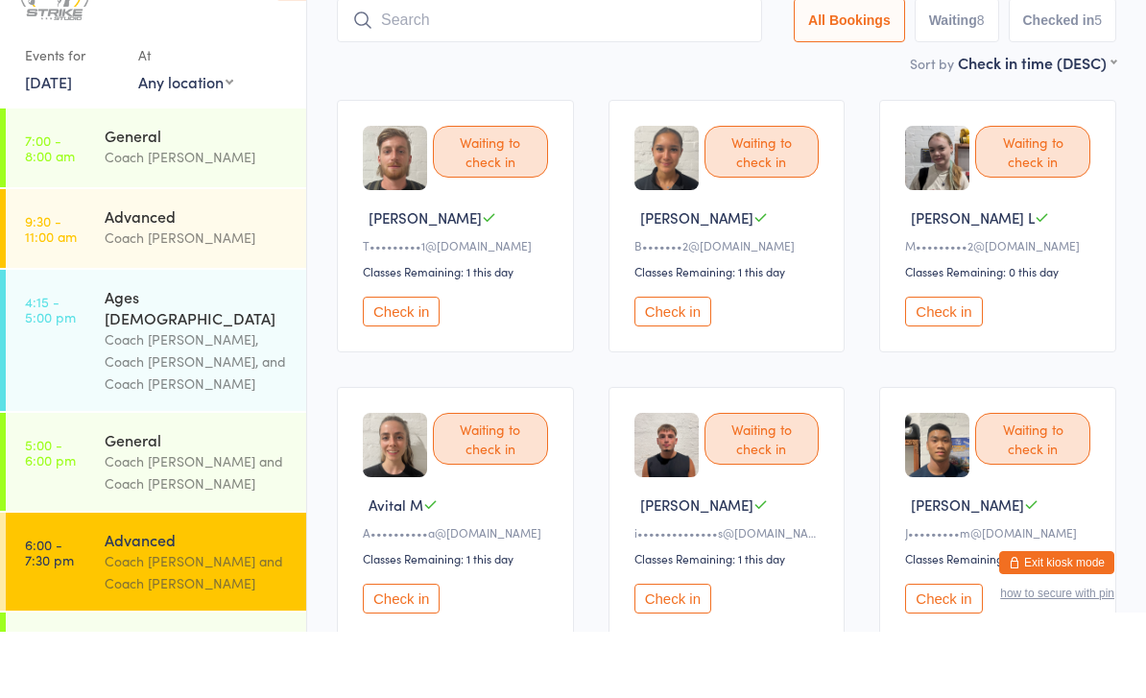
scroll to position [126, 0]
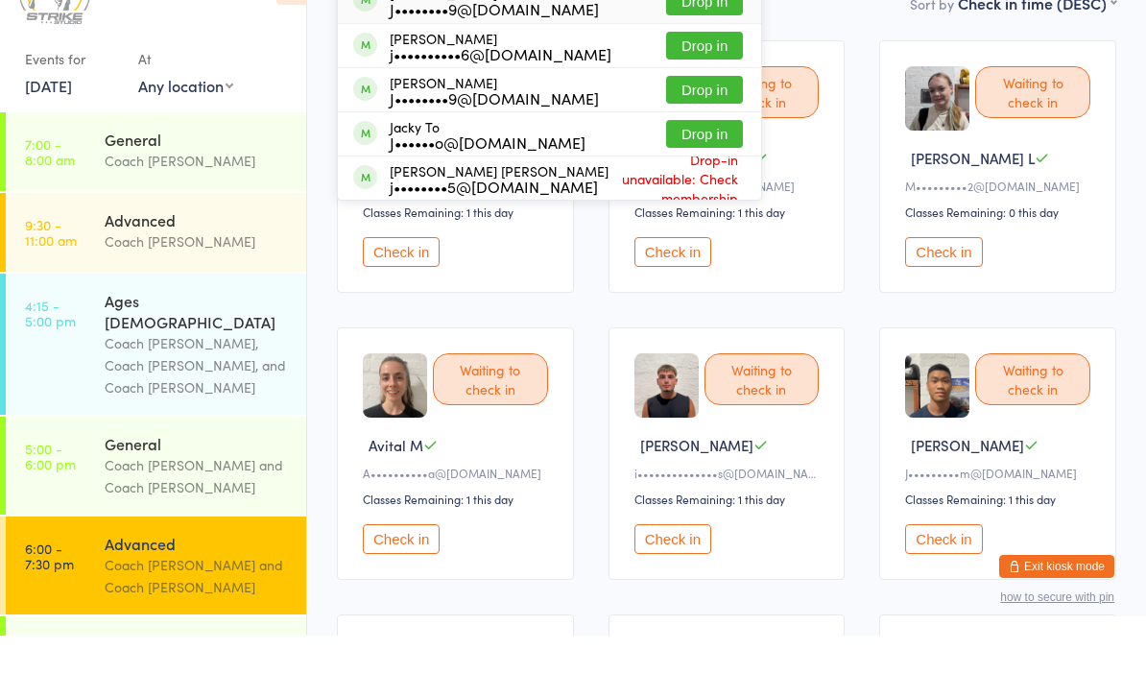
type input "Jack"
click at [682, 138] on button "Drop in" at bounding box center [704, 152] width 77 height 28
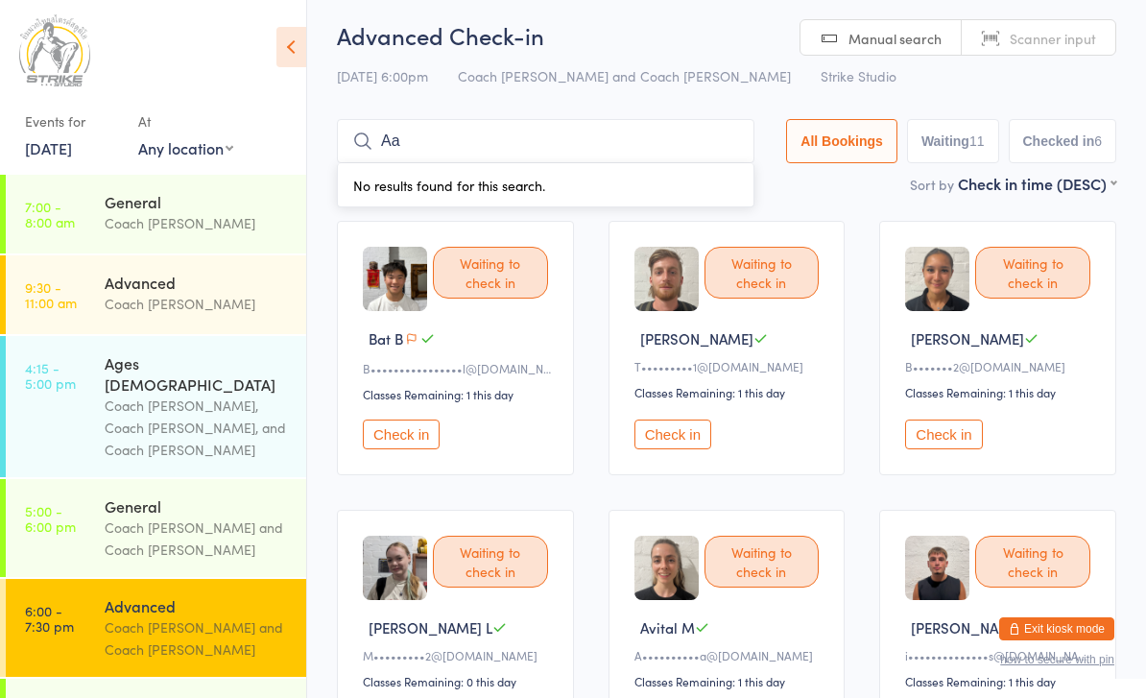
scroll to position [0, 0]
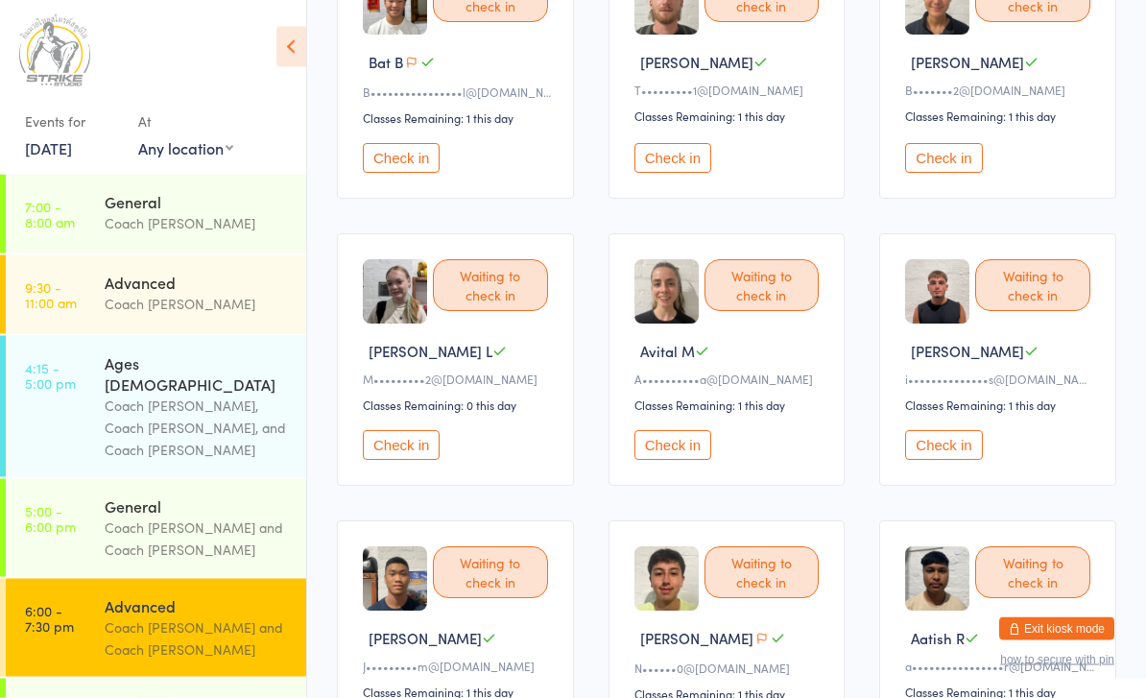
scroll to position [472, 0]
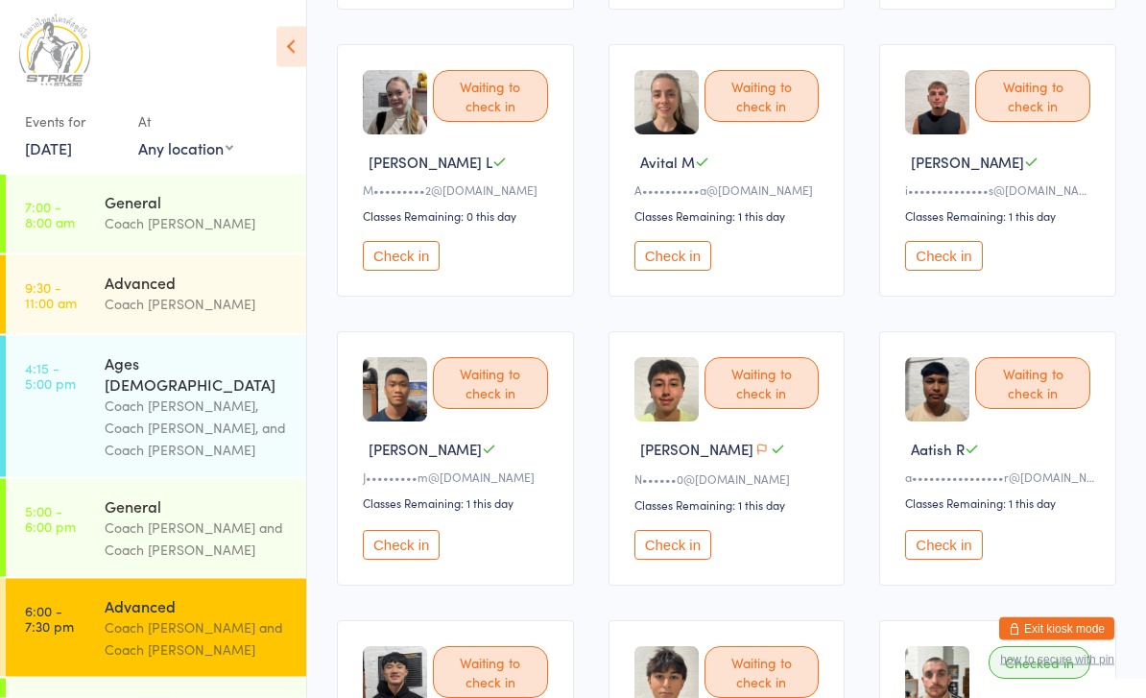
click at [957, 561] on button "Check in" at bounding box center [943, 546] width 77 height 30
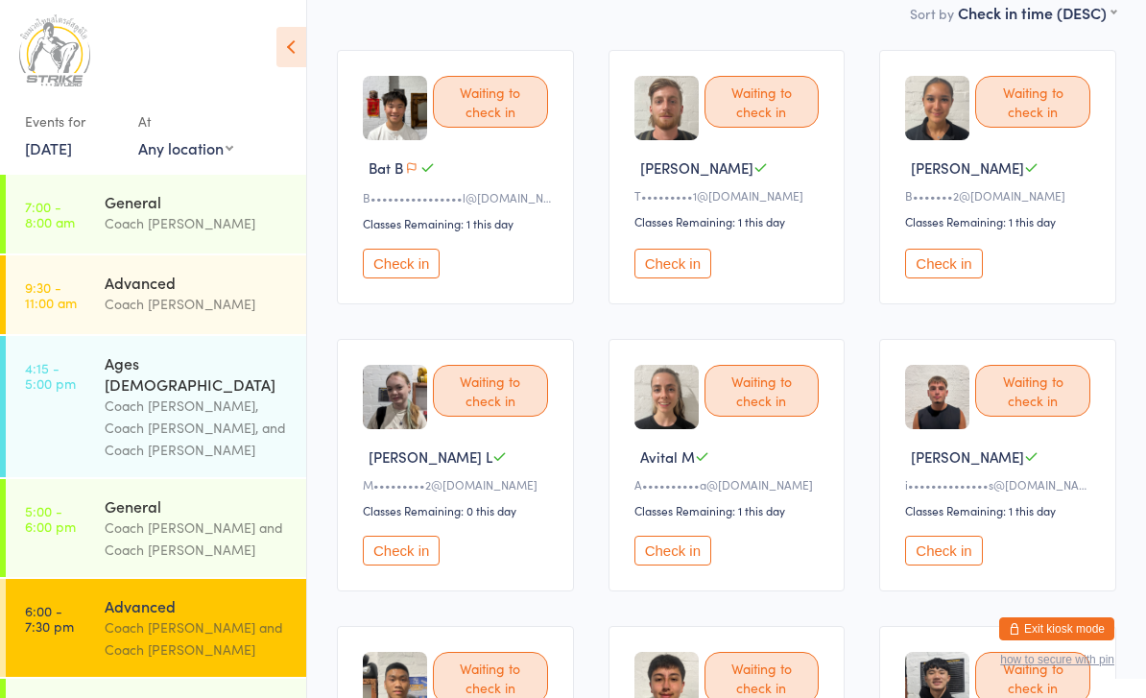
scroll to position [0, 0]
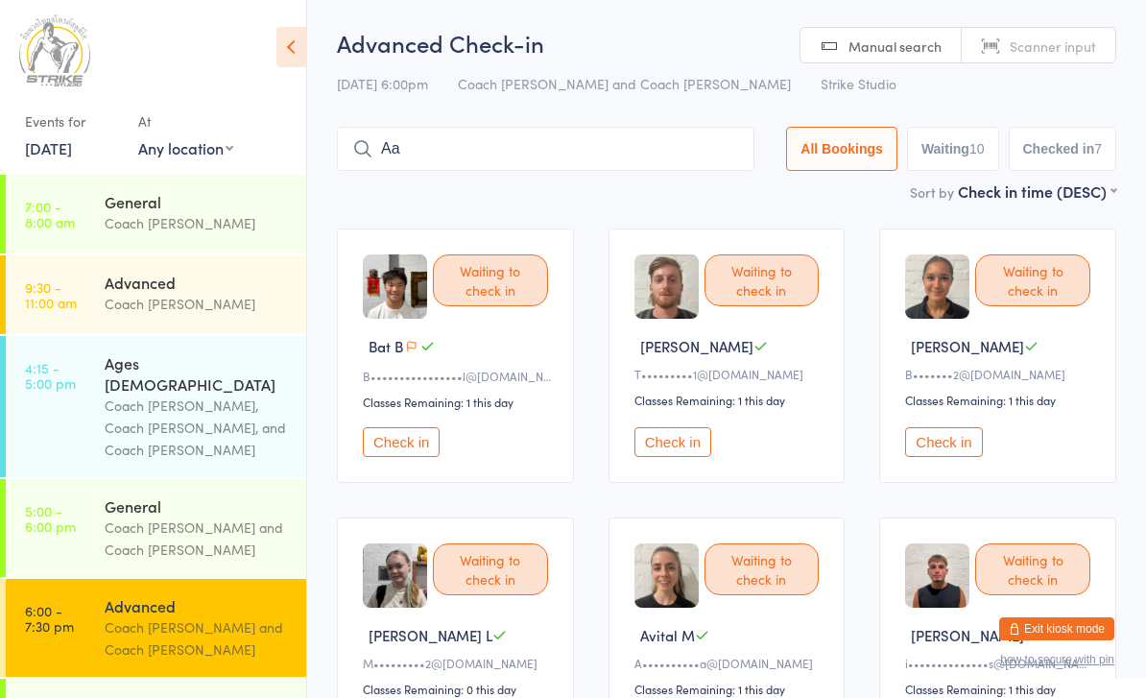
click at [613, 134] on input "Aa" at bounding box center [546, 149] width 418 height 44
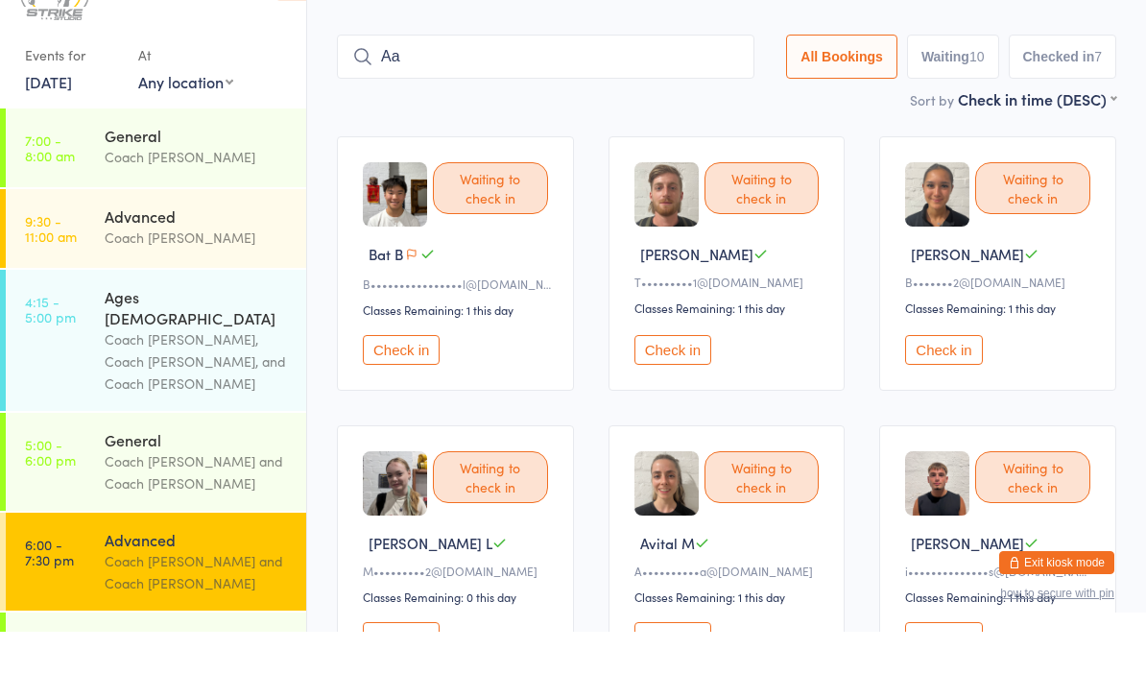
scroll to position [62, 0]
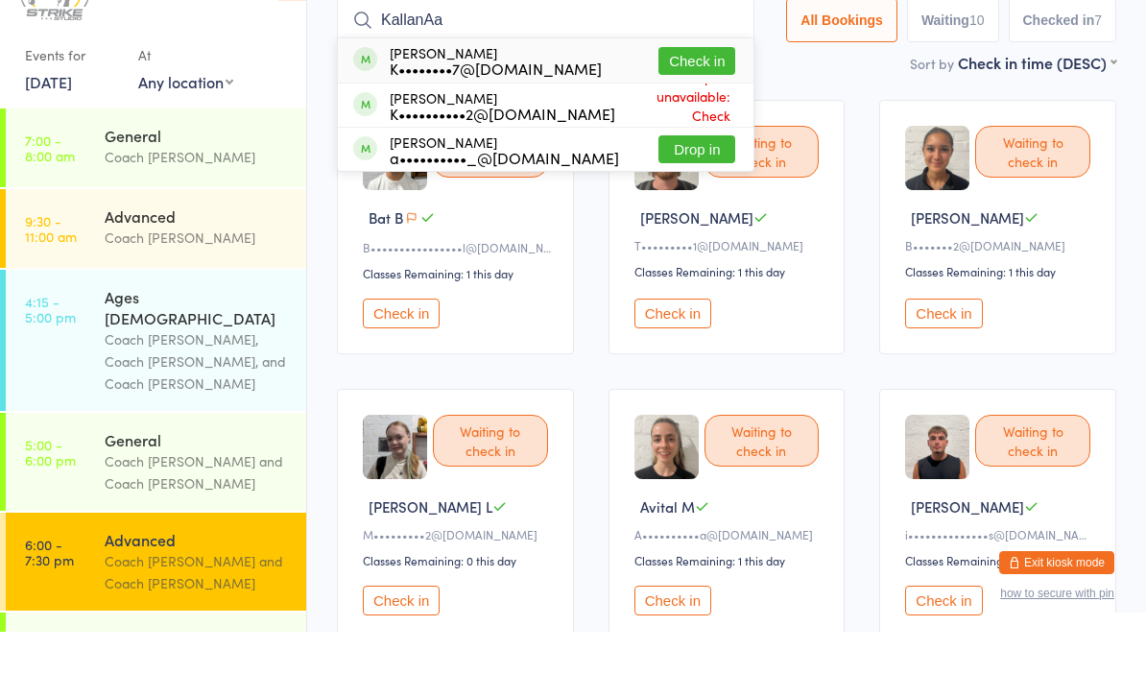
type input "KallanAa"
click at [695, 113] on button "Check in" at bounding box center [697, 127] width 77 height 28
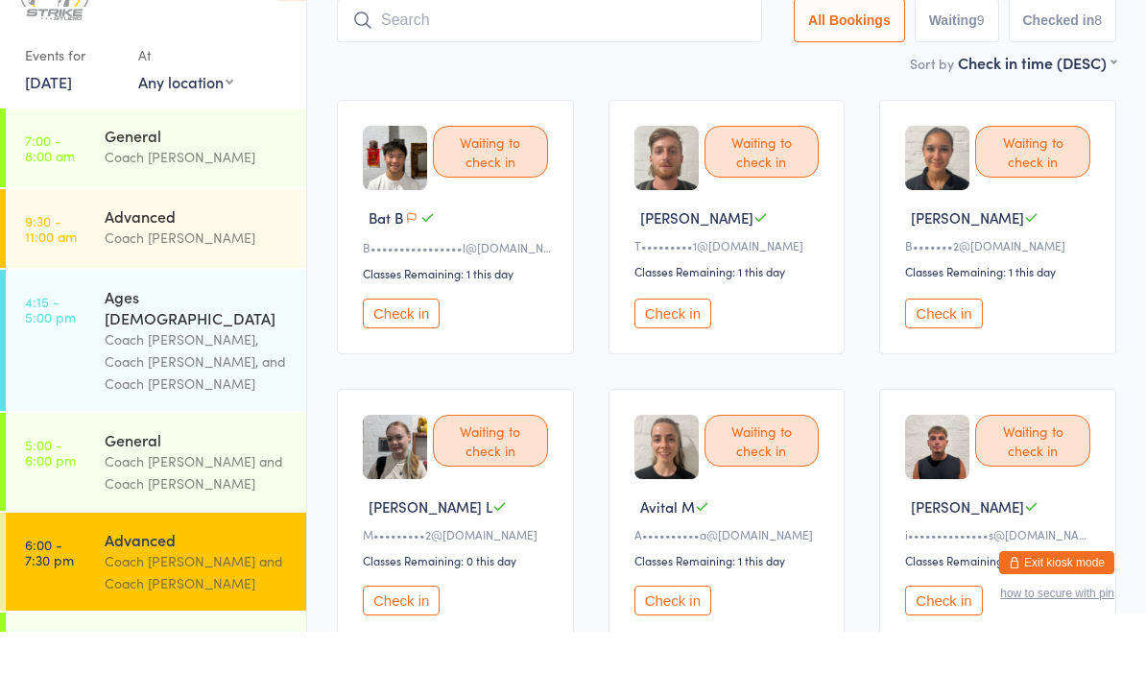
click at [402, 365] on button "Check in" at bounding box center [401, 380] width 77 height 30
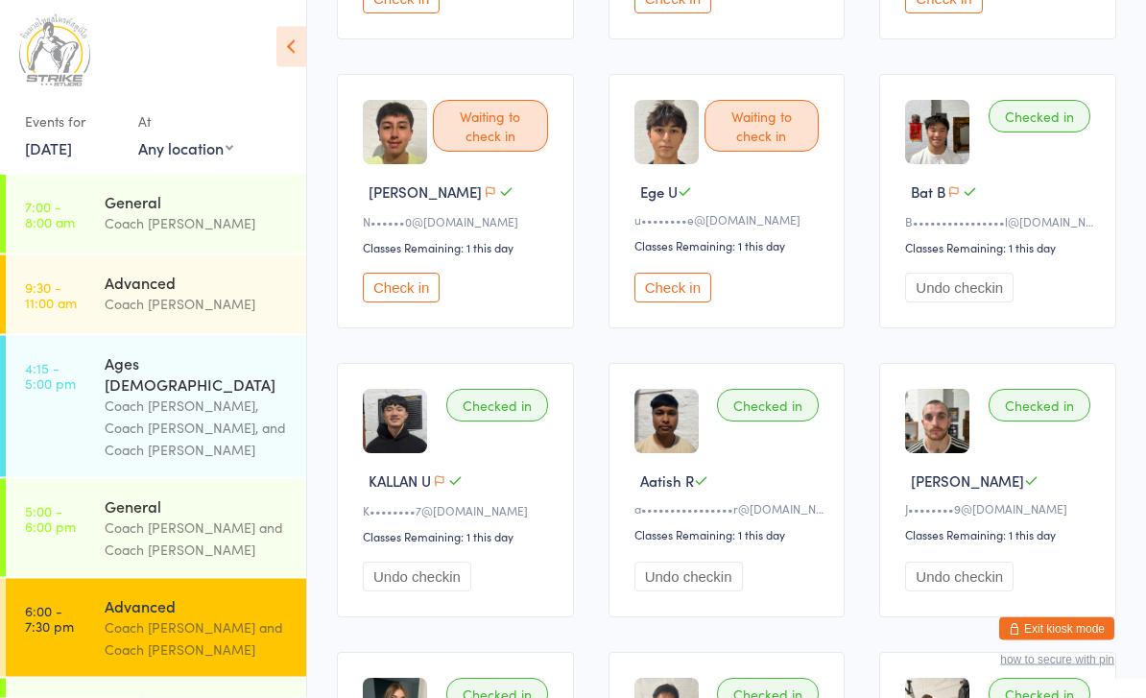
click at [707, 303] on button "Check in" at bounding box center [673, 289] width 77 height 30
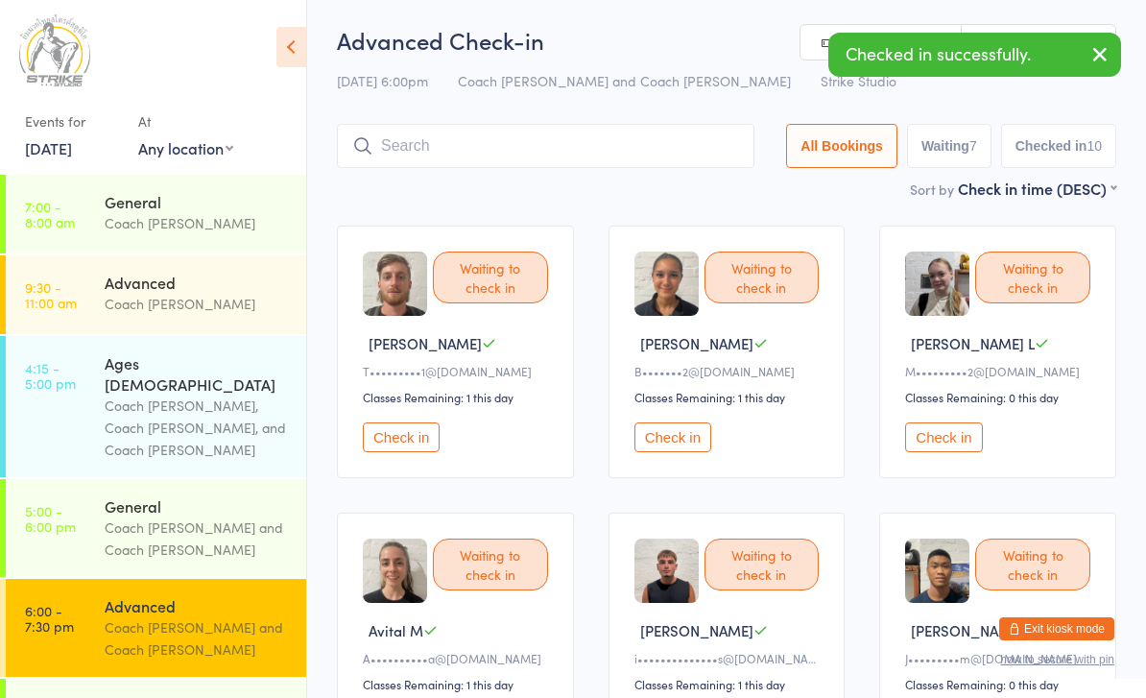
scroll to position [0, 0]
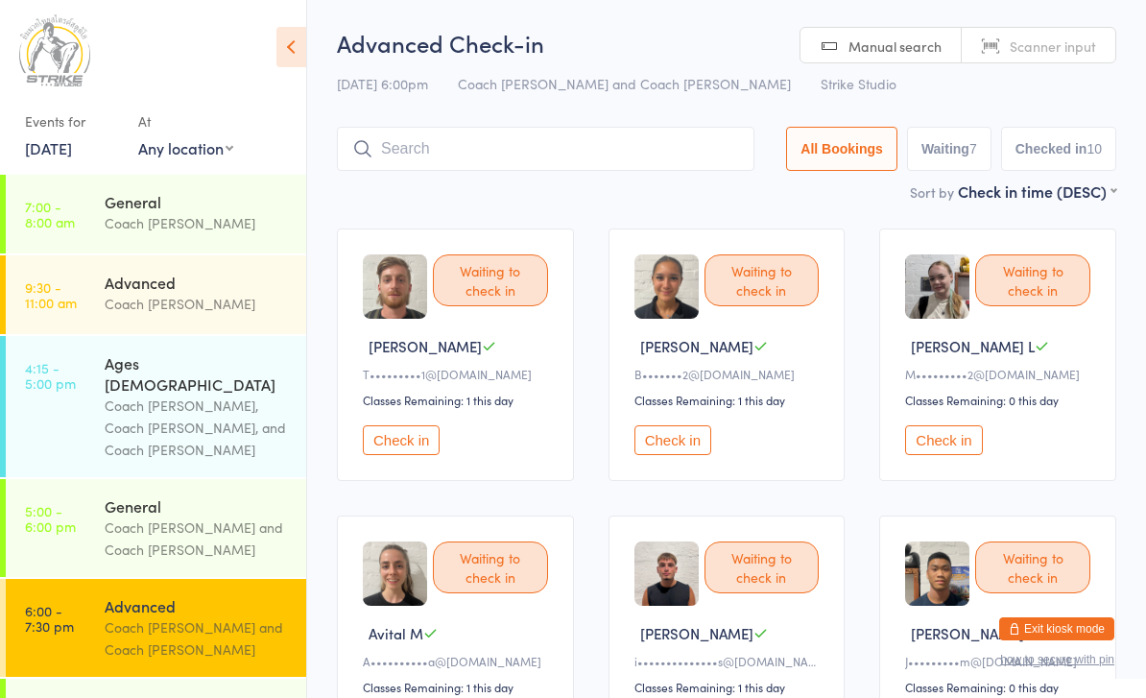
click at [939, 455] on button "Check in" at bounding box center [943, 440] width 77 height 30
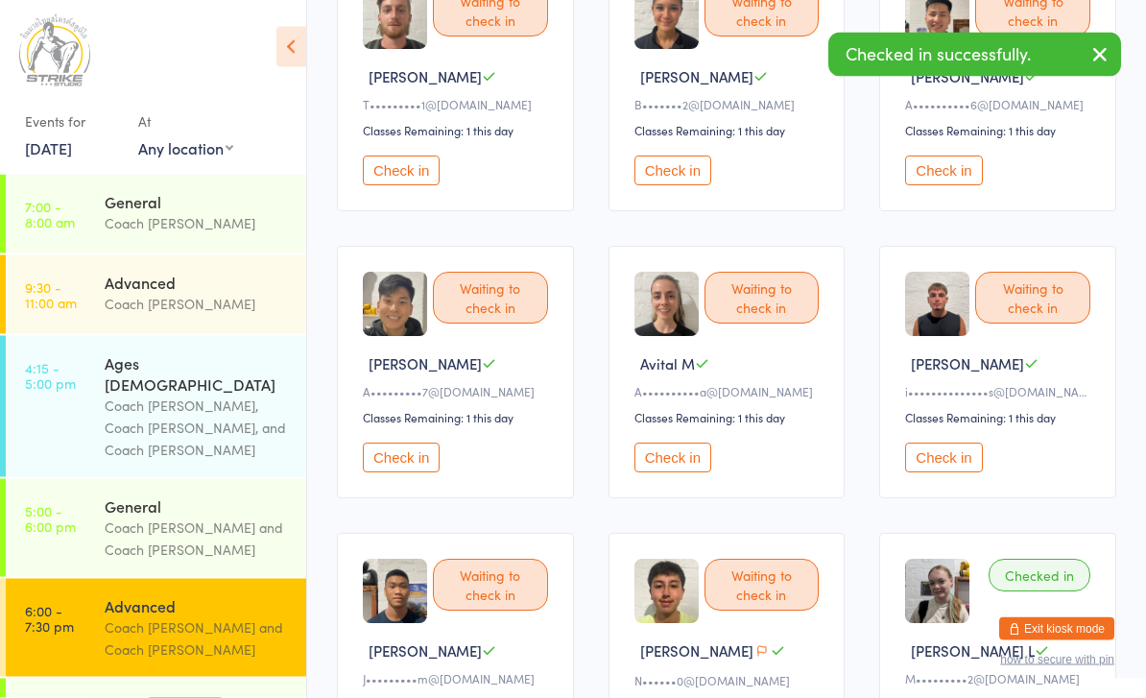
scroll to position [270, 0]
click at [397, 462] on button "Check in" at bounding box center [401, 458] width 77 height 30
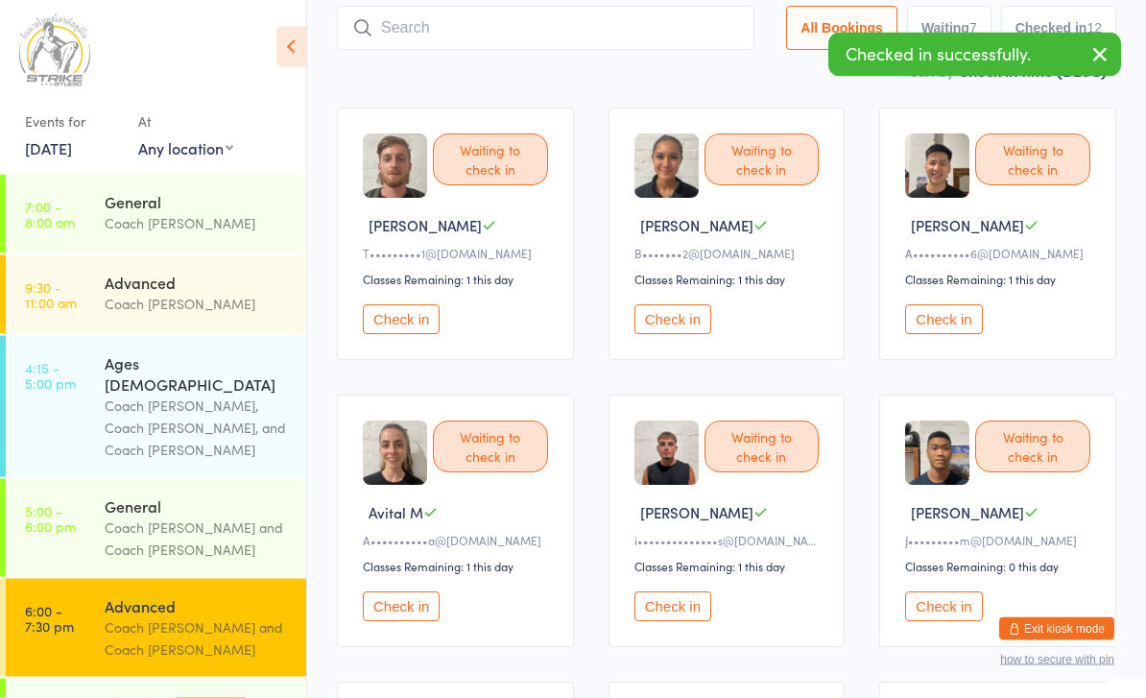
scroll to position [0, 0]
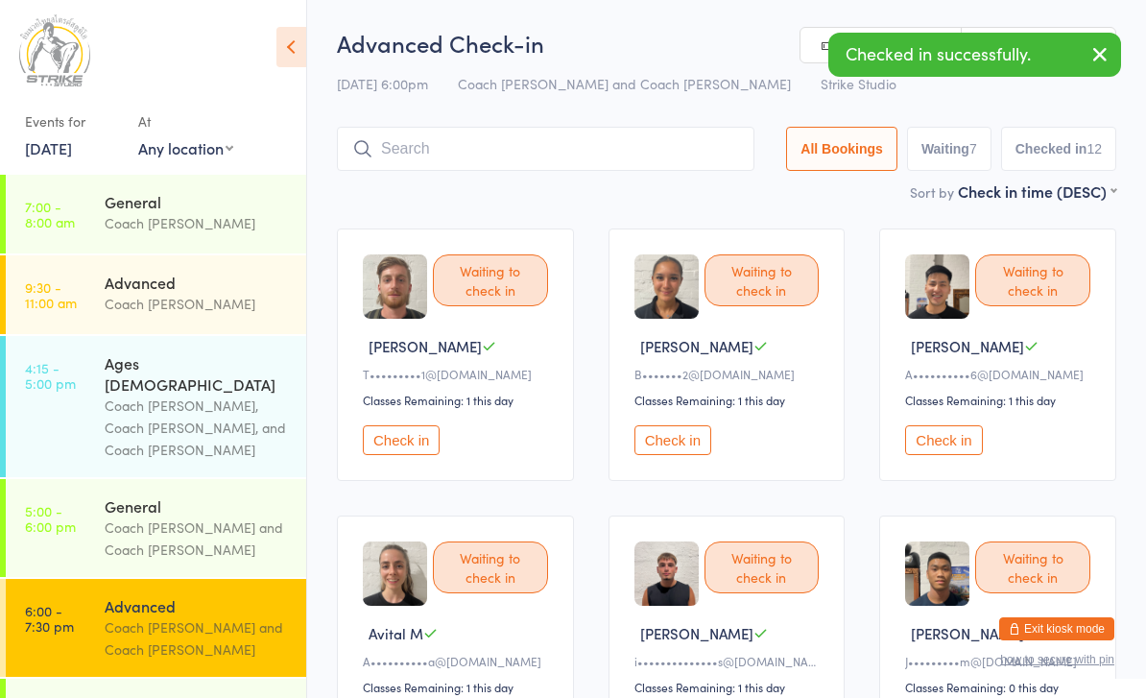
click at [947, 455] on button "Check in" at bounding box center [943, 440] width 77 height 30
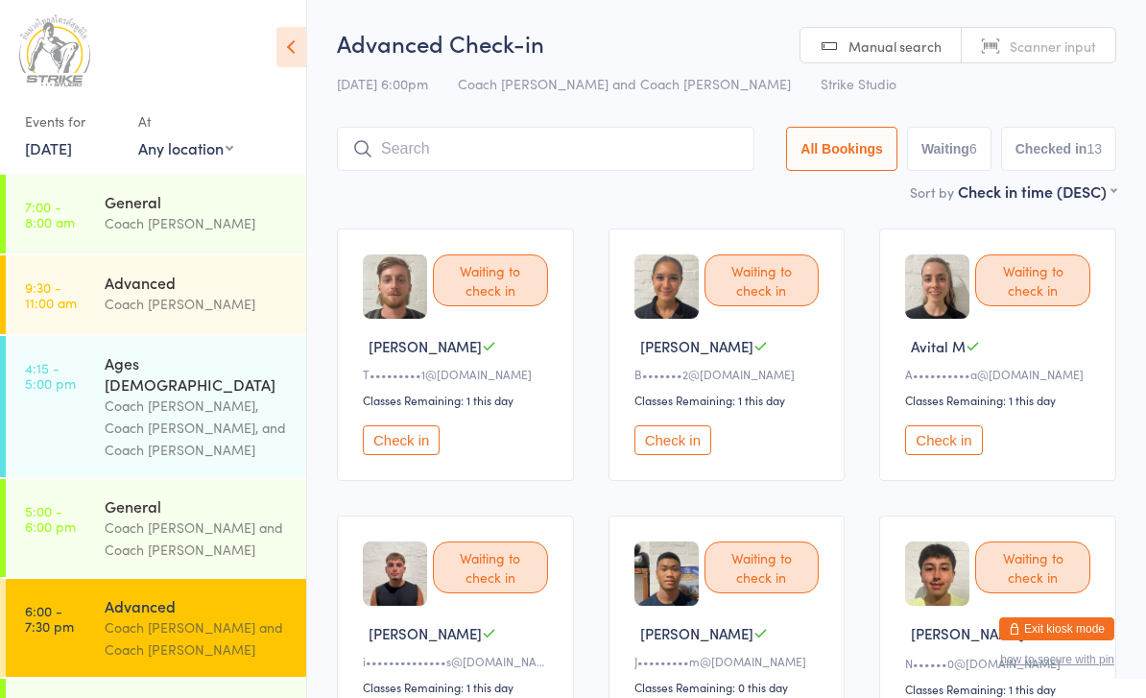
click at [412, 449] on button "Check in" at bounding box center [401, 440] width 77 height 30
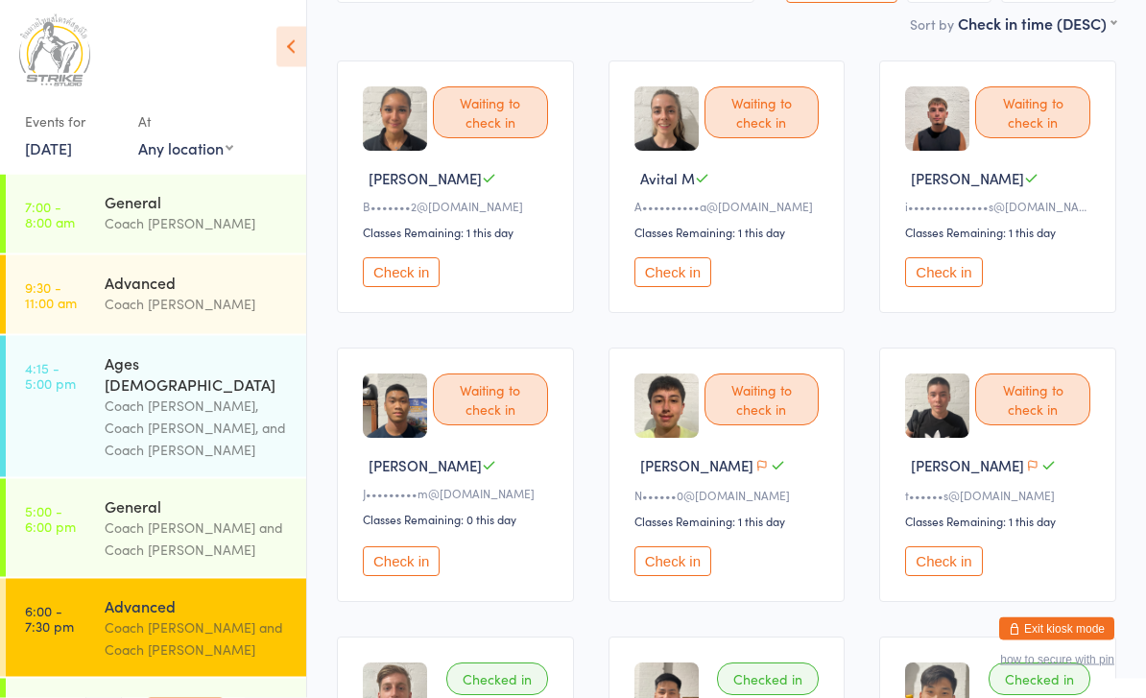
scroll to position [177, 0]
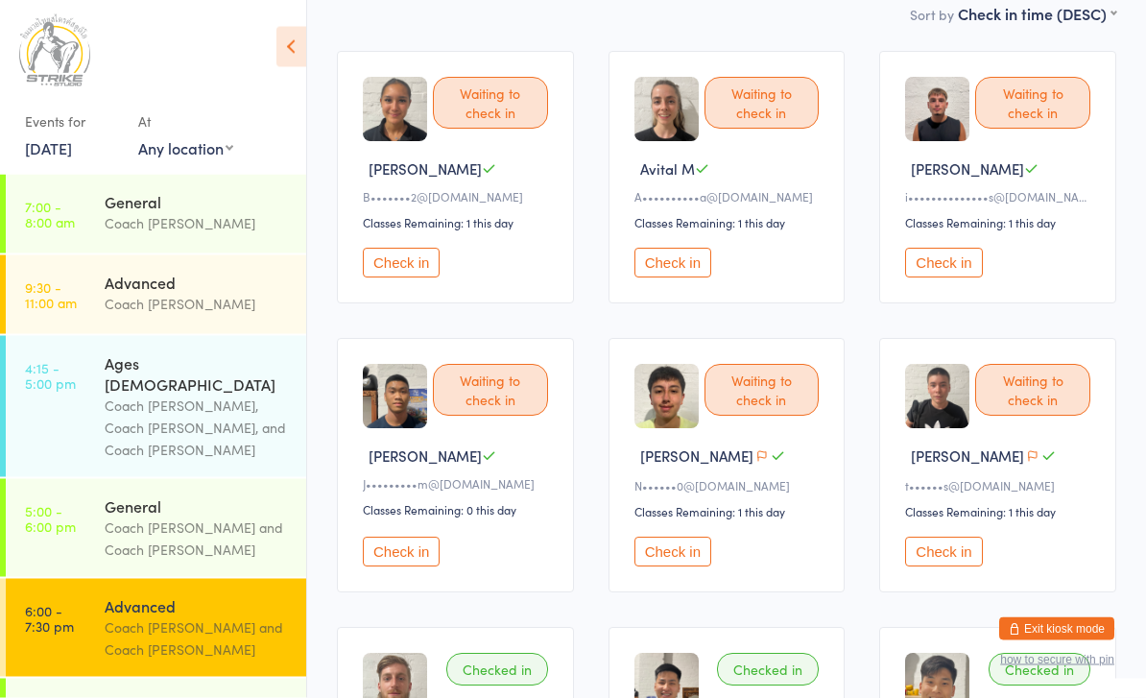
click at [661, 567] on button "Check in" at bounding box center [673, 553] width 77 height 30
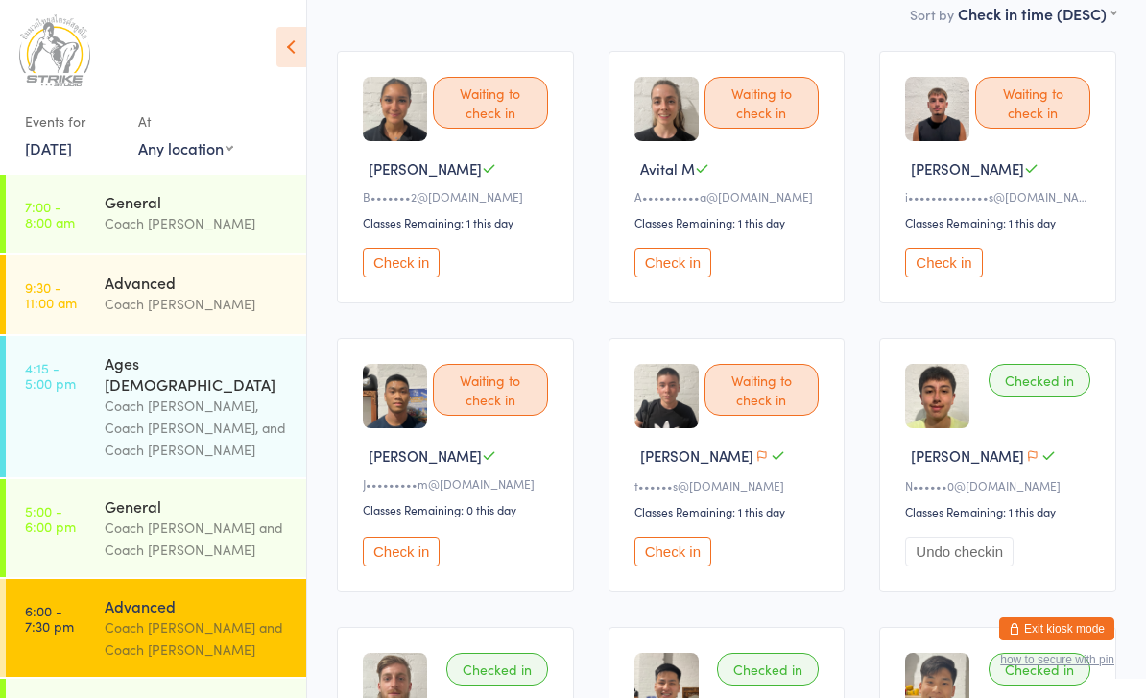
click at [398, 271] on button "Check in" at bounding box center [401, 263] width 77 height 30
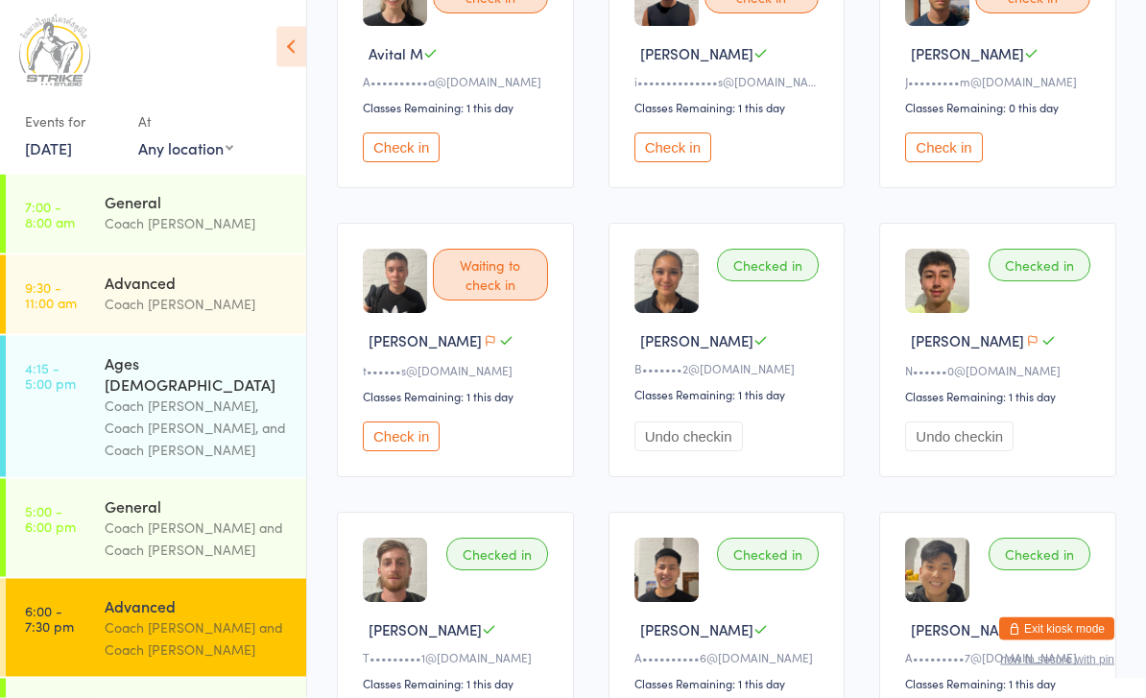
scroll to position [323, 0]
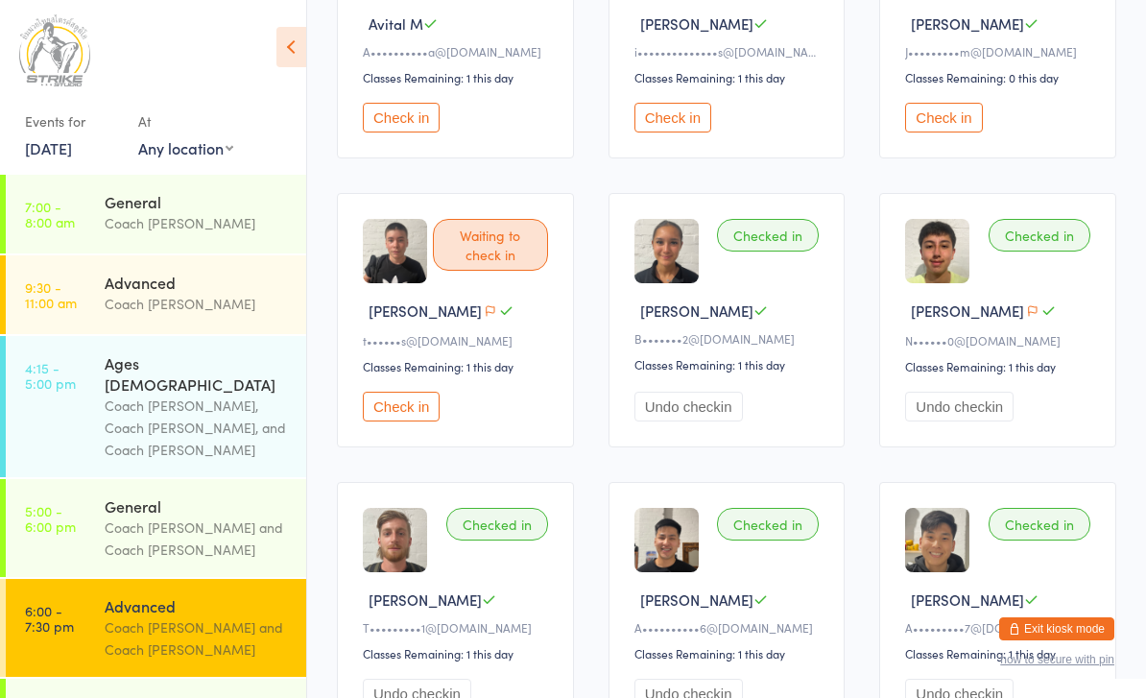
click at [392, 415] on button "Check in" at bounding box center [401, 407] width 77 height 30
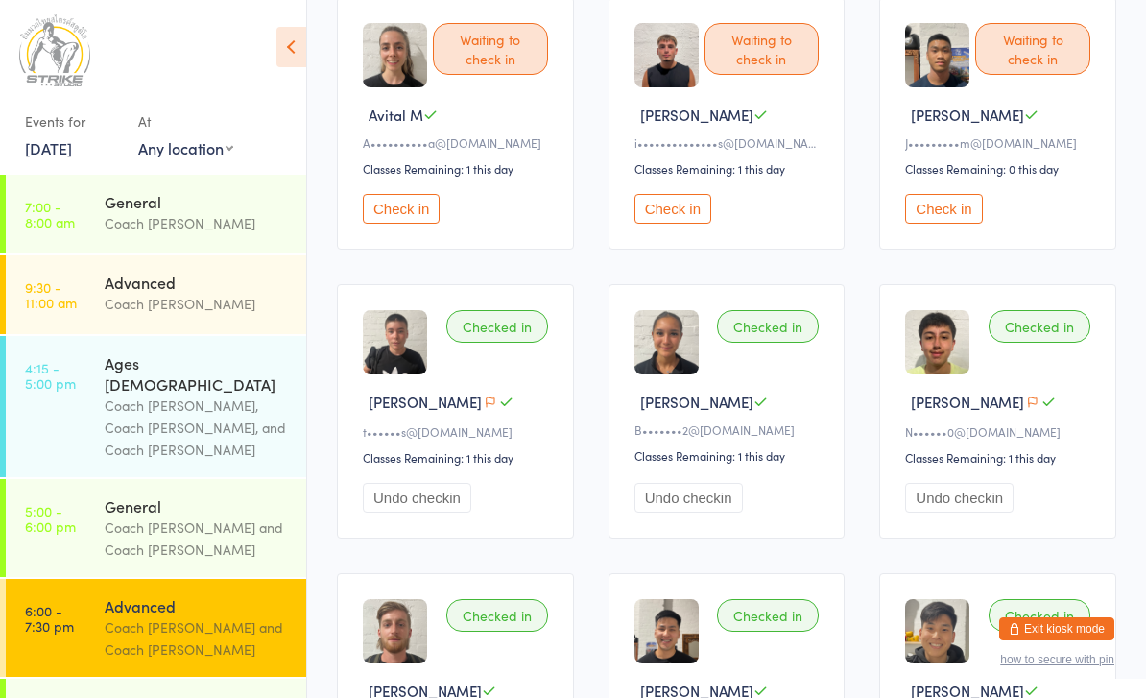
scroll to position [196, 0]
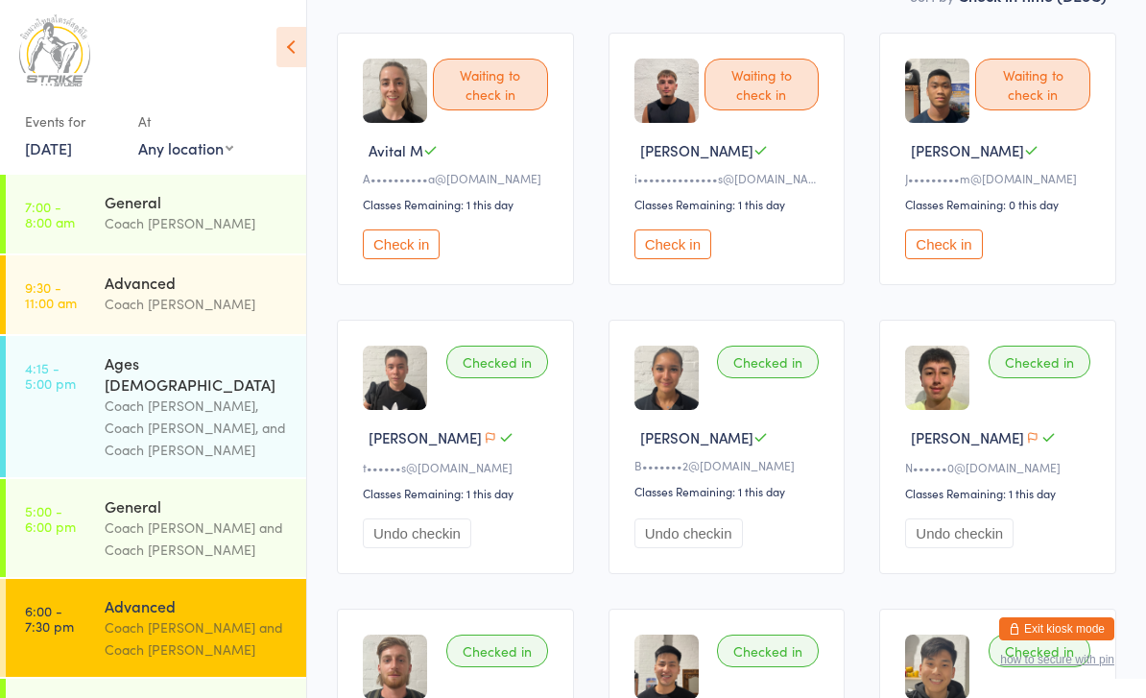
click at [396, 239] on button "Check in" at bounding box center [401, 244] width 77 height 30
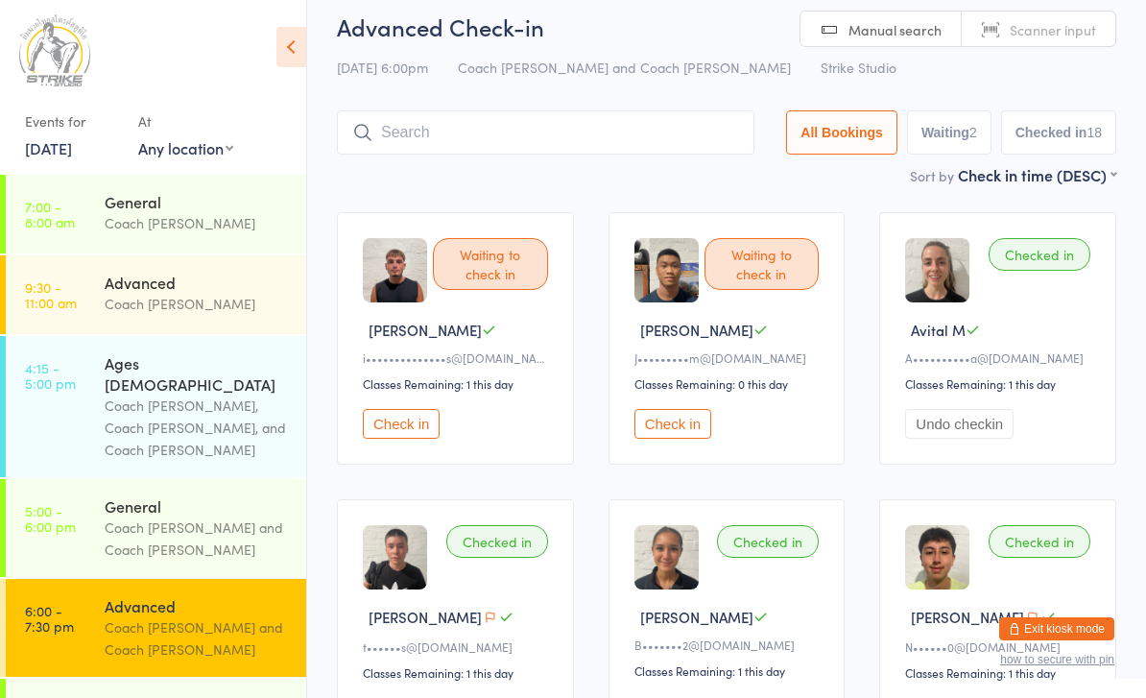
scroll to position [0, 0]
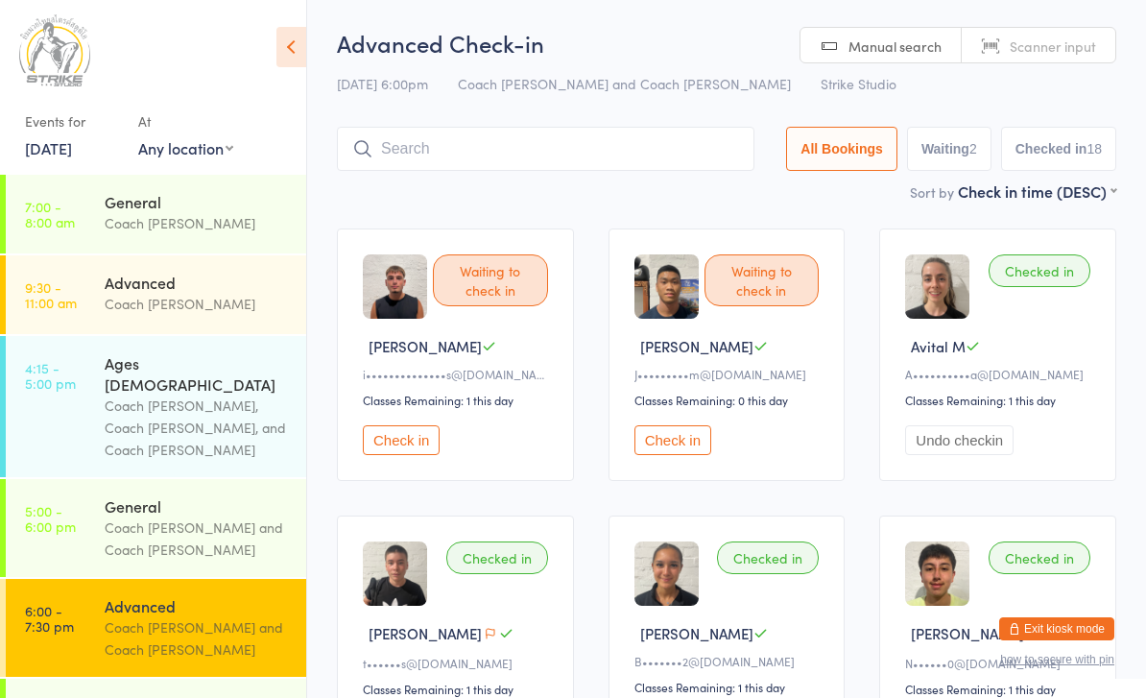
click at [664, 437] on button "Check in" at bounding box center [673, 440] width 77 height 30
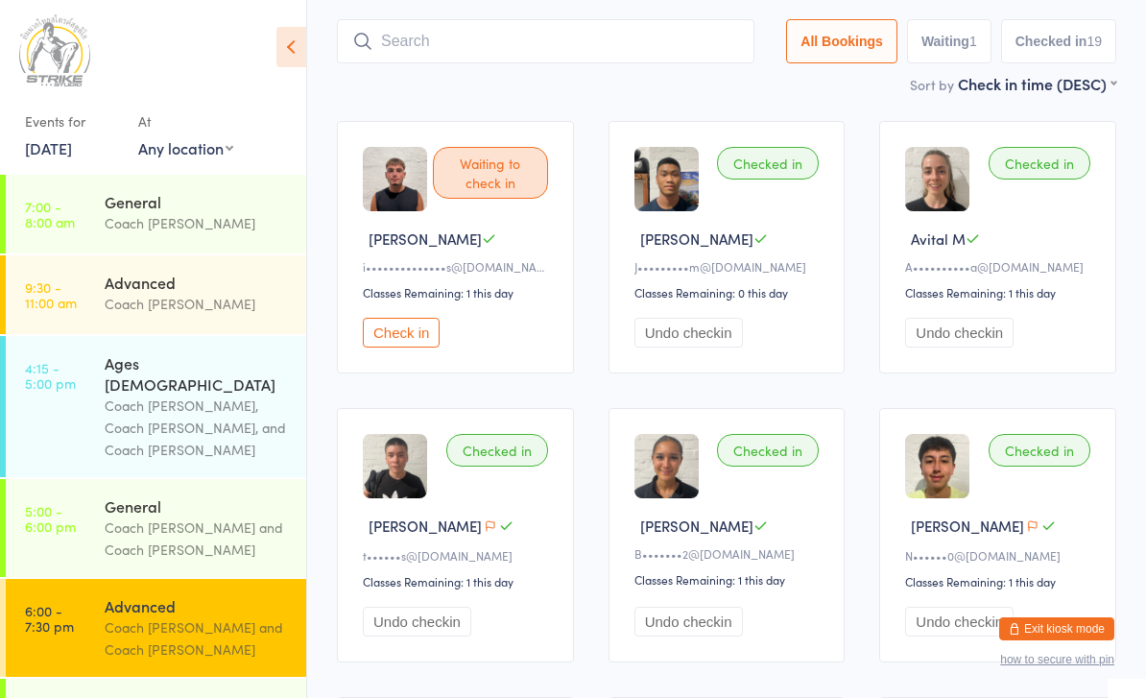
scroll to position [84, 0]
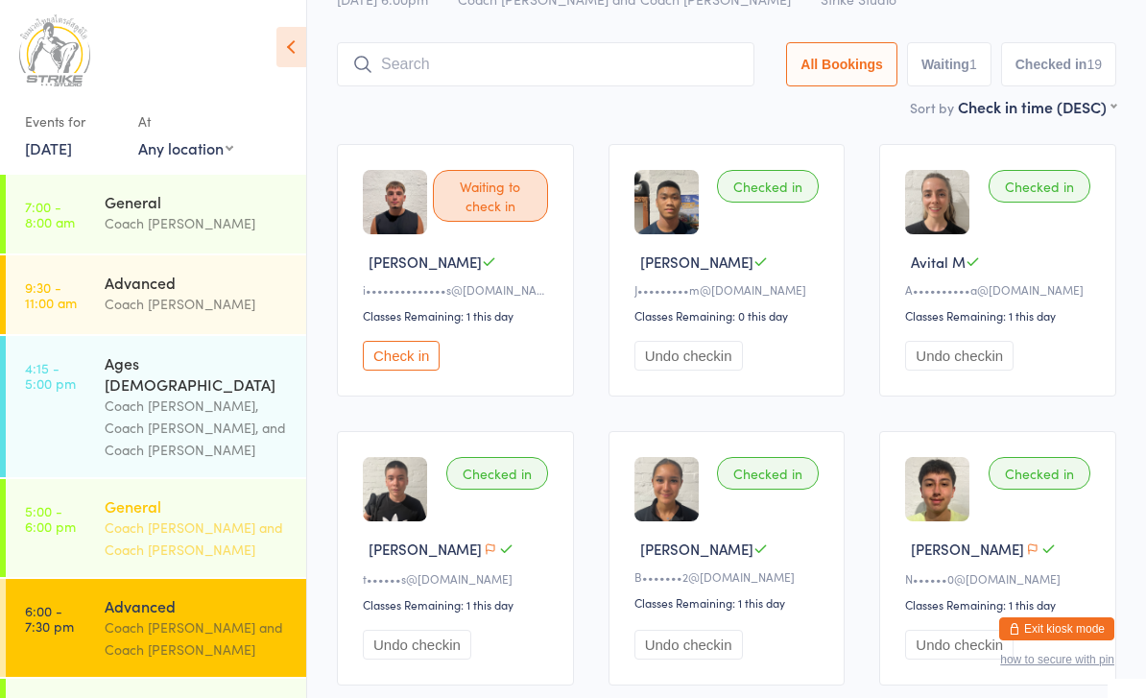
click at [73, 496] on link "5:00 - 6:00 pm General Coach Quang and Coach Angela" at bounding box center [156, 528] width 300 height 98
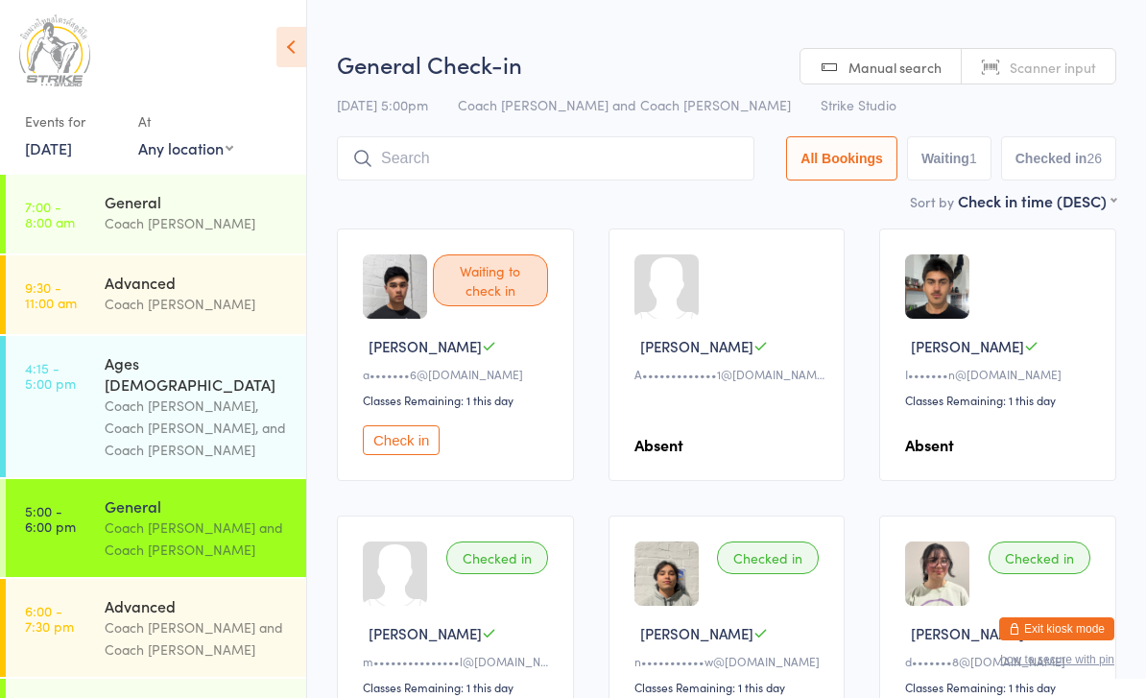
click at [389, 455] on button "Check in" at bounding box center [401, 440] width 77 height 30
